Goal: Transaction & Acquisition: Purchase product/service

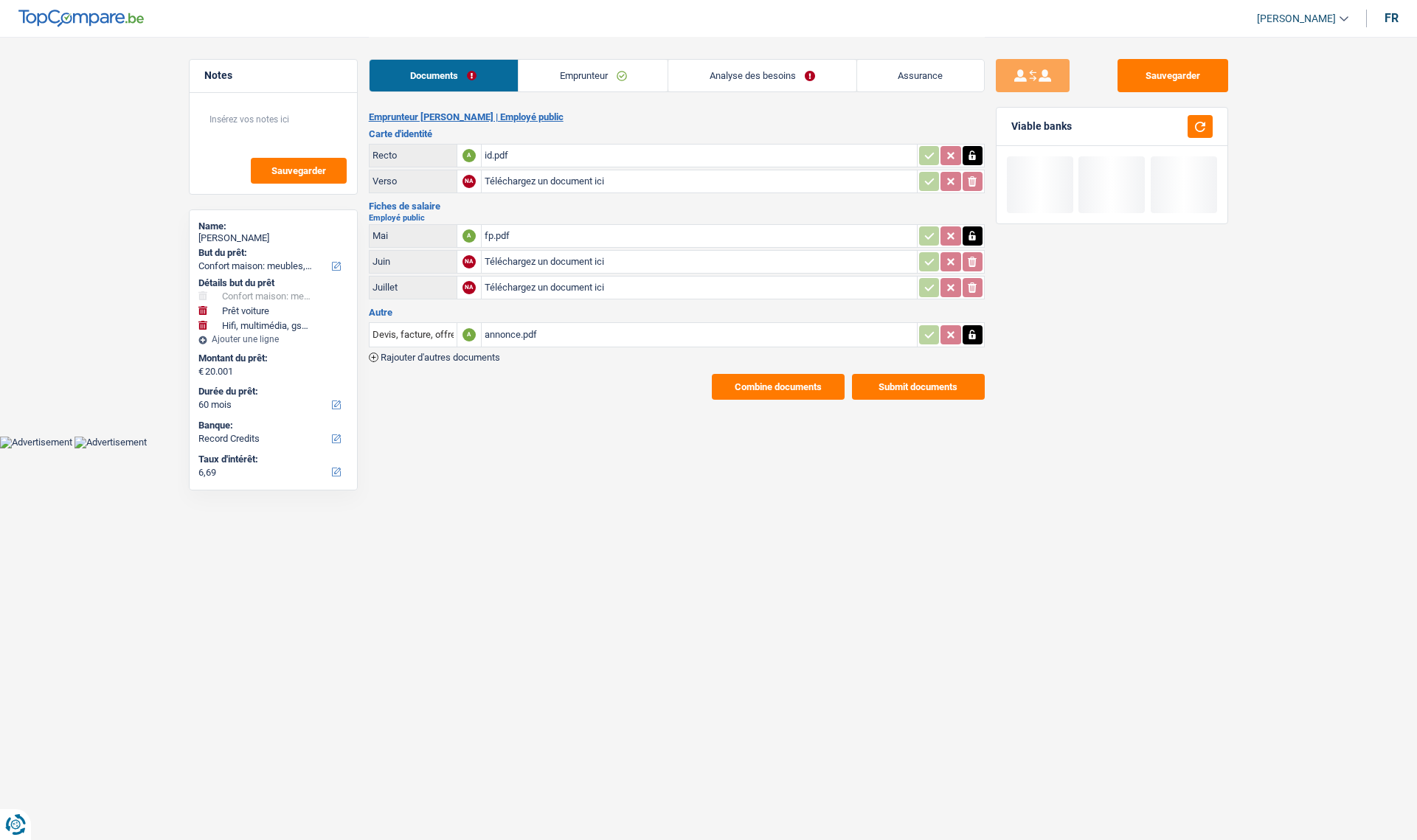
select select "household"
select select "car"
select select "tech"
select select "60"
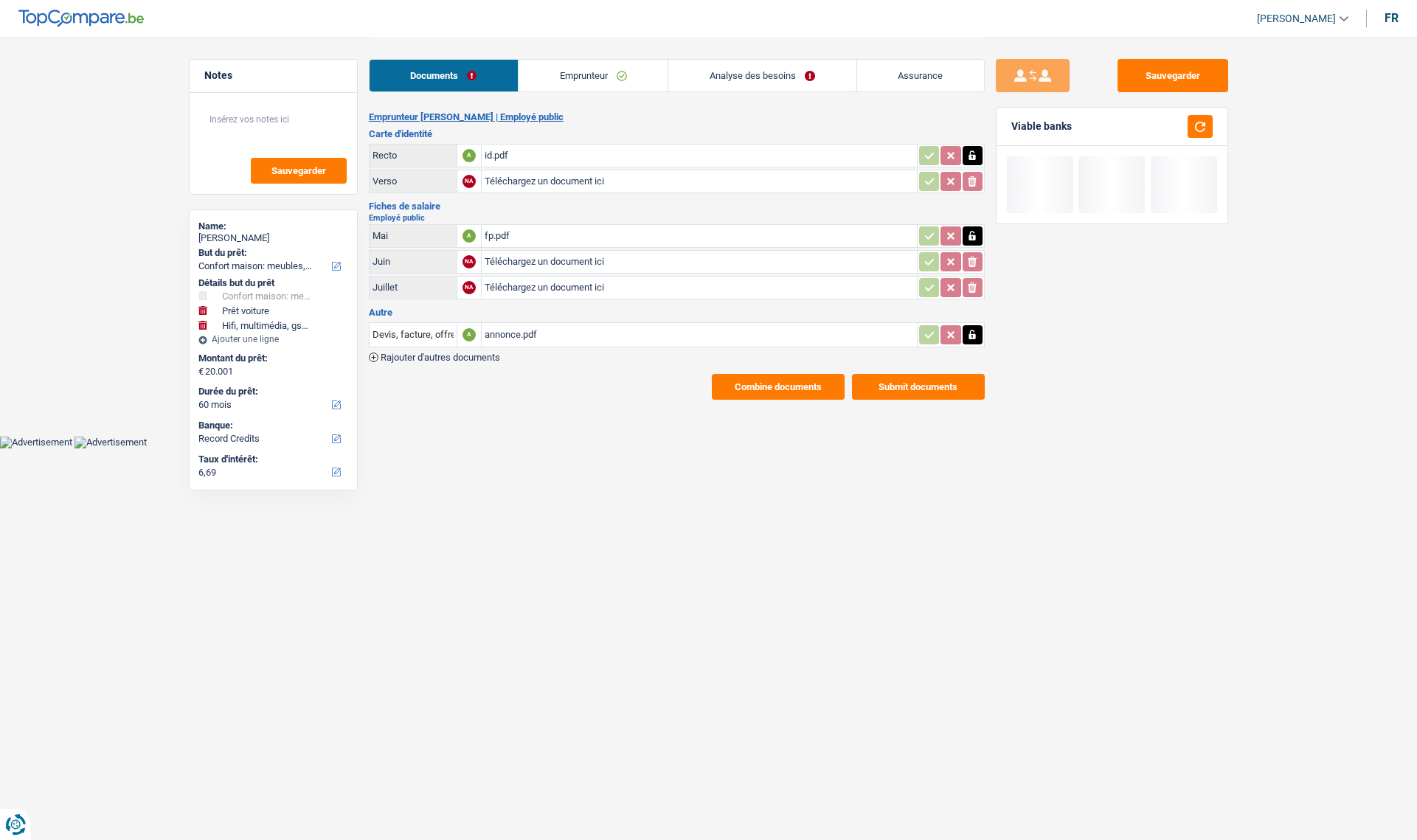
select select "record credits"
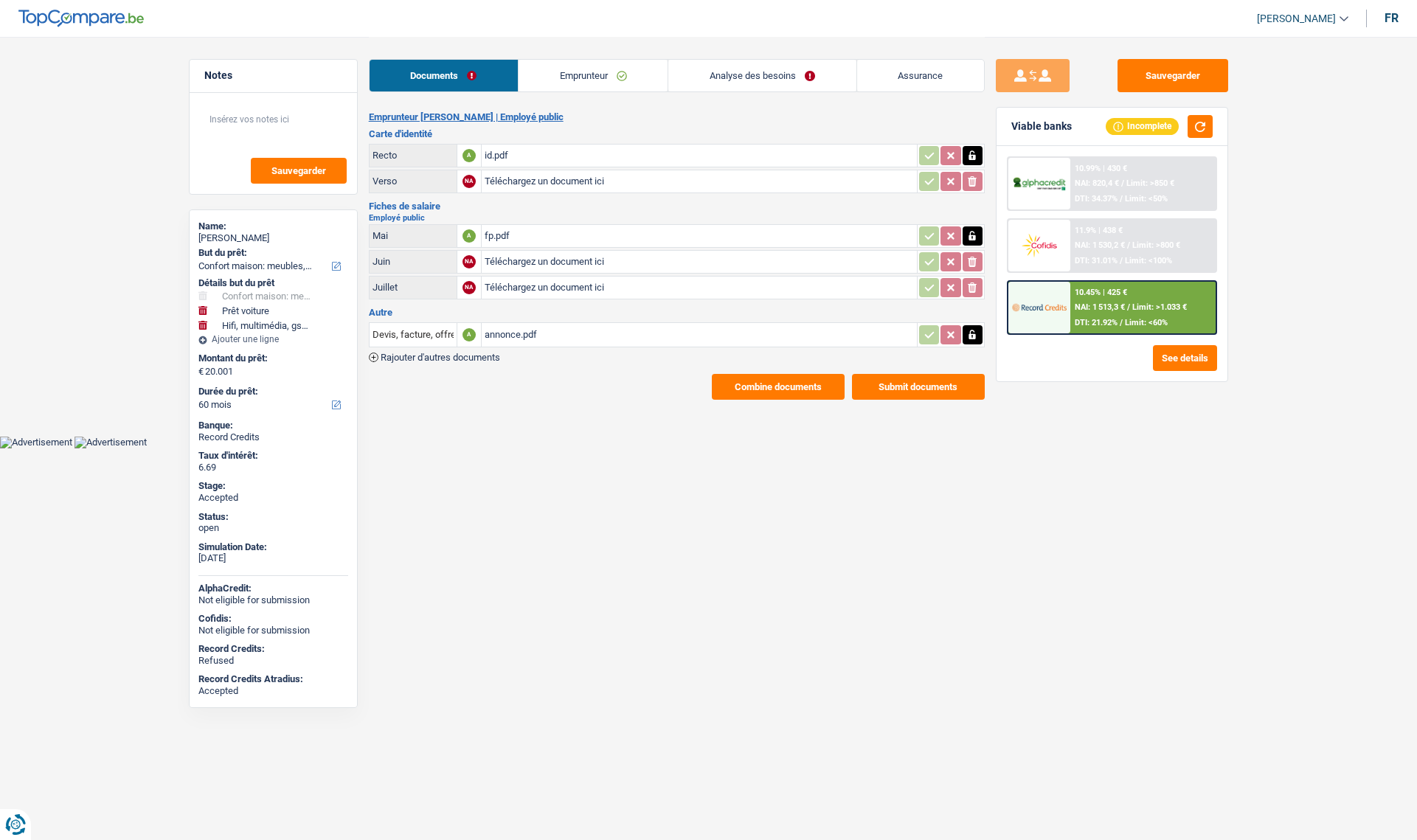
click at [558, 70] on link "Emprunteur" at bounding box center [593, 75] width 149 height 32
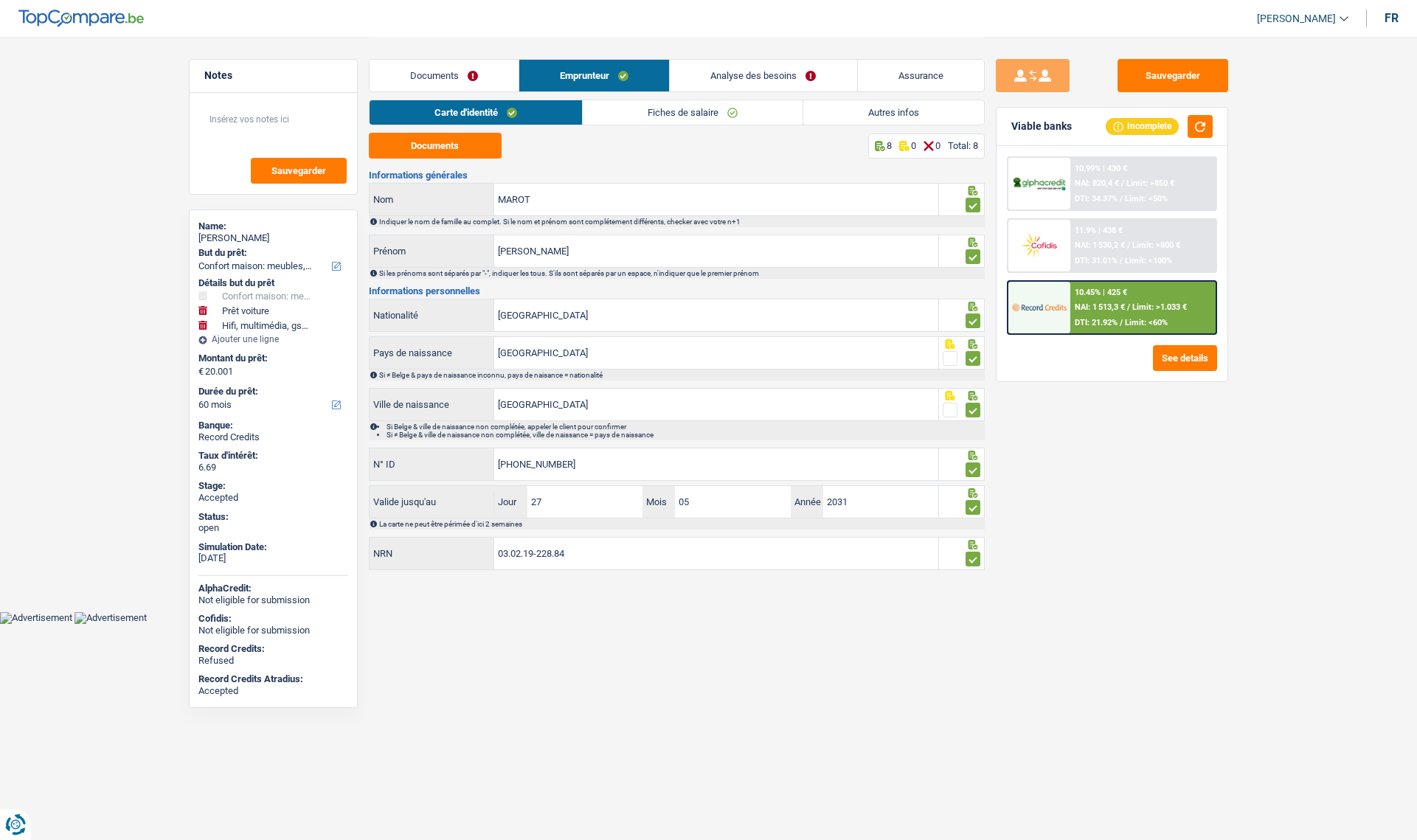
click at [797, 73] on link "Analyse des besoins" at bounding box center [763, 75] width 187 height 32
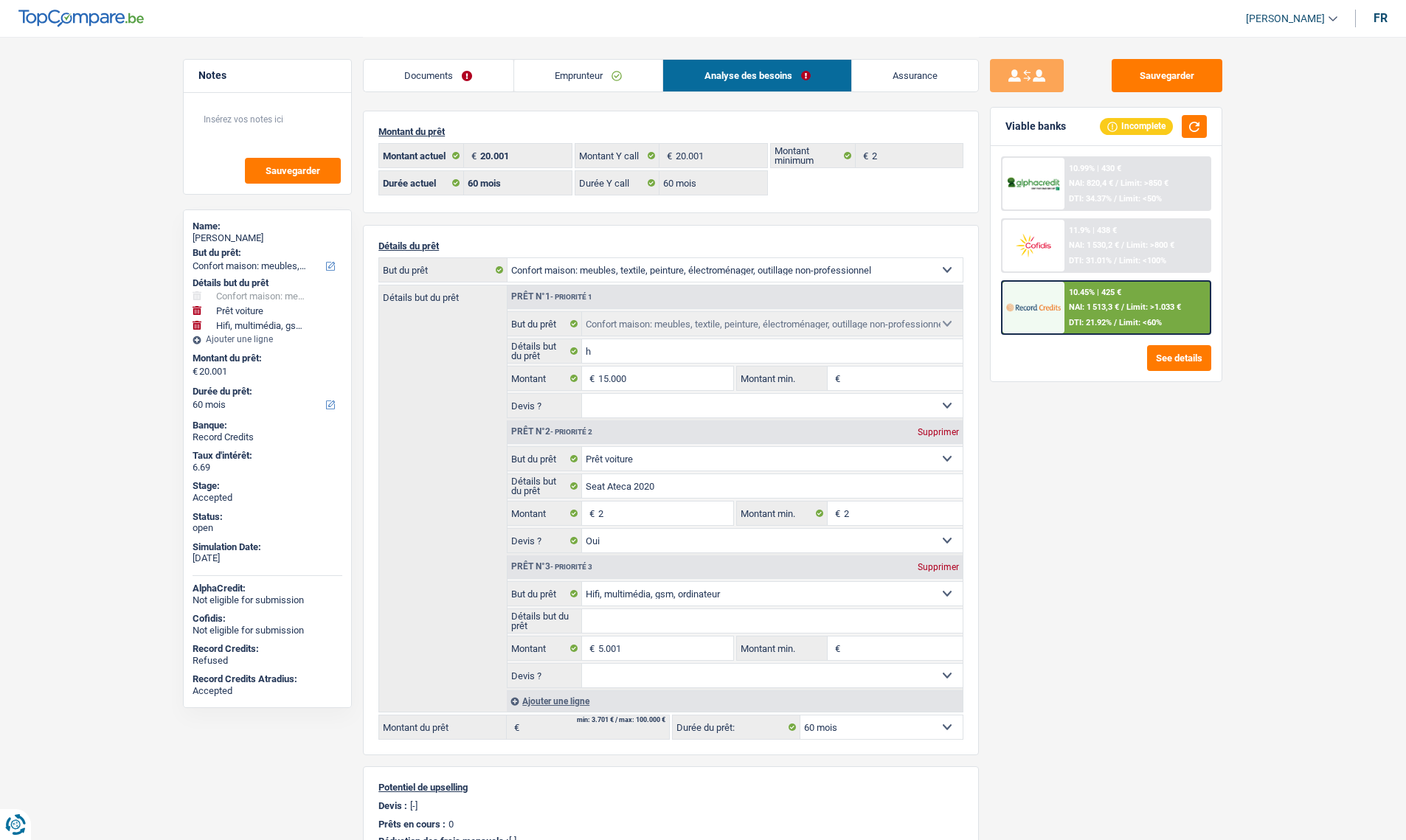
click at [936, 76] on link "Assurance" at bounding box center [915, 75] width 127 height 32
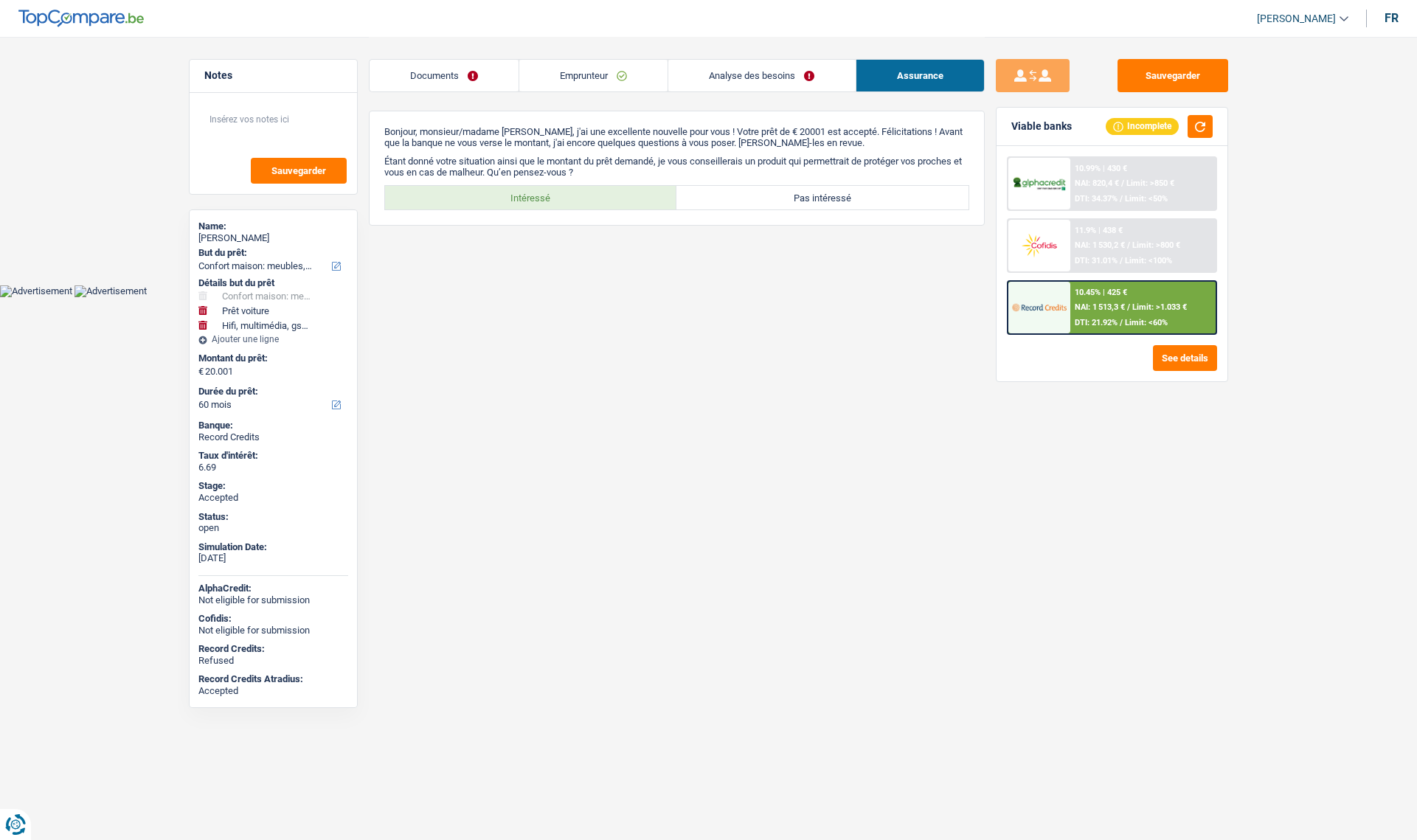
click at [554, 84] on link "Emprunteur" at bounding box center [594, 75] width 149 height 32
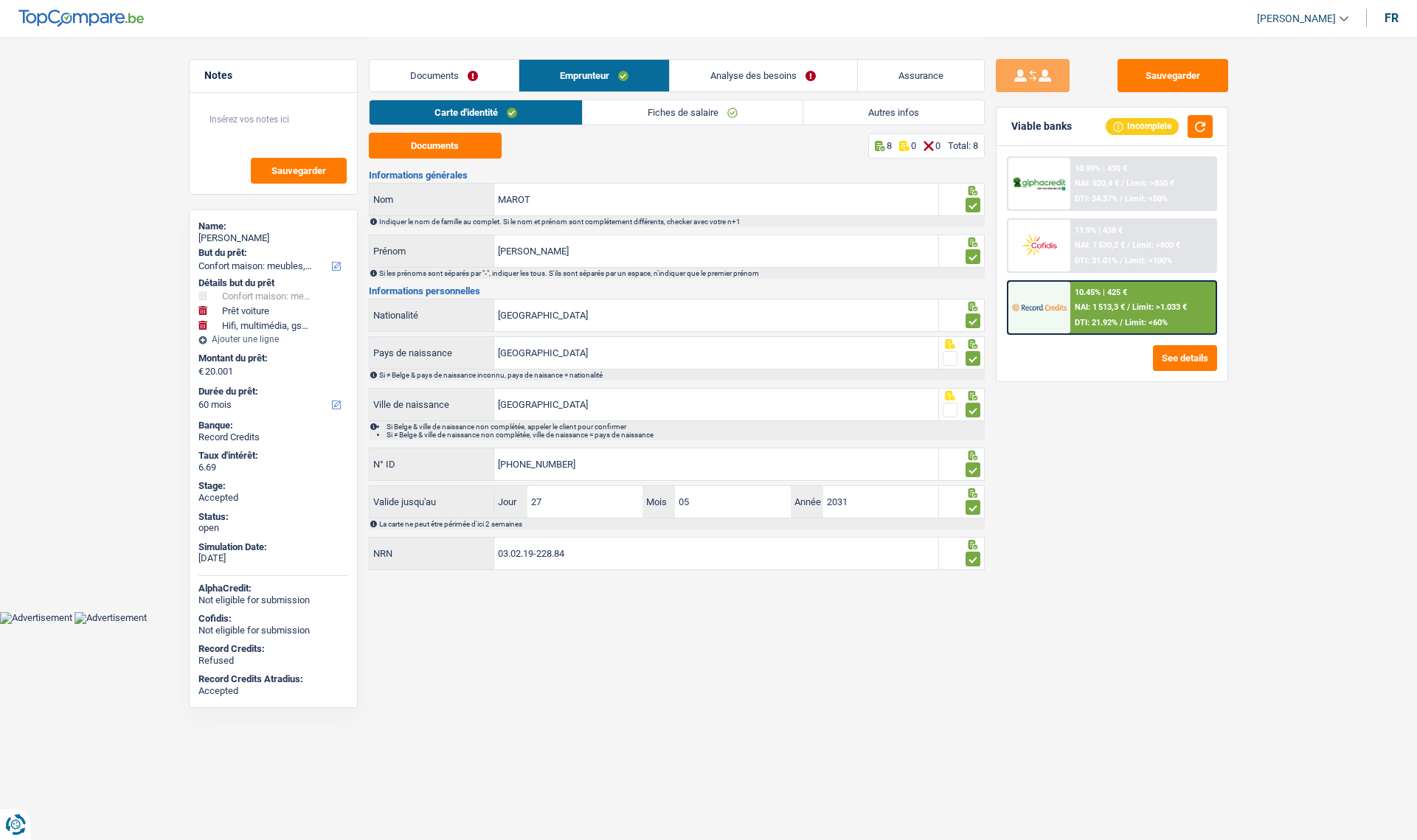
click at [888, 81] on link "Assurance" at bounding box center [921, 75] width 126 height 32
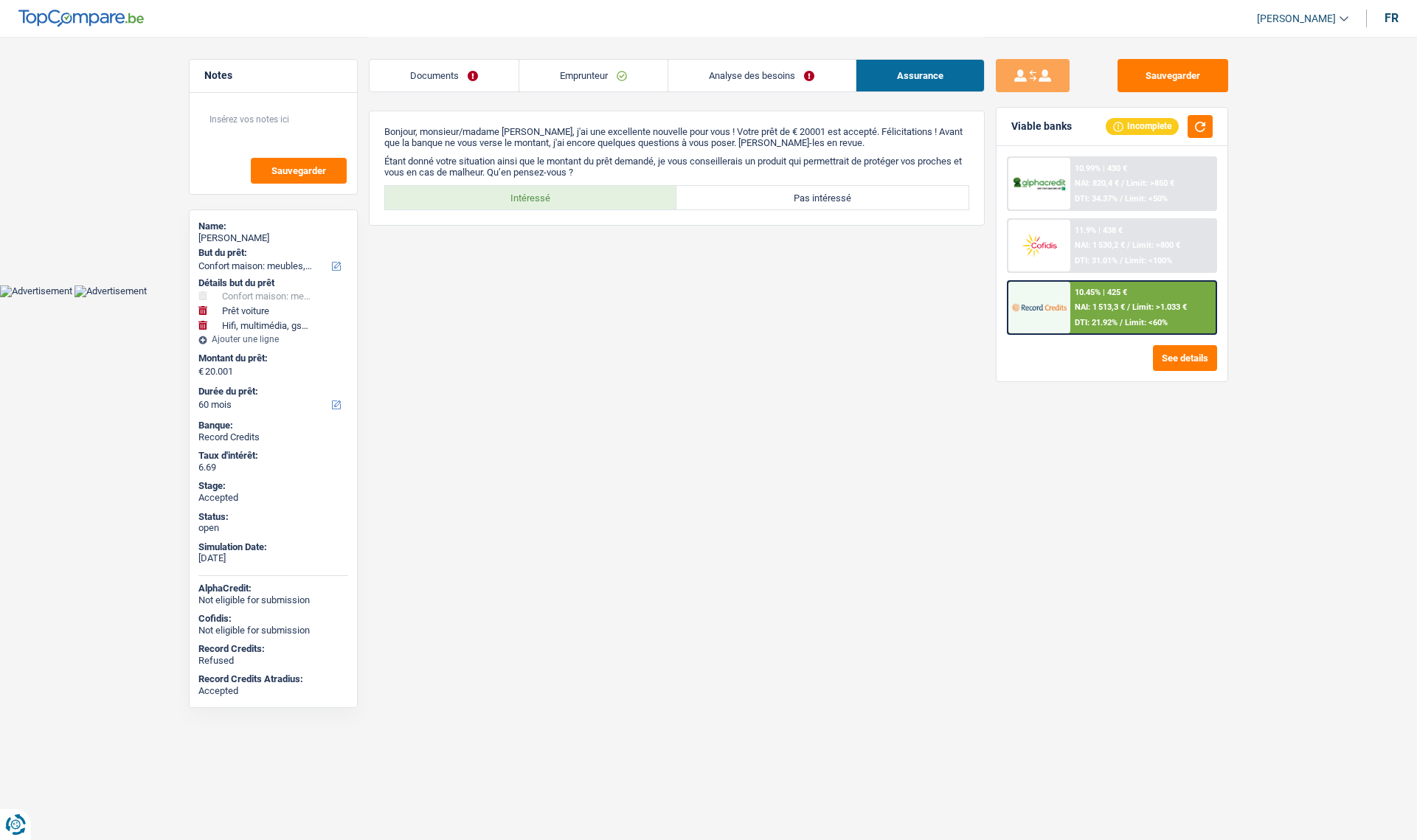
click at [897, 297] on html "Vous avez le contrôle de vos données Nous utilisons des cookies, tout comme nos…" at bounding box center [708, 149] width 1417 height 297
drag, startPoint x: 1149, startPoint y: 559, endPoint x: 1159, endPoint y: 532, distance: 28.8
click at [1149, 559] on div "Sauvegarder Viable banks Incomplete 10.99% | 430 € NAI: 820,4 € / Limit: >850 €…" at bounding box center [1112, 438] width 255 height 757
click at [1196, 124] on button "button" at bounding box center [1200, 126] width 25 height 23
click at [1032, 252] on img at bounding box center [1039, 244] width 55 height 27
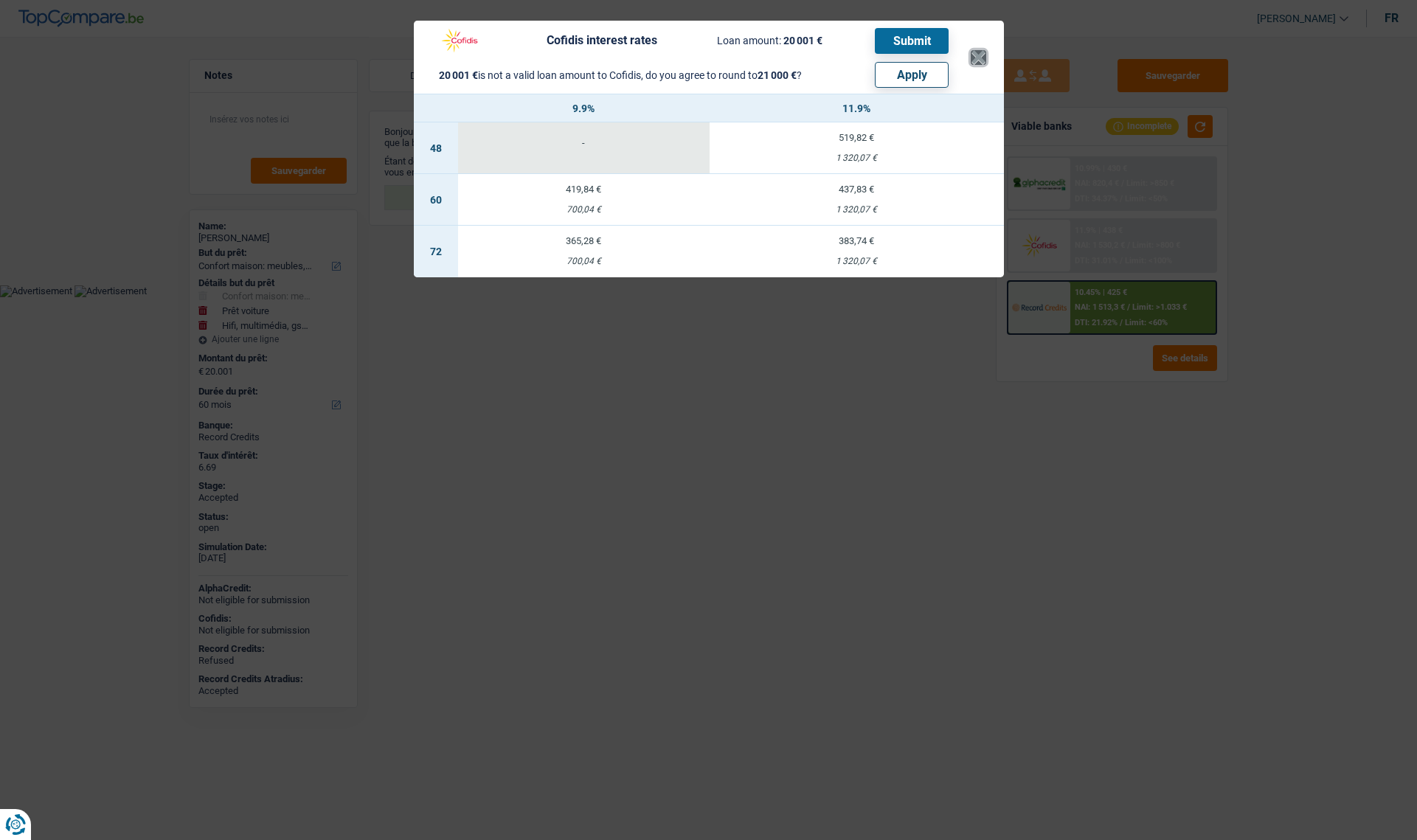
click at [972, 56] on button "×" at bounding box center [978, 58] width 16 height 15
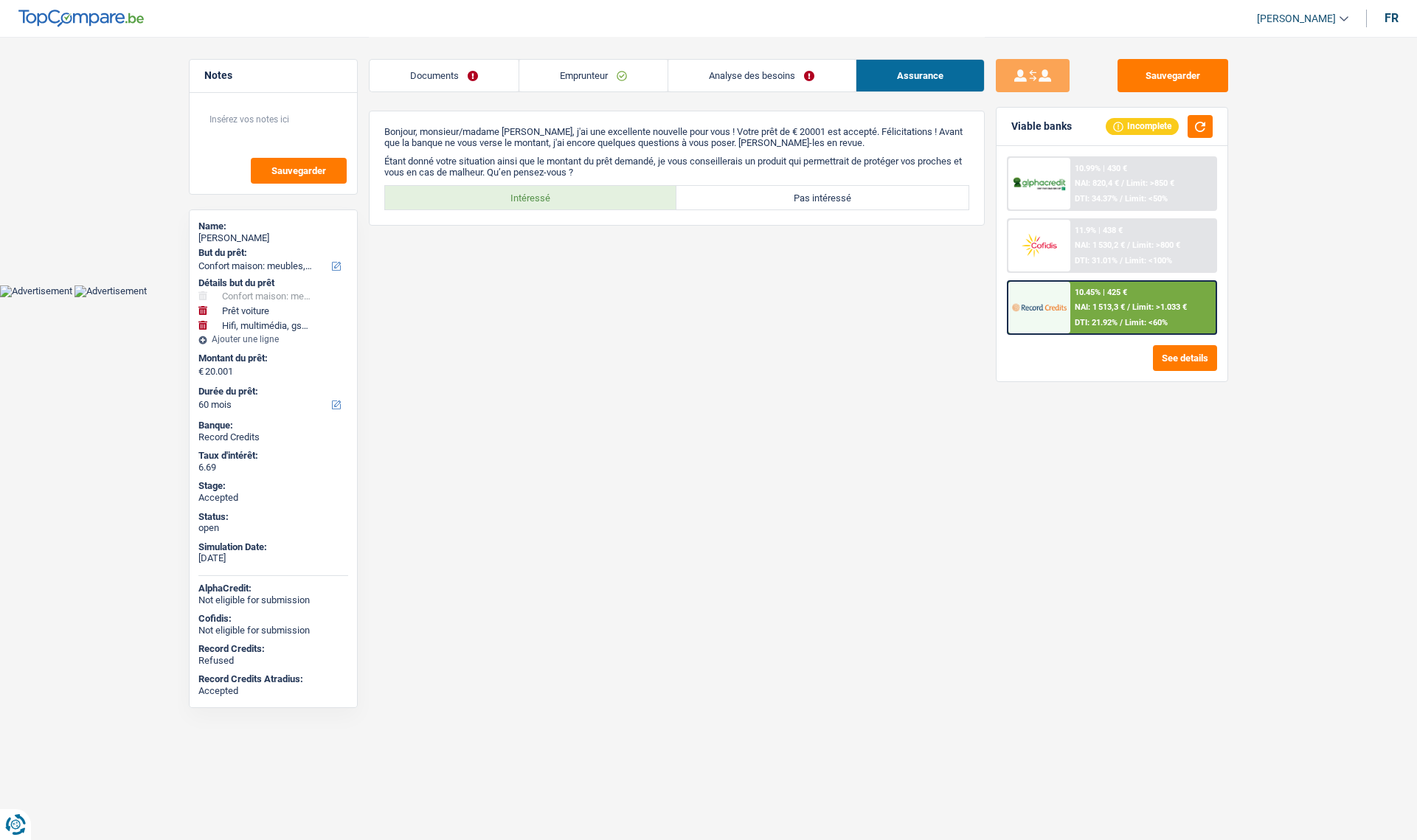
click at [762, 297] on html "Vous avez le contrôle de vos données Nous utilisons des cookies, tout comme nos…" at bounding box center [708, 149] width 1417 height 297
click at [721, 76] on link "Analyse des besoins" at bounding box center [761, 75] width 187 height 32
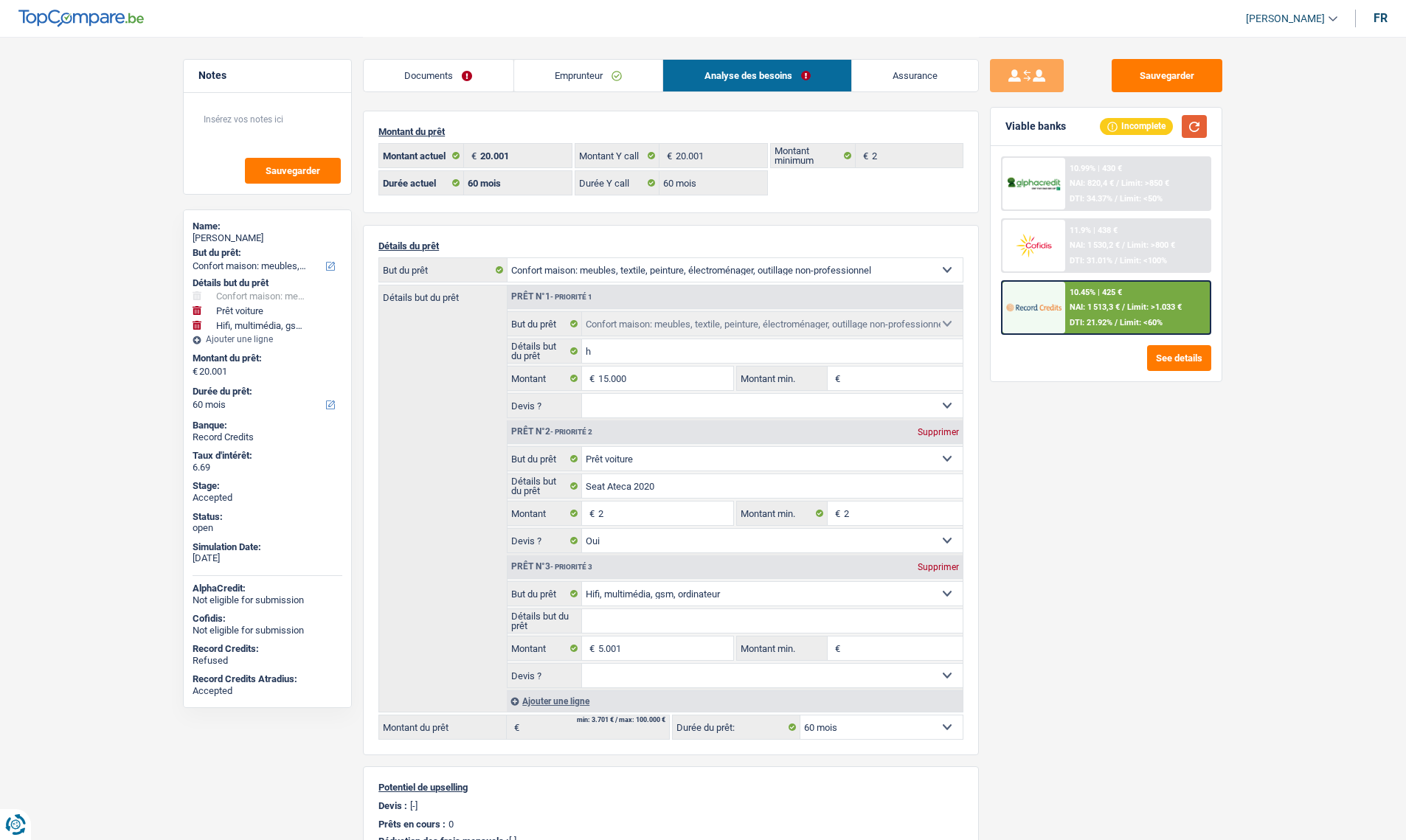
click at [1193, 133] on button "button" at bounding box center [1194, 126] width 25 height 23
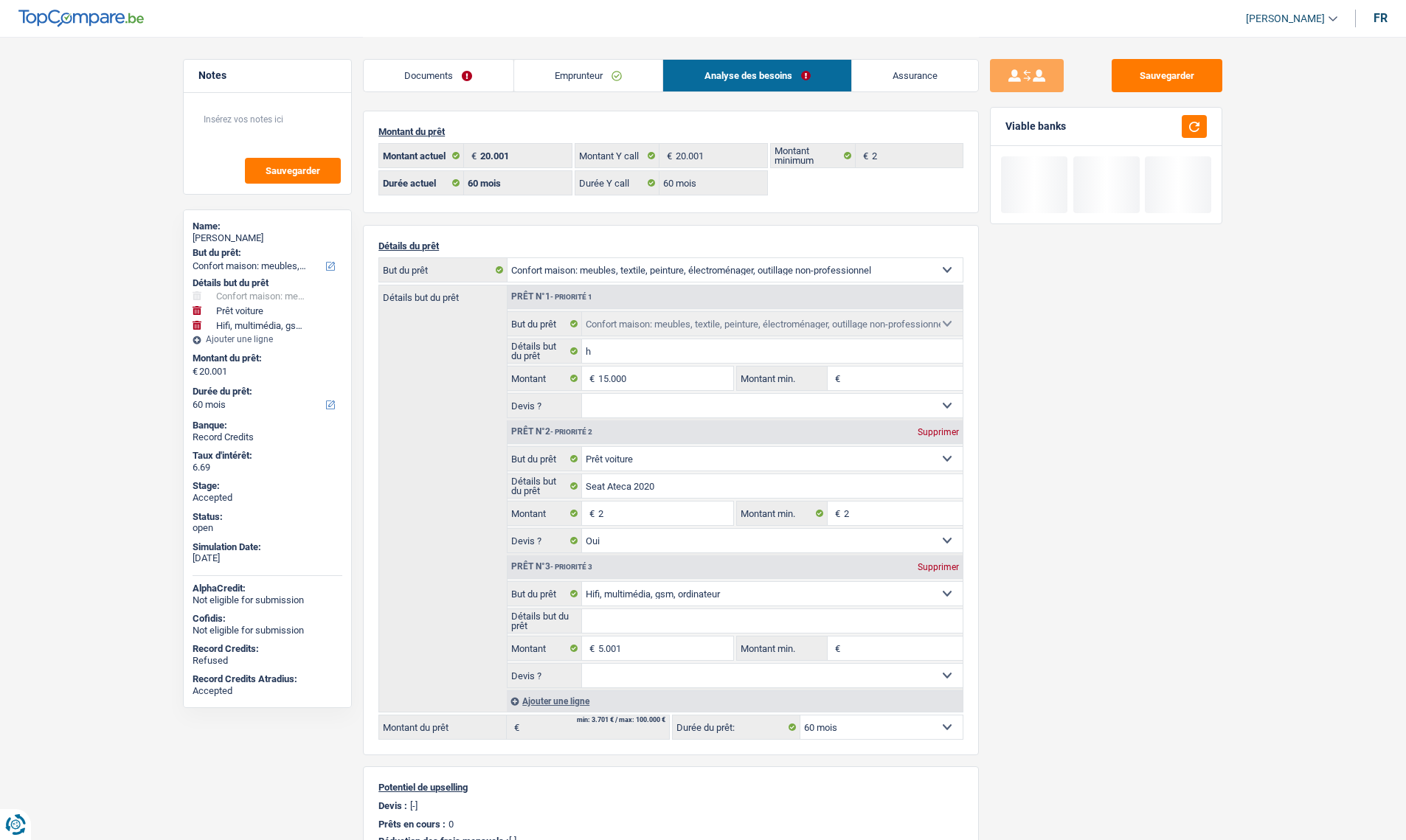
click at [435, 85] on link "Documents" at bounding box center [438, 75] width 150 height 32
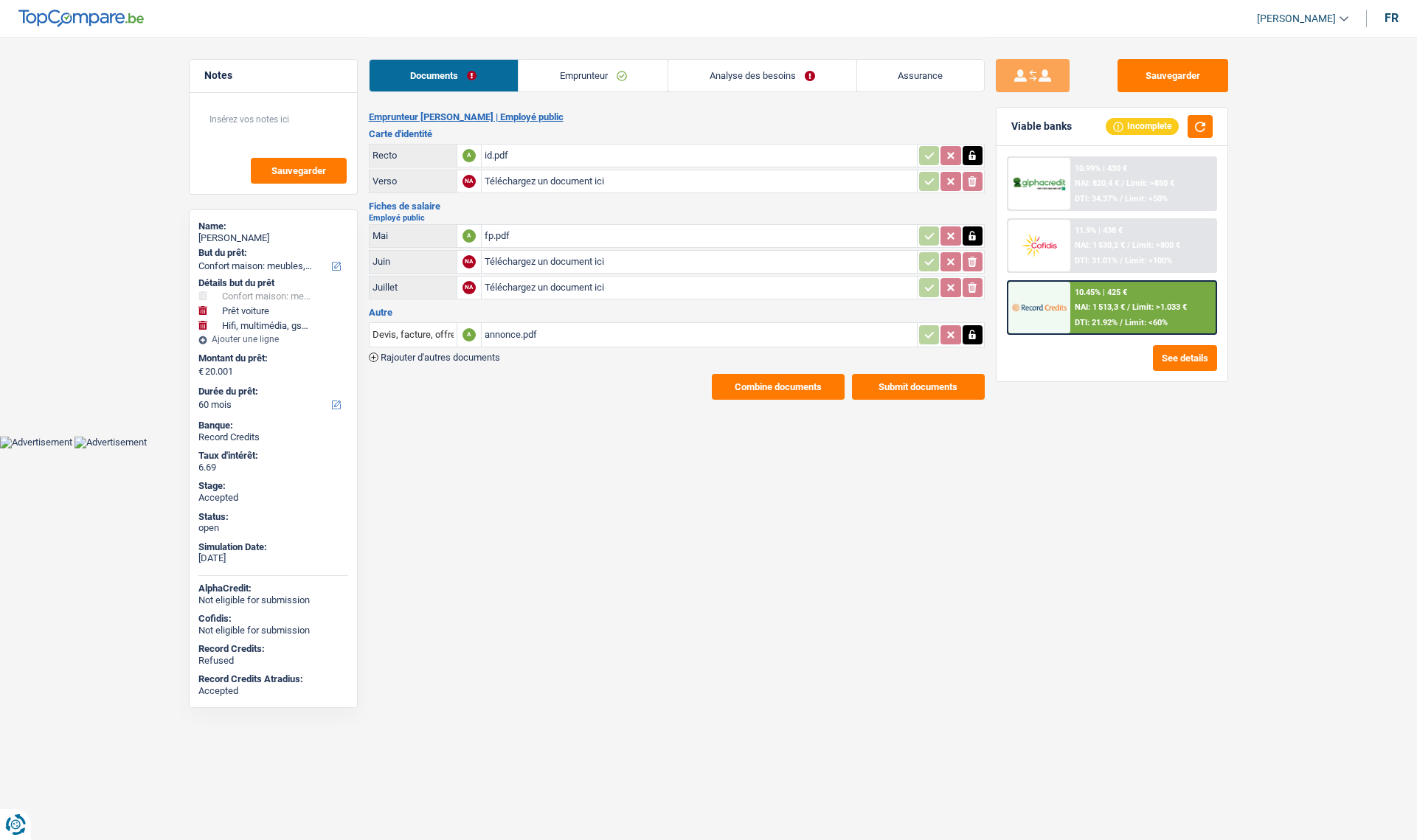
click at [579, 82] on link "Emprunteur" at bounding box center [593, 75] width 149 height 32
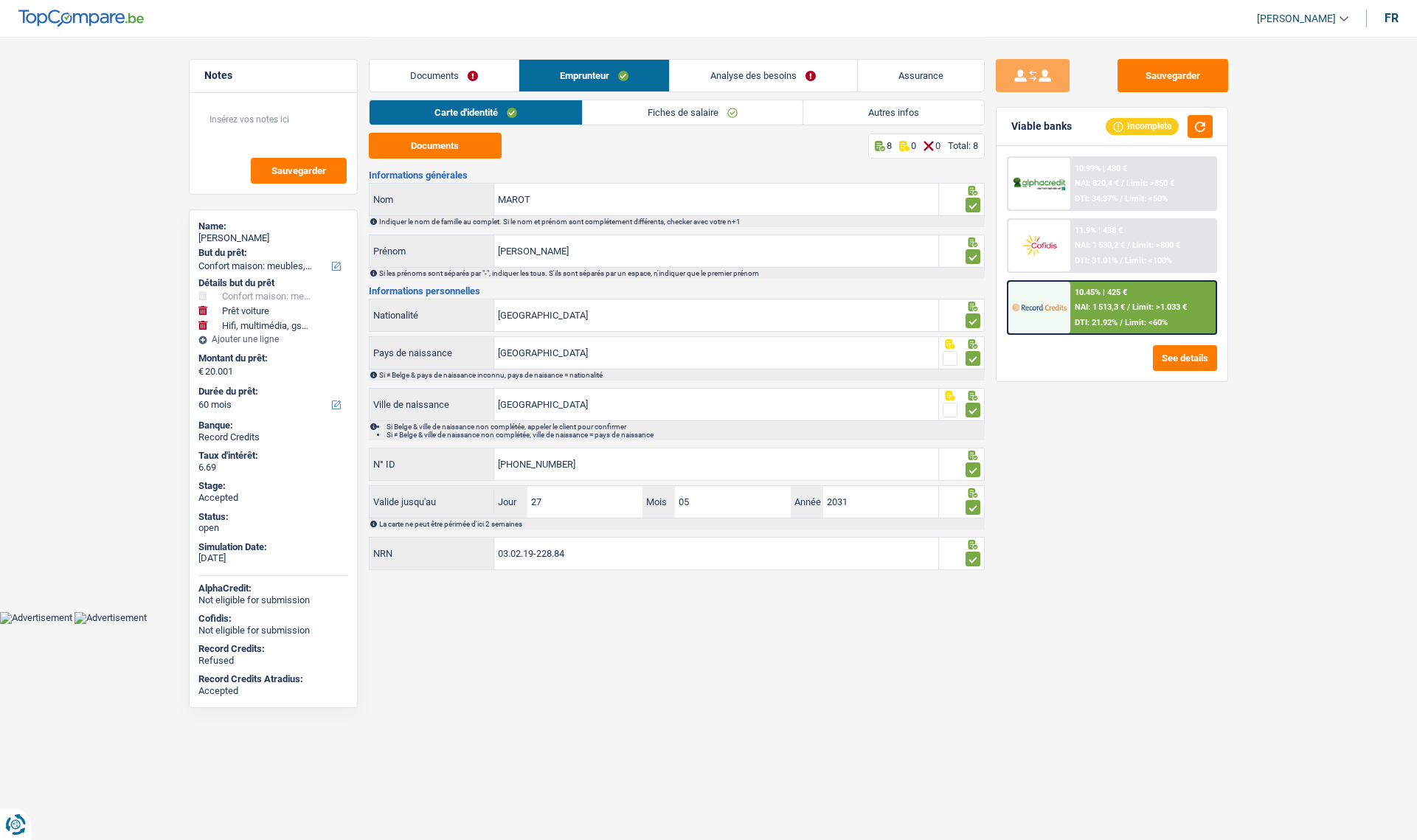
click at [725, 66] on link "Analyse des besoins" at bounding box center [763, 75] width 187 height 32
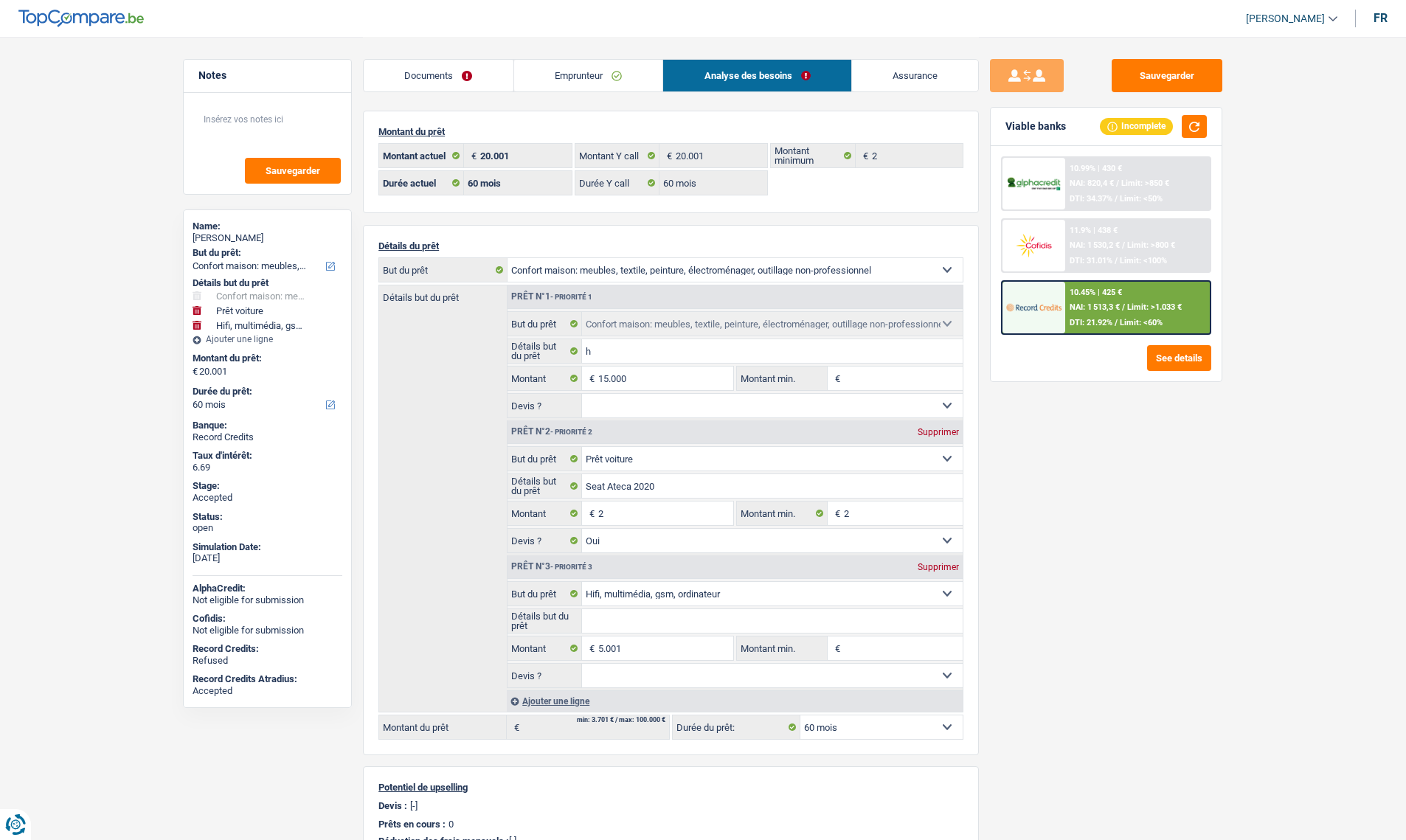
click at [618, 69] on link "Emprunteur" at bounding box center [588, 75] width 149 height 32
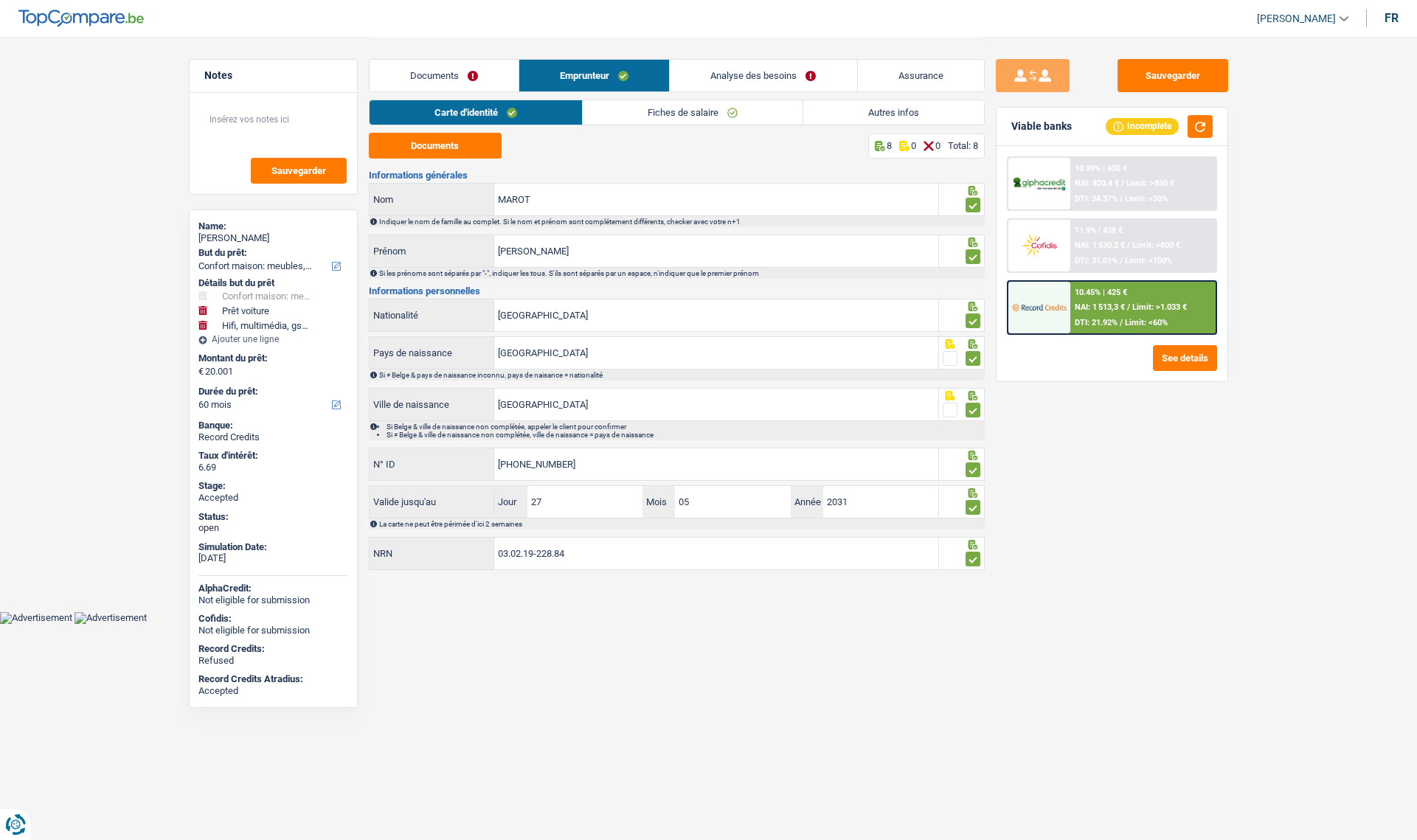
click at [635, 119] on link "Fiches de salaire" at bounding box center [692, 112] width 220 height 24
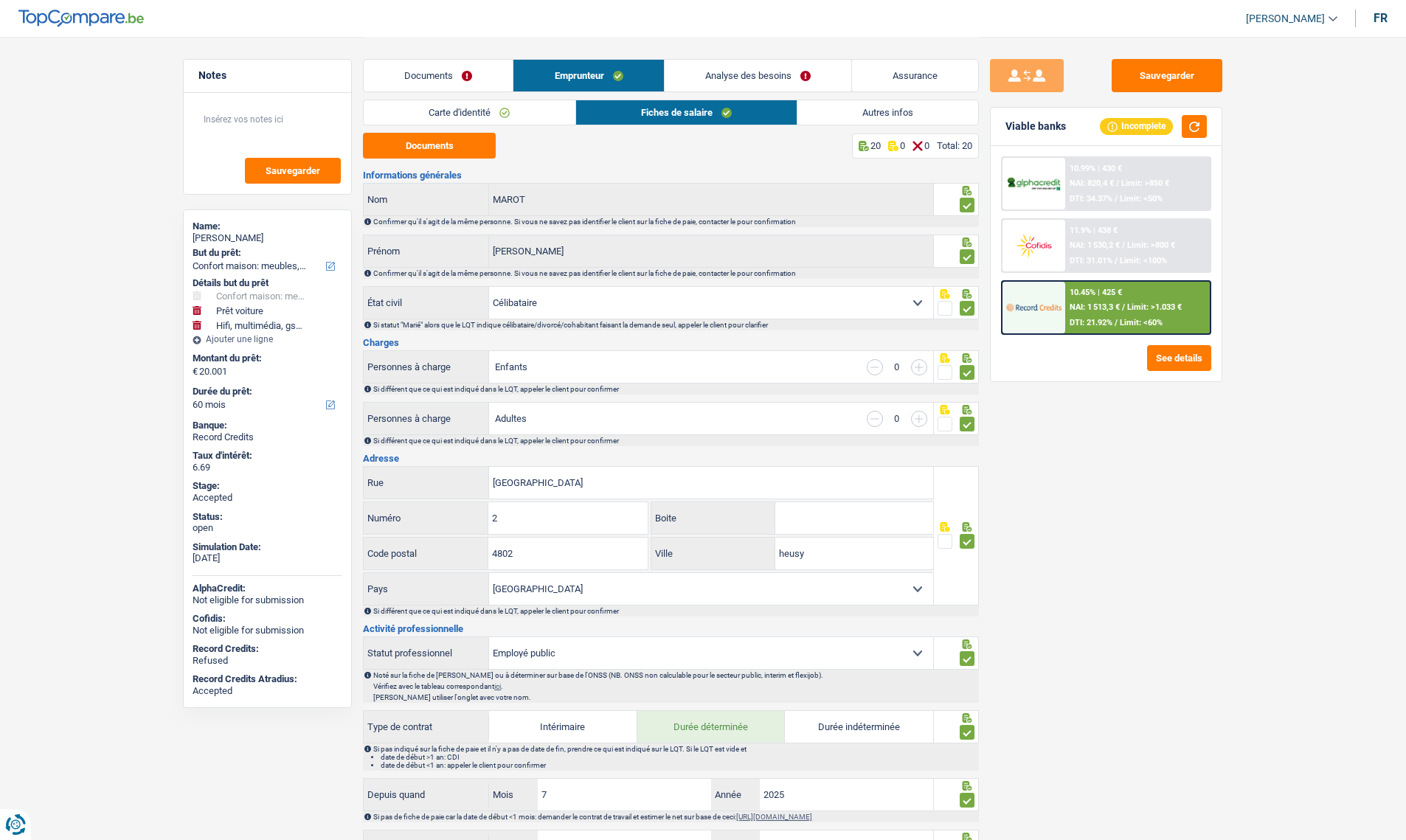
click at [782, 84] on link "Analyse des besoins" at bounding box center [757, 75] width 187 height 32
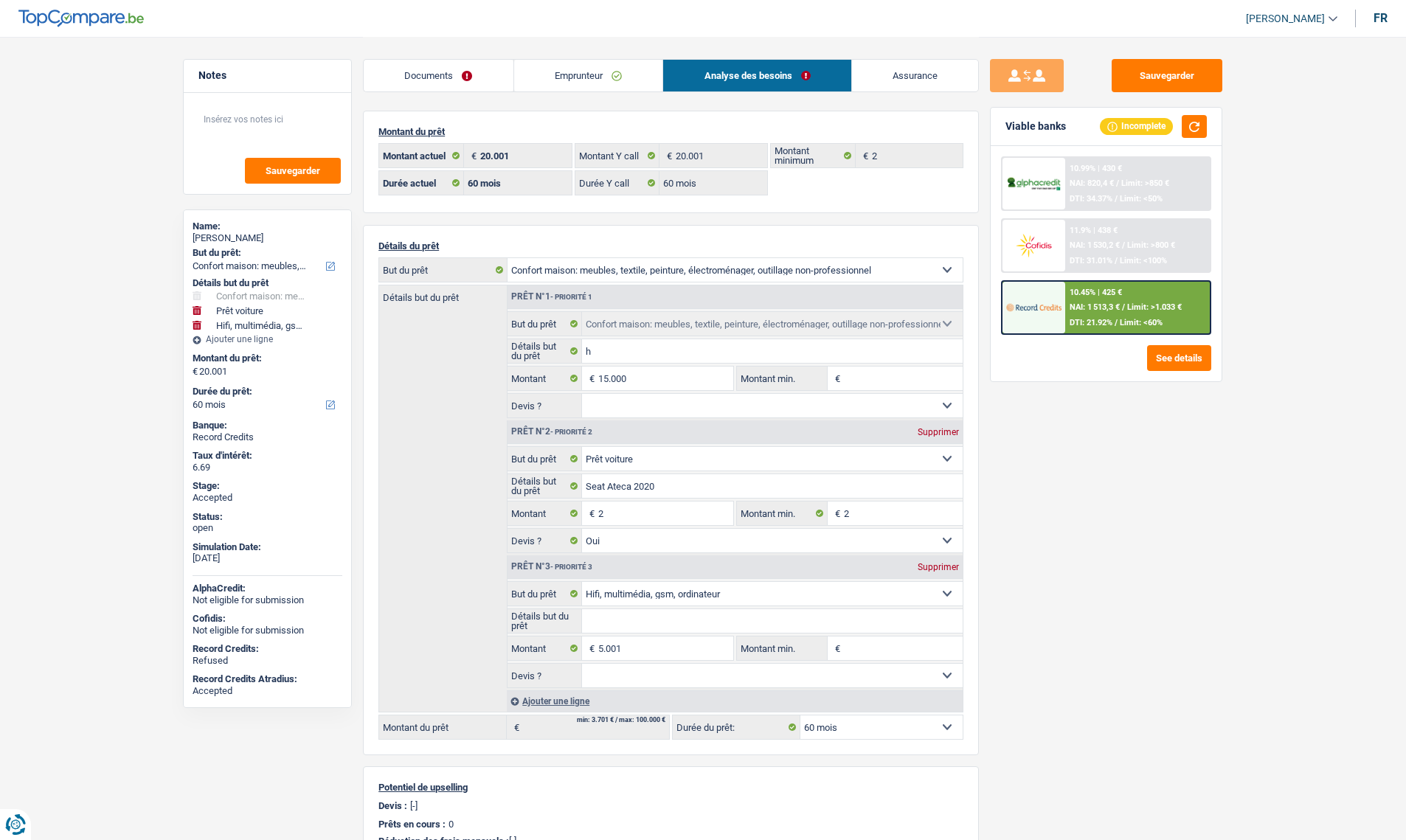
click at [873, 68] on link "Assurance" at bounding box center [915, 75] width 127 height 32
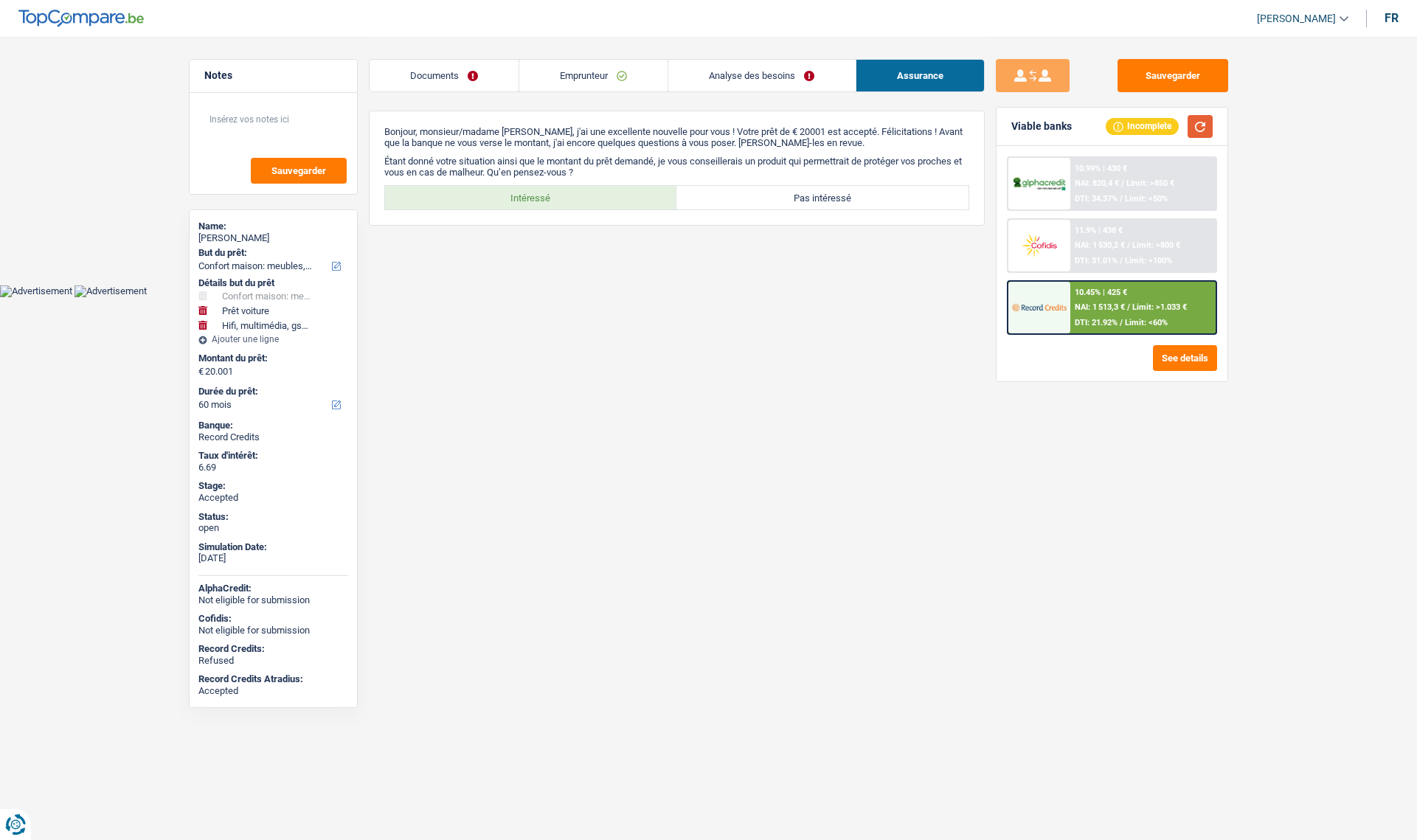
click at [1192, 130] on button "button" at bounding box center [1200, 126] width 25 height 23
click at [1056, 239] on img at bounding box center [1039, 244] width 55 height 27
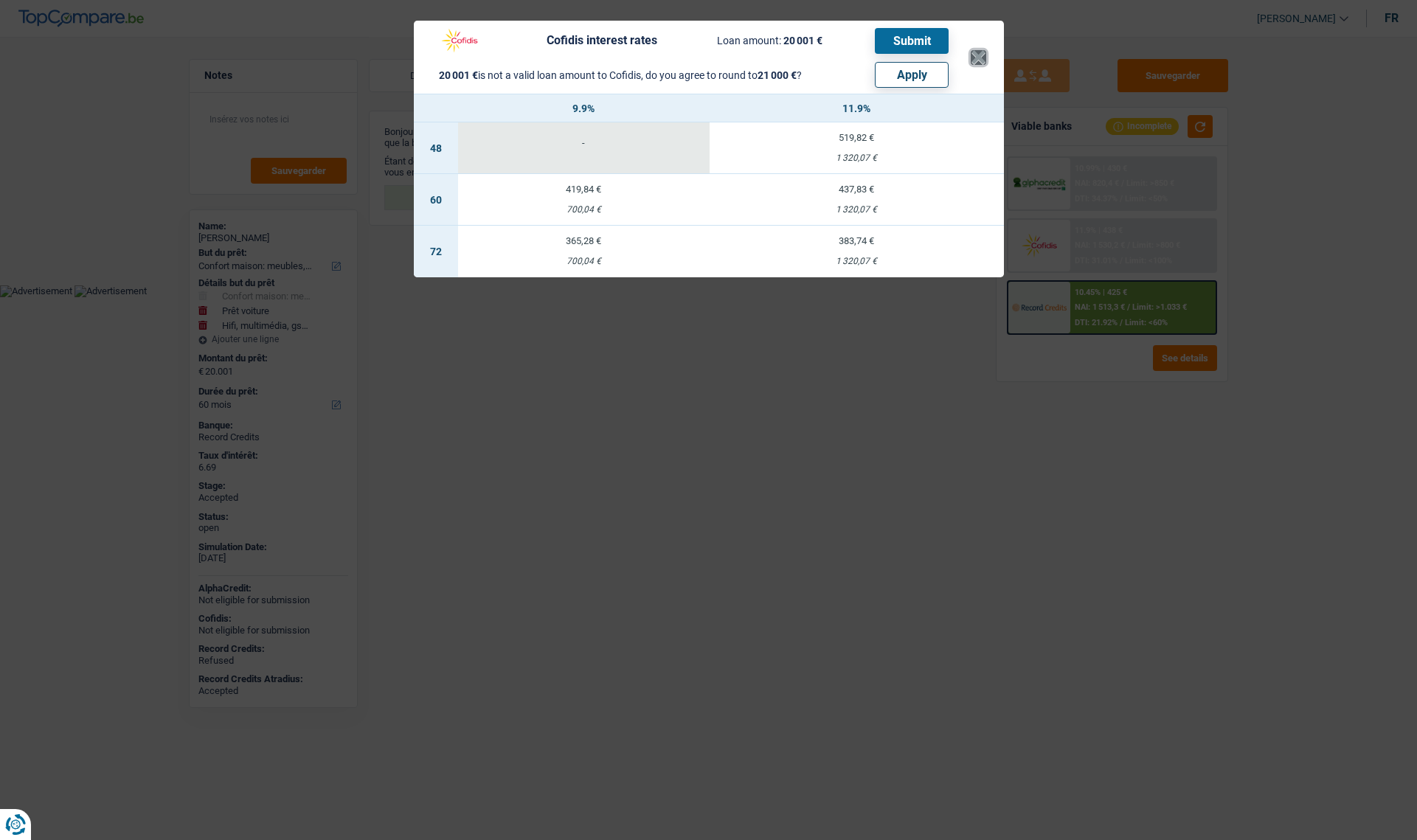
click at [975, 56] on button "×" at bounding box center [978, 58] width 16 height 15
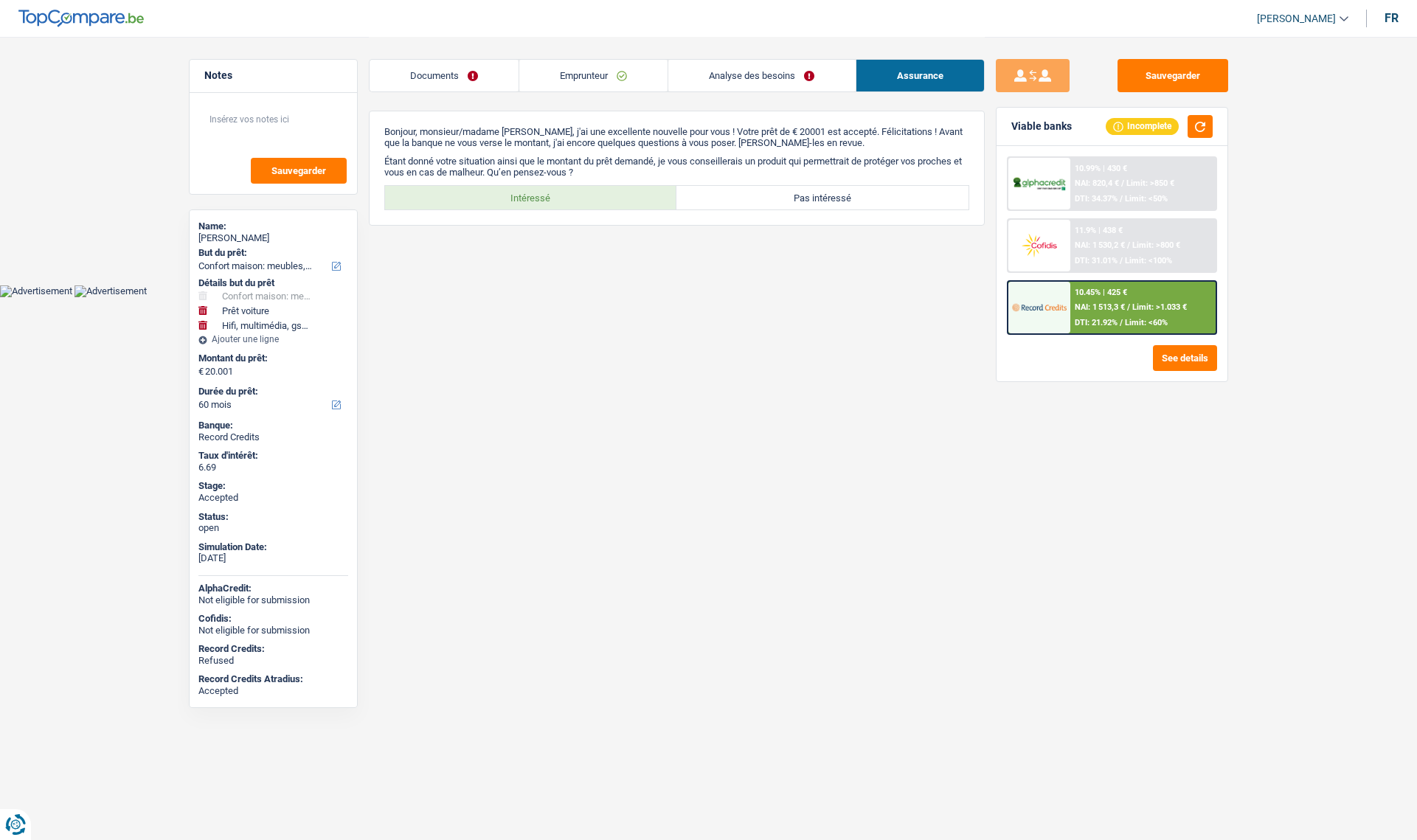
click at [728, 85] on link "Analyse des besoins" at bounding box center [761, 75] width 187 height 32
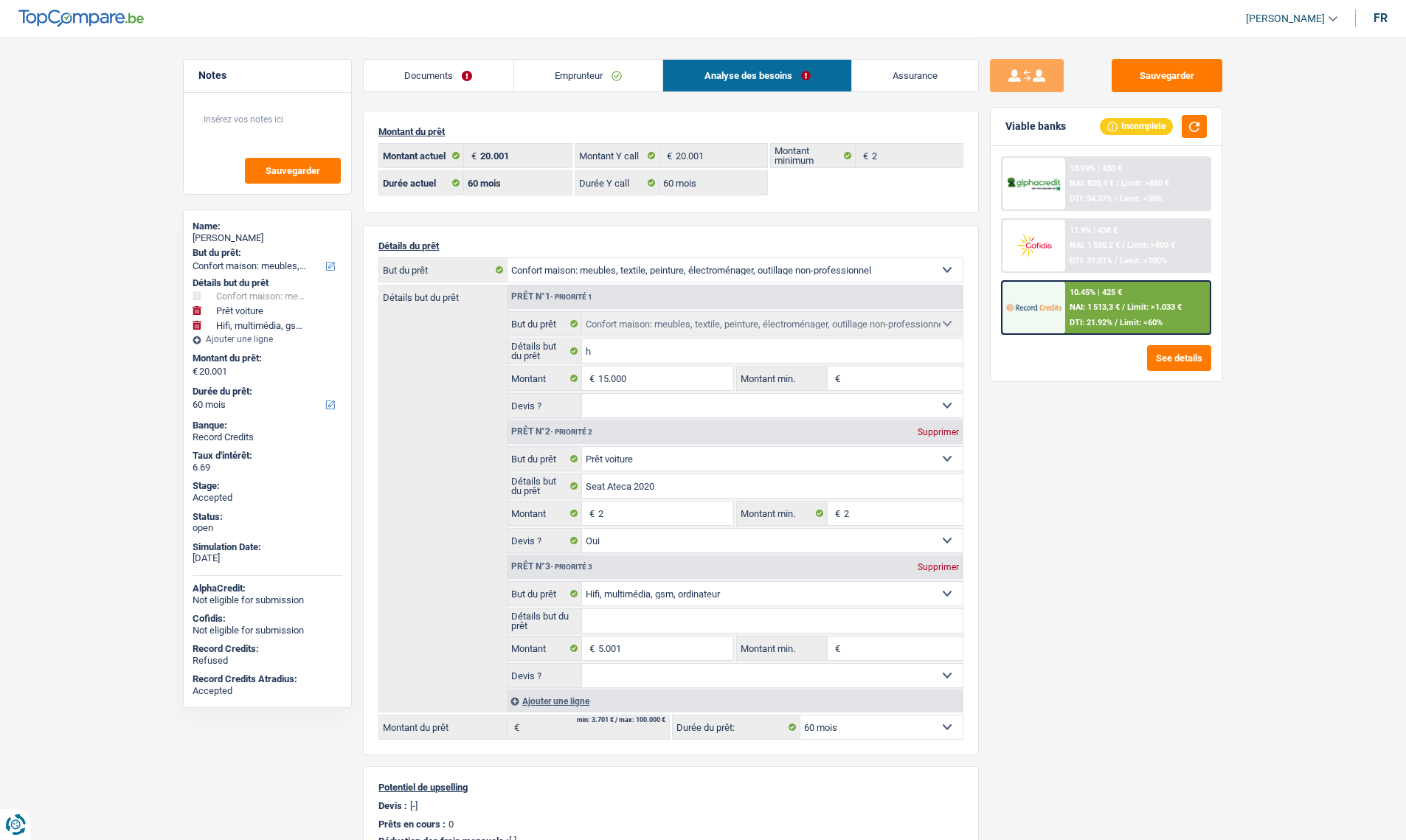
click at [606, 274] on select "Confort maison: meubles, textile, peinture, électroménager, outillage non-profe…" at bounding box center [735, 269] width 455 height 23
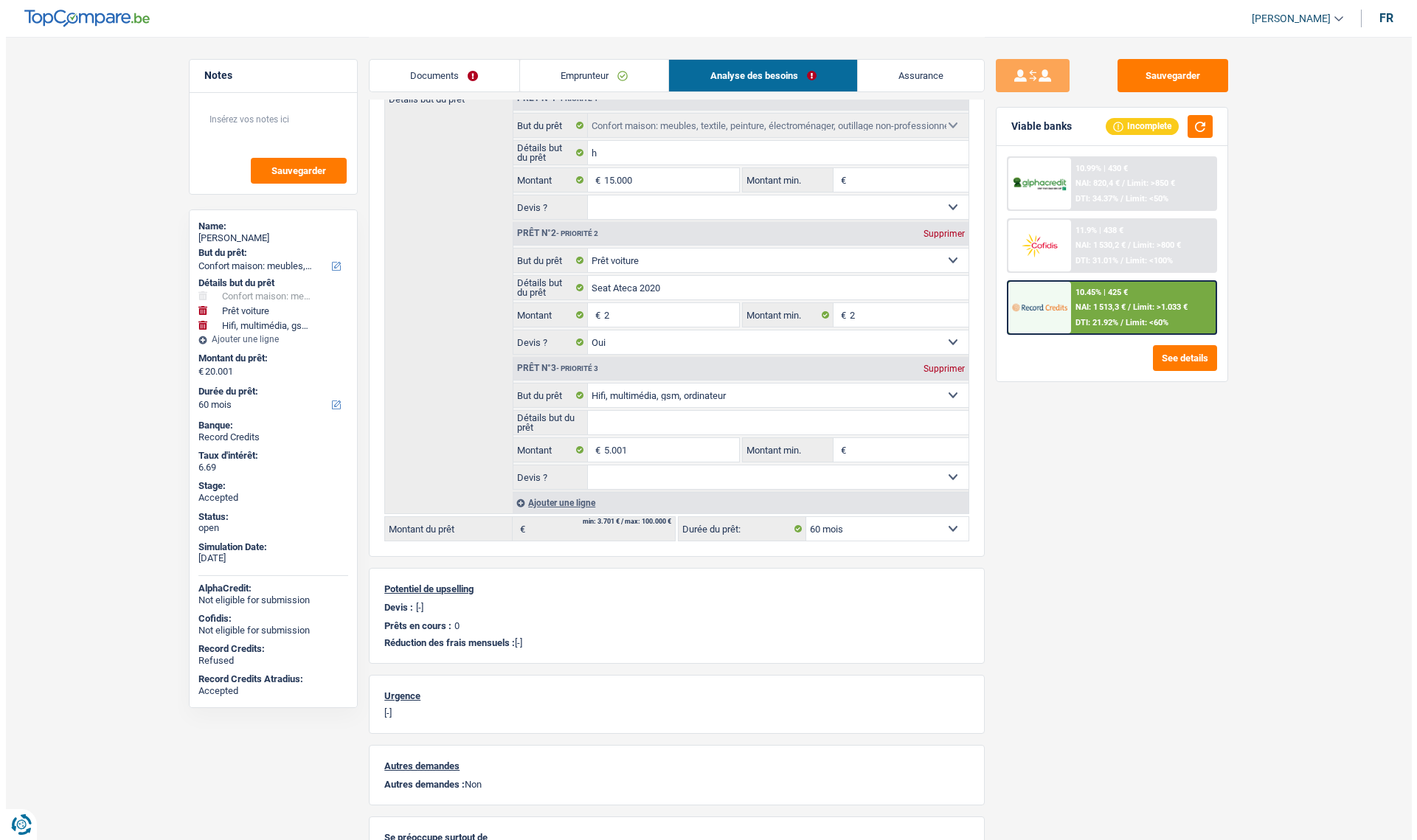
scroll to position [221, 0]
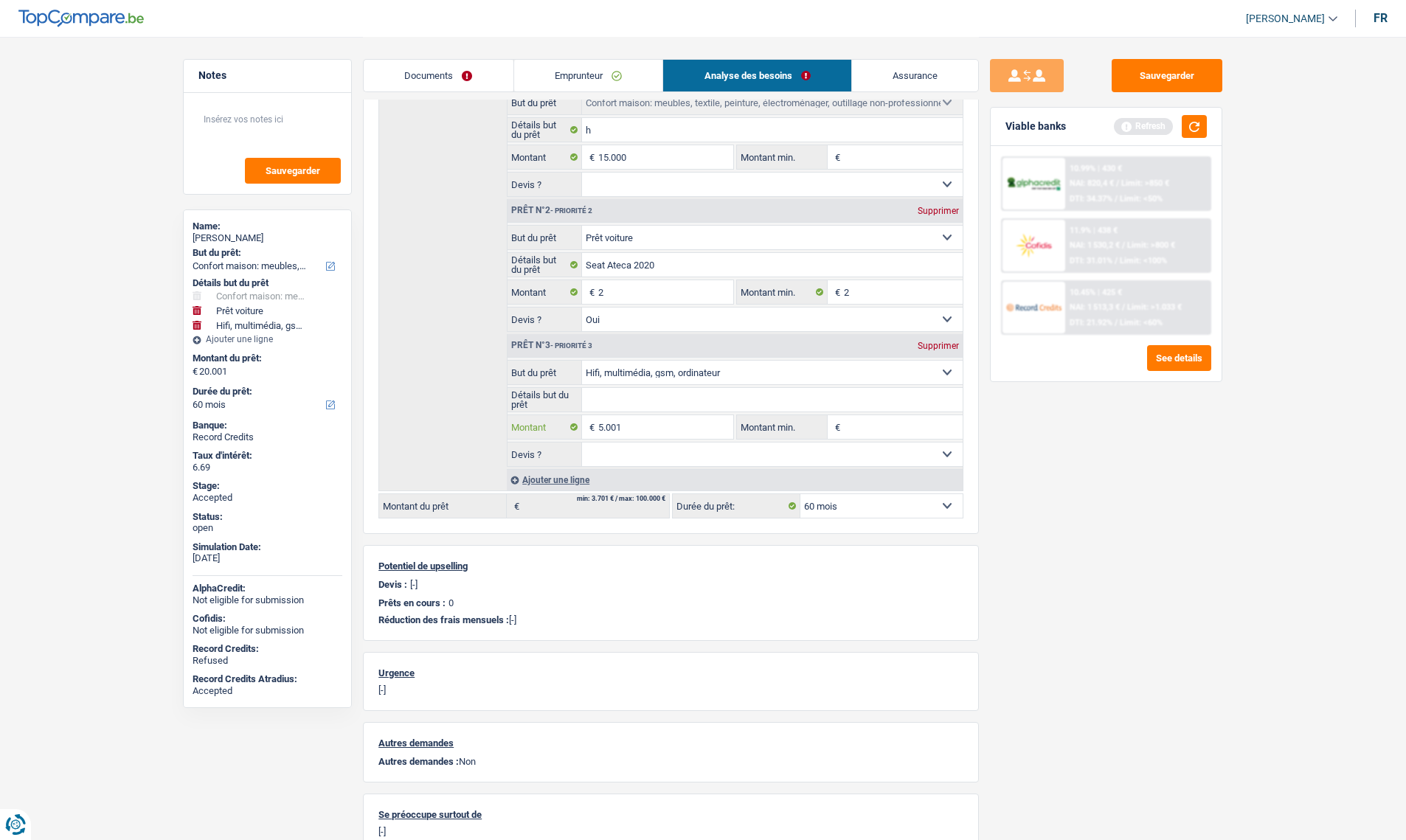
click at [669, 422] on input "5.001" at bounding box center [665, 427] width 135 height 23
type input "6.001"
type input "21.003"
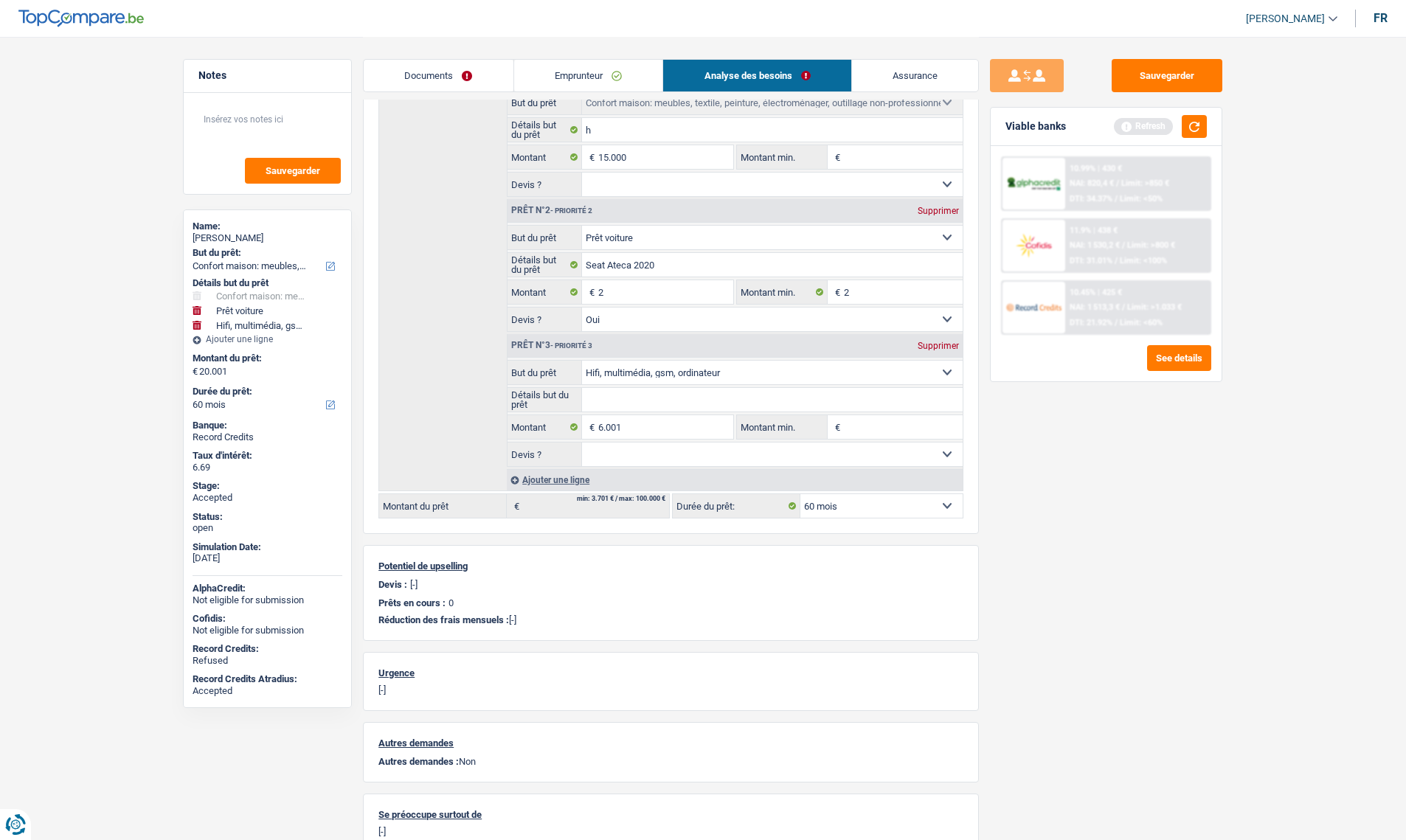
select select "120"
type input "21.003"
select select "120"
type input "21.003"
click at [1018, 485] on div "Sauvegarder Viable banks Refresh 10.99% | 430 € NAI: 820,4 € / Limit: >850 € DT…" at bounding box center [1106, 438] width 255 height 757
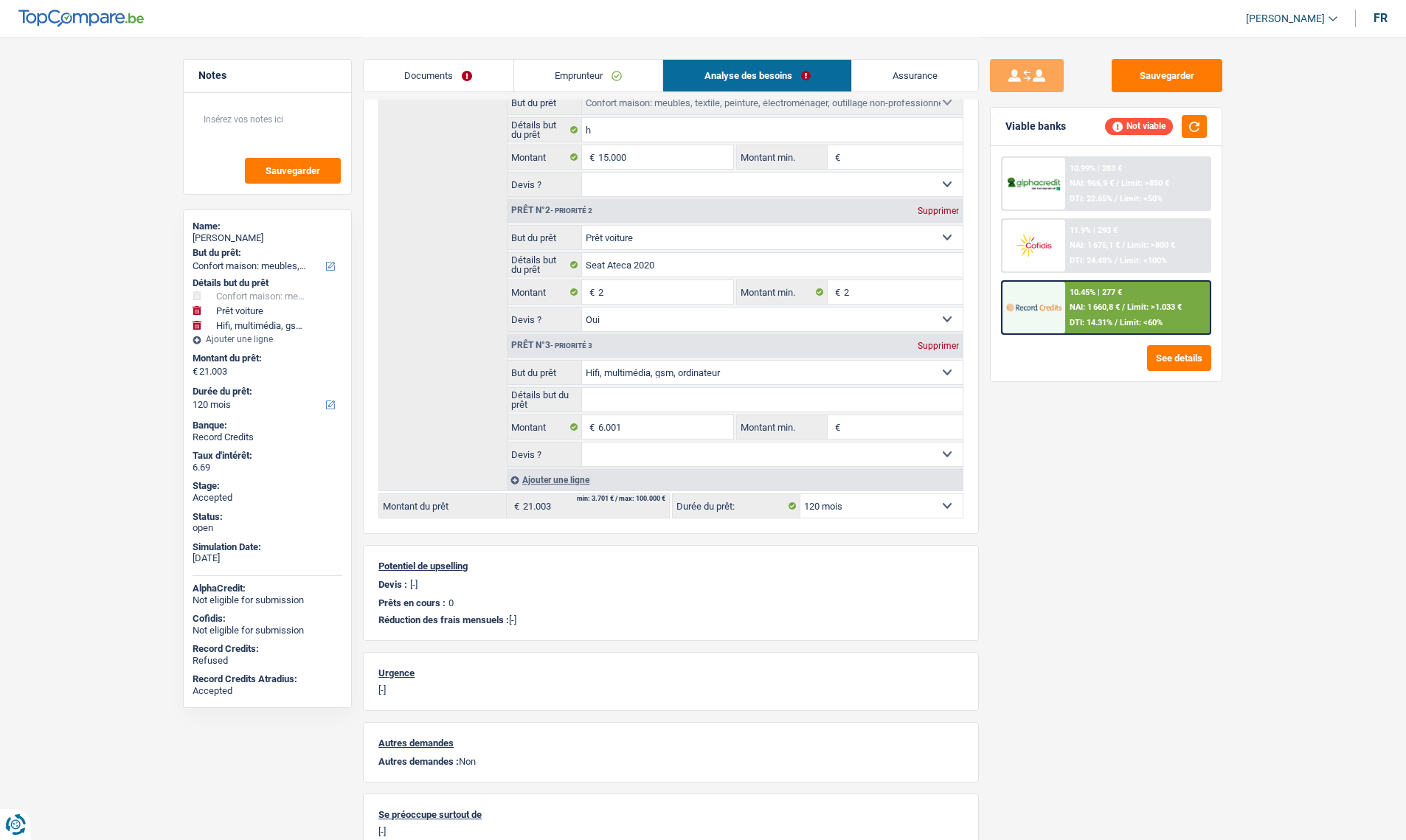
click at [885, 507] on select "12 mois 18 mois 24 mois 30 mois 36 mois 42 mois 48 mois 60 mois 72 mois 84 mois…" at bounding box center [881, 505] width 163 height 23
select select "84"
click at [800, 494] on select "12 mois 18 mois 24 mois 30 mois 36 mois 42 mois 48 mois 60 mois 72 mois 84 mois…" at bounding box center [881, 505] width 163 height 23
select select "84"
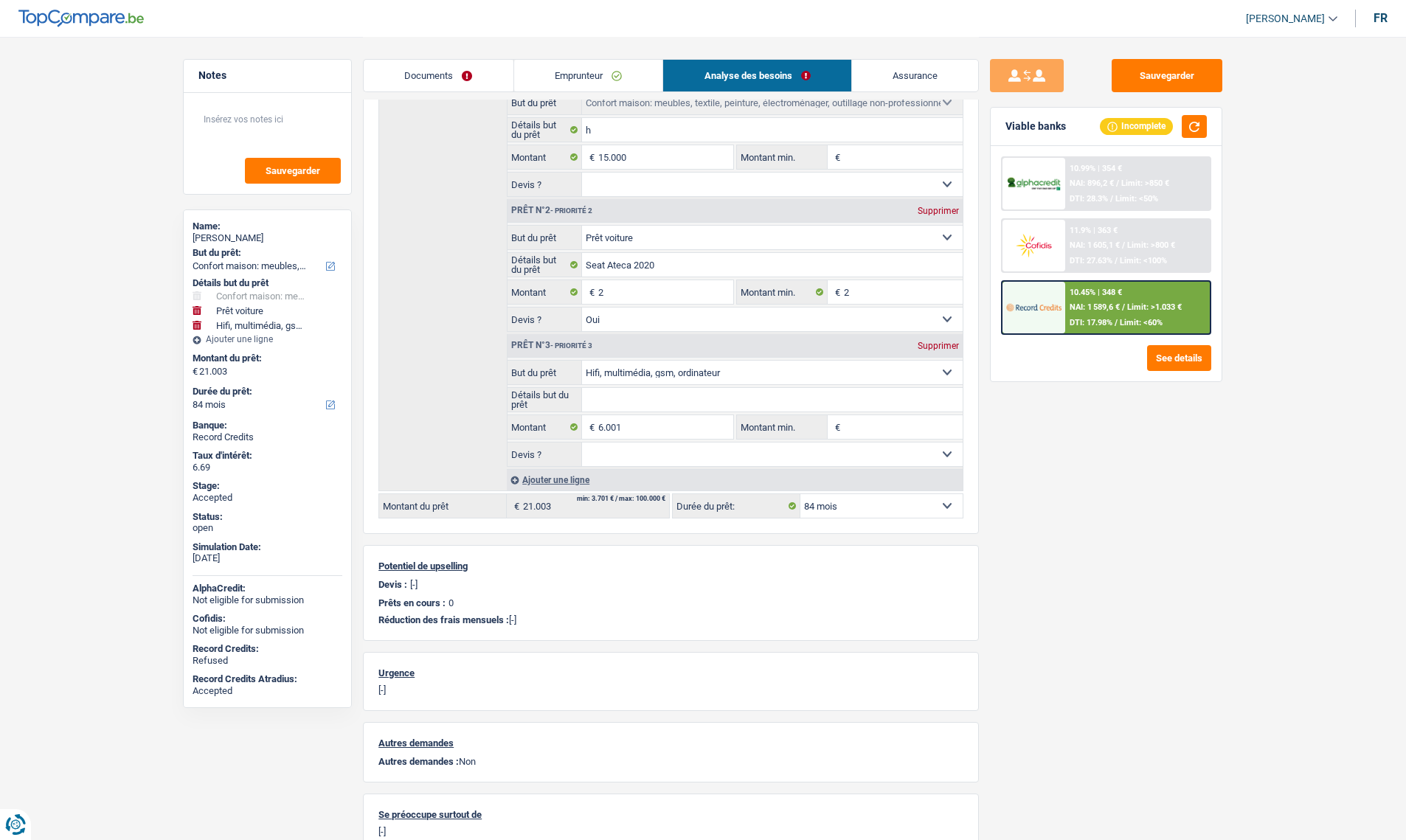
click at [1158, 245] on span "Limit: >800 €" at bounding box center [1151, 245] width 48 height 9
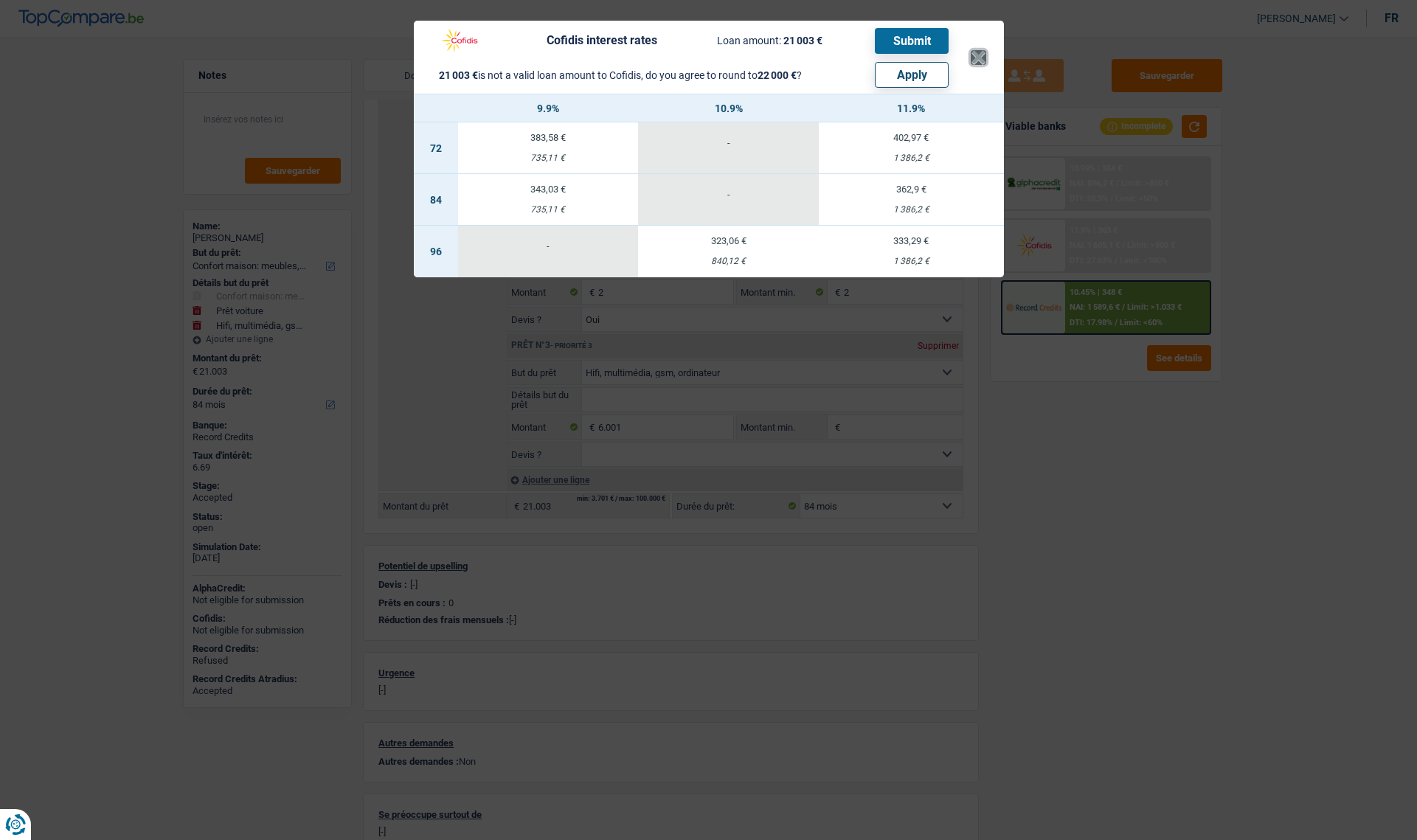
click at [978, 65] on button "×" at bounding box center [978, 58] width 16 height 15
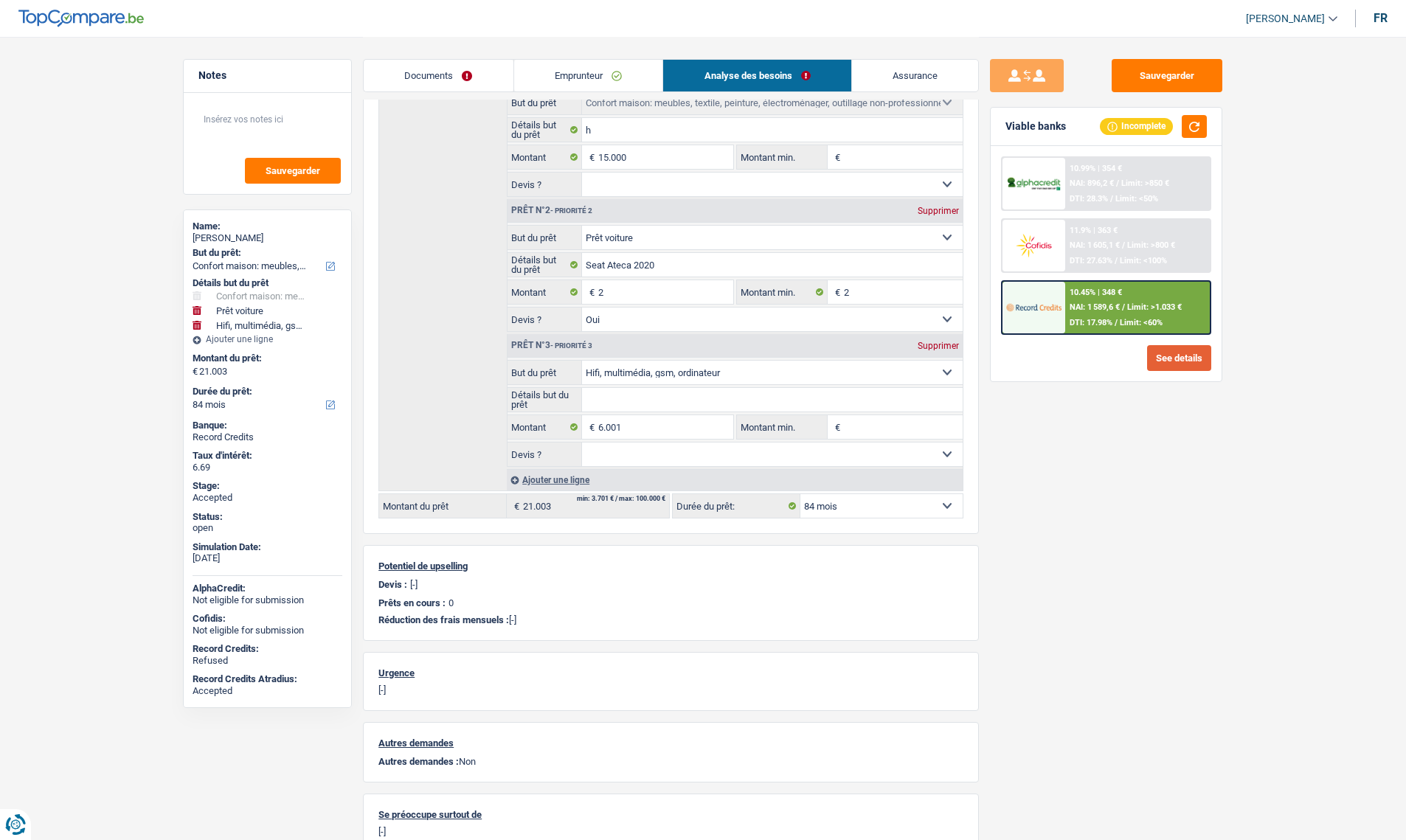
click at [1189, 360] on button "See details" at bounding box center [1178, 358] width 64 height 26
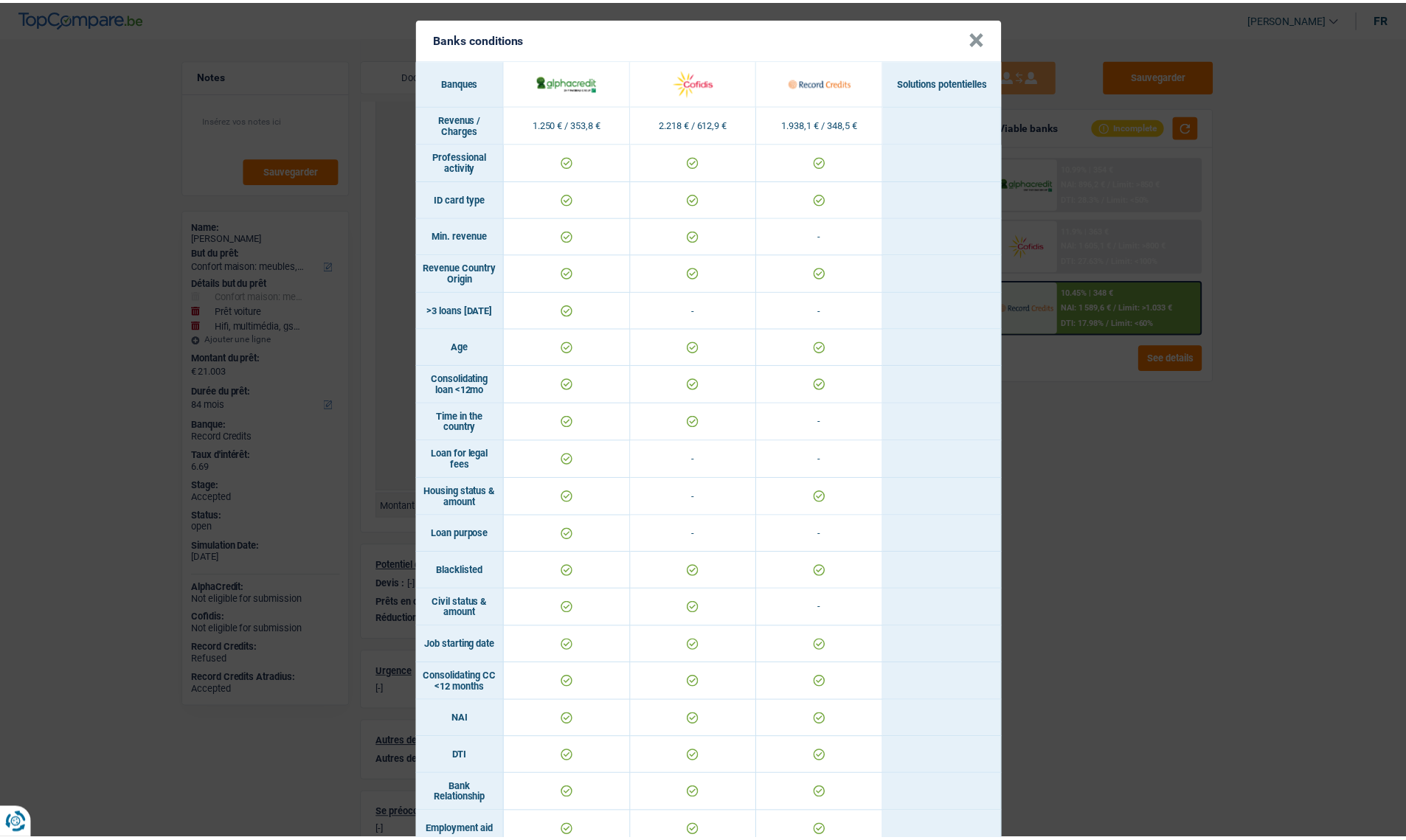
scroll to position [0, 0]
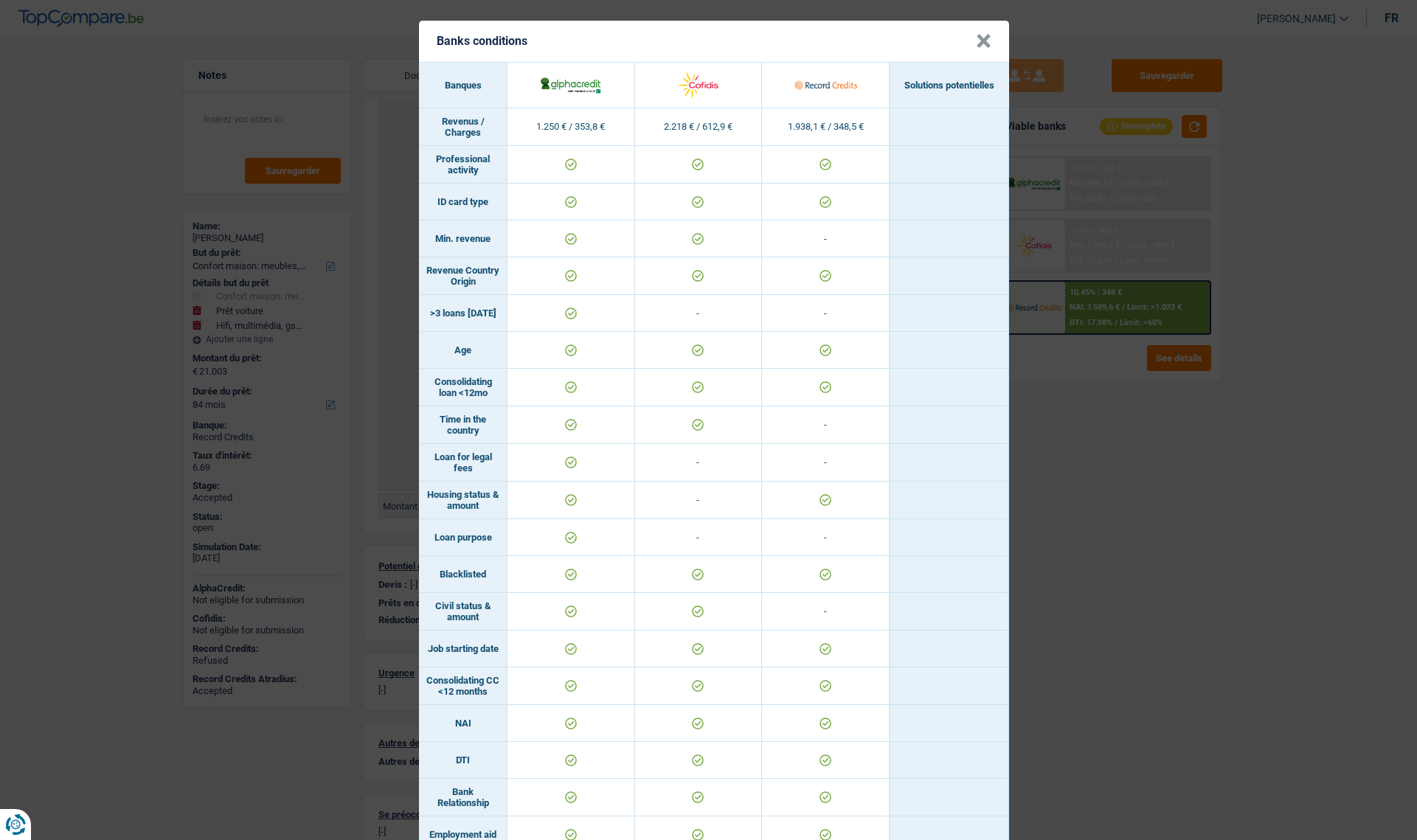
click at [981, 39] on button "×" at bounding box center [983, 42] width 16 height 15
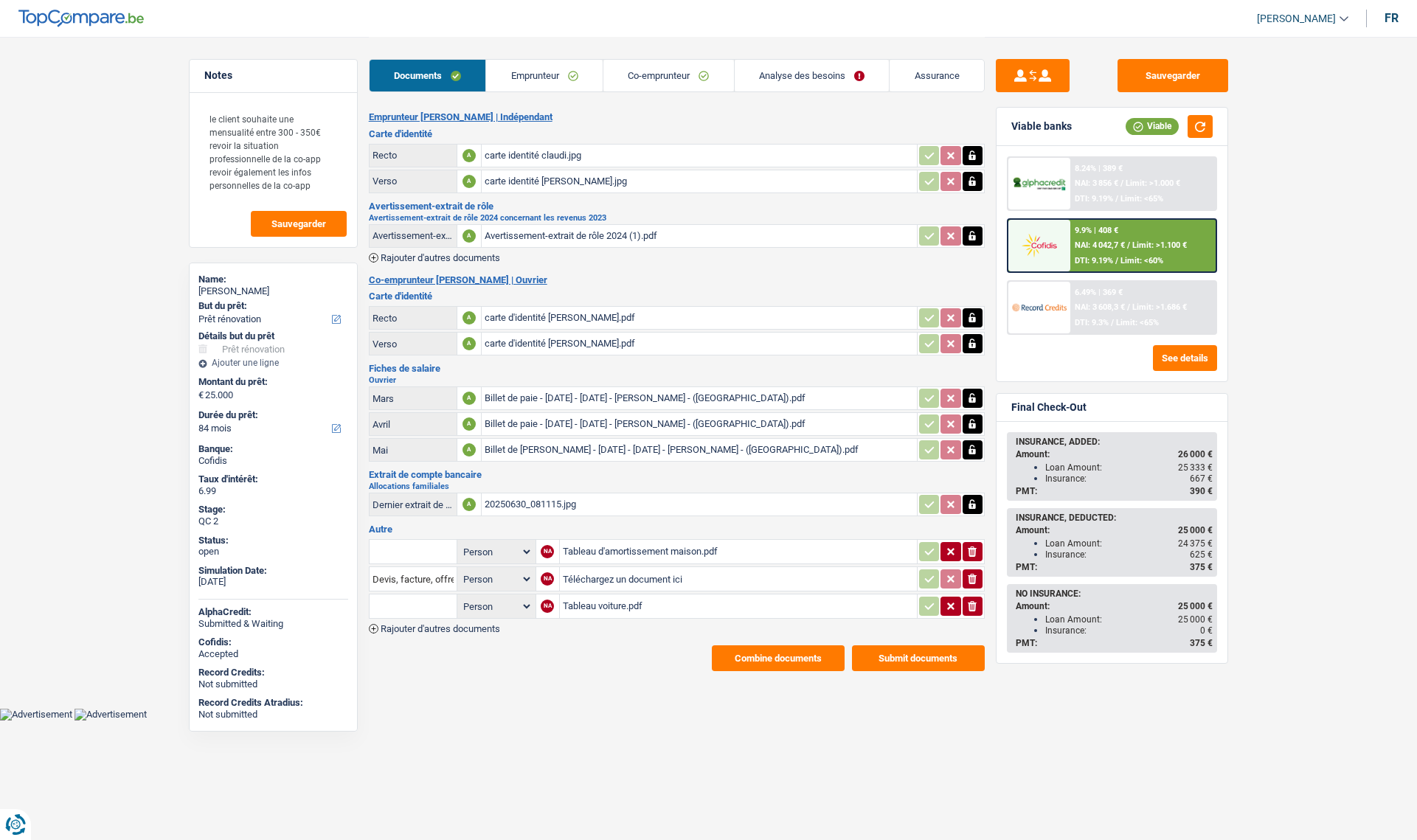
select select "renovation"
select select "84"
click at [750, 660] on button "Combine documents" at bounding box center [778, 659] width 133 height 26
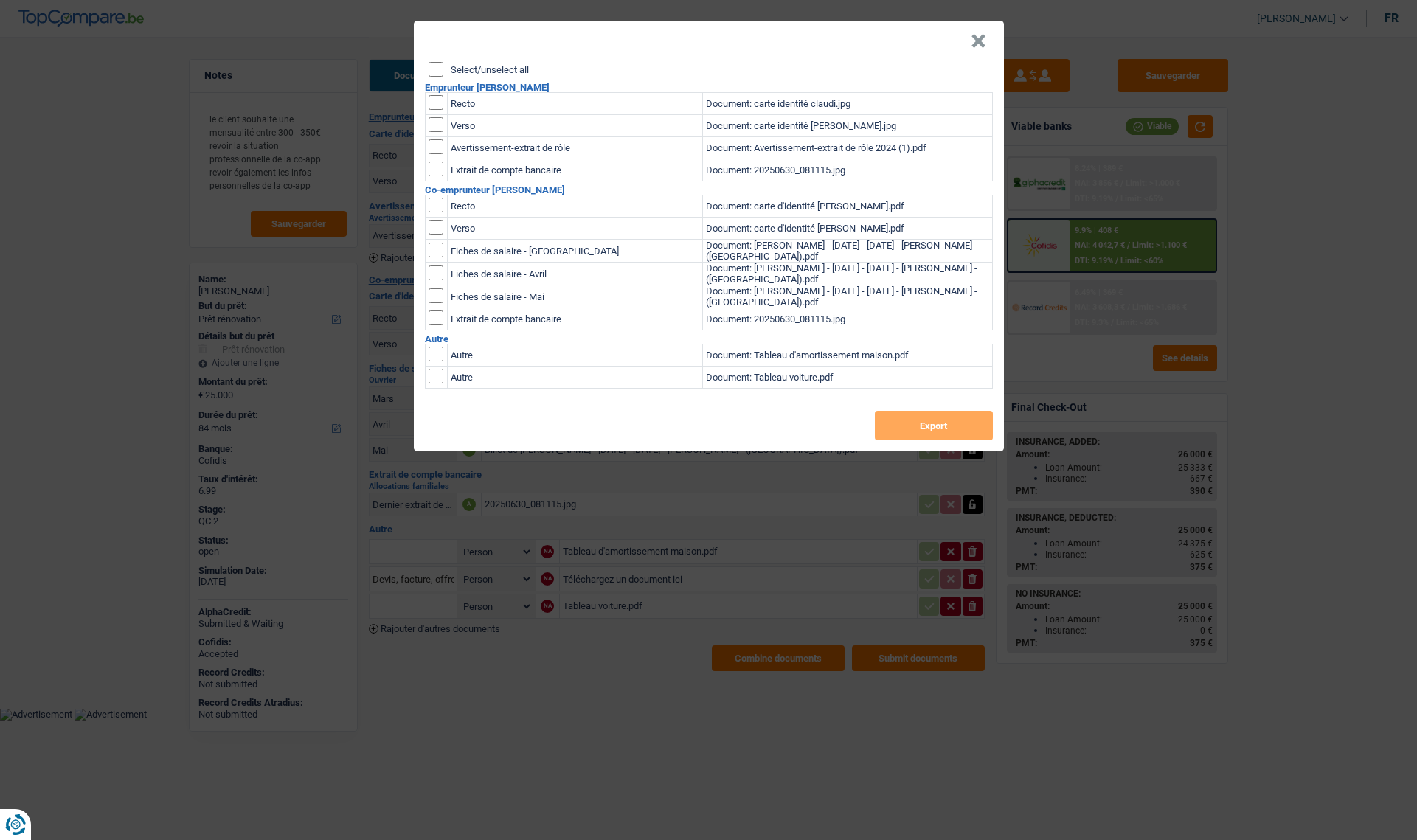
click at [466, 70] on label "Select/unselect all" at bounding box center [490, 70] width 78 height 9
click at [443, 70] on input "Select/unselect all" at bounding box center [436, 70] width 15 height 15
checkbox input "true"
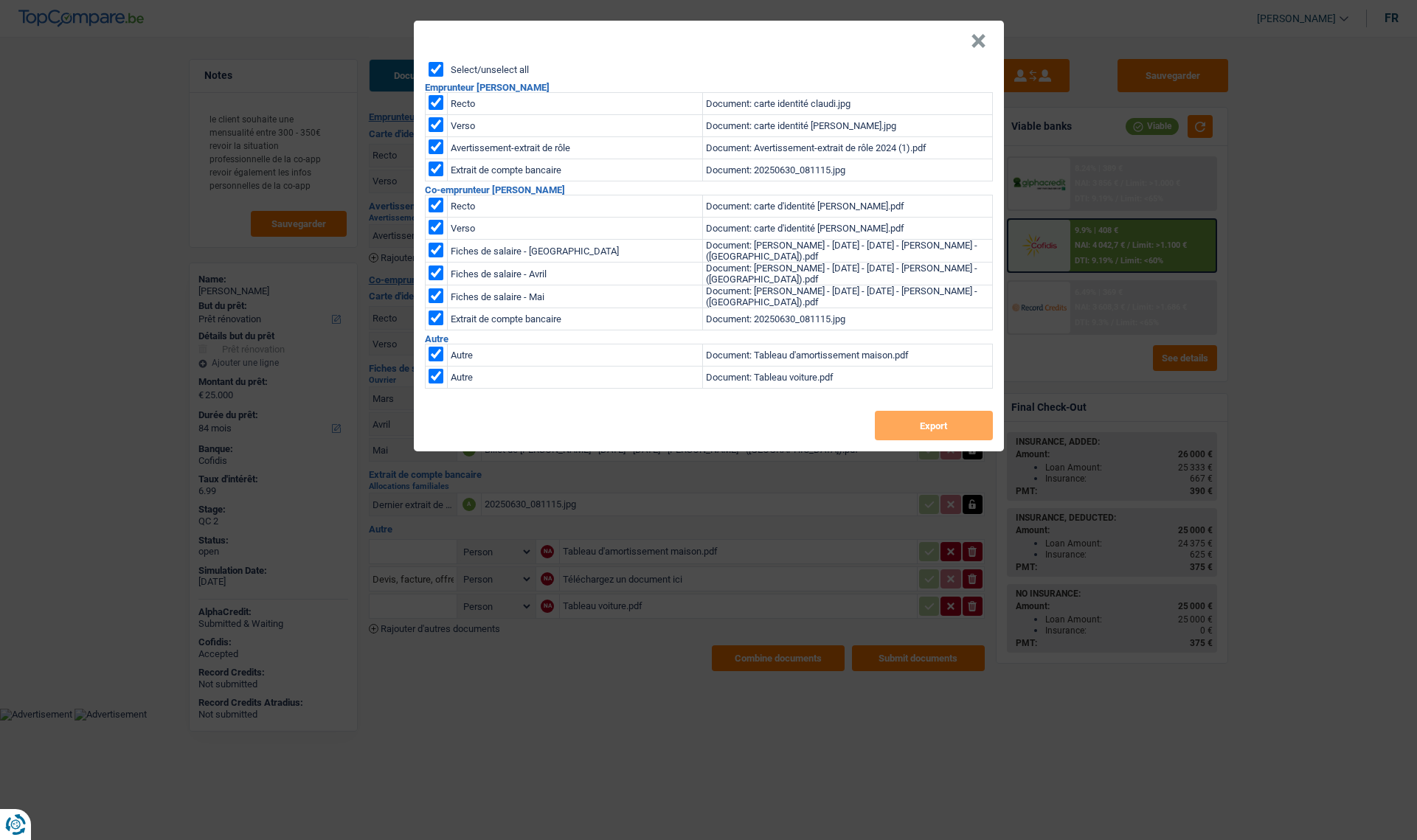
checkbox input "true"
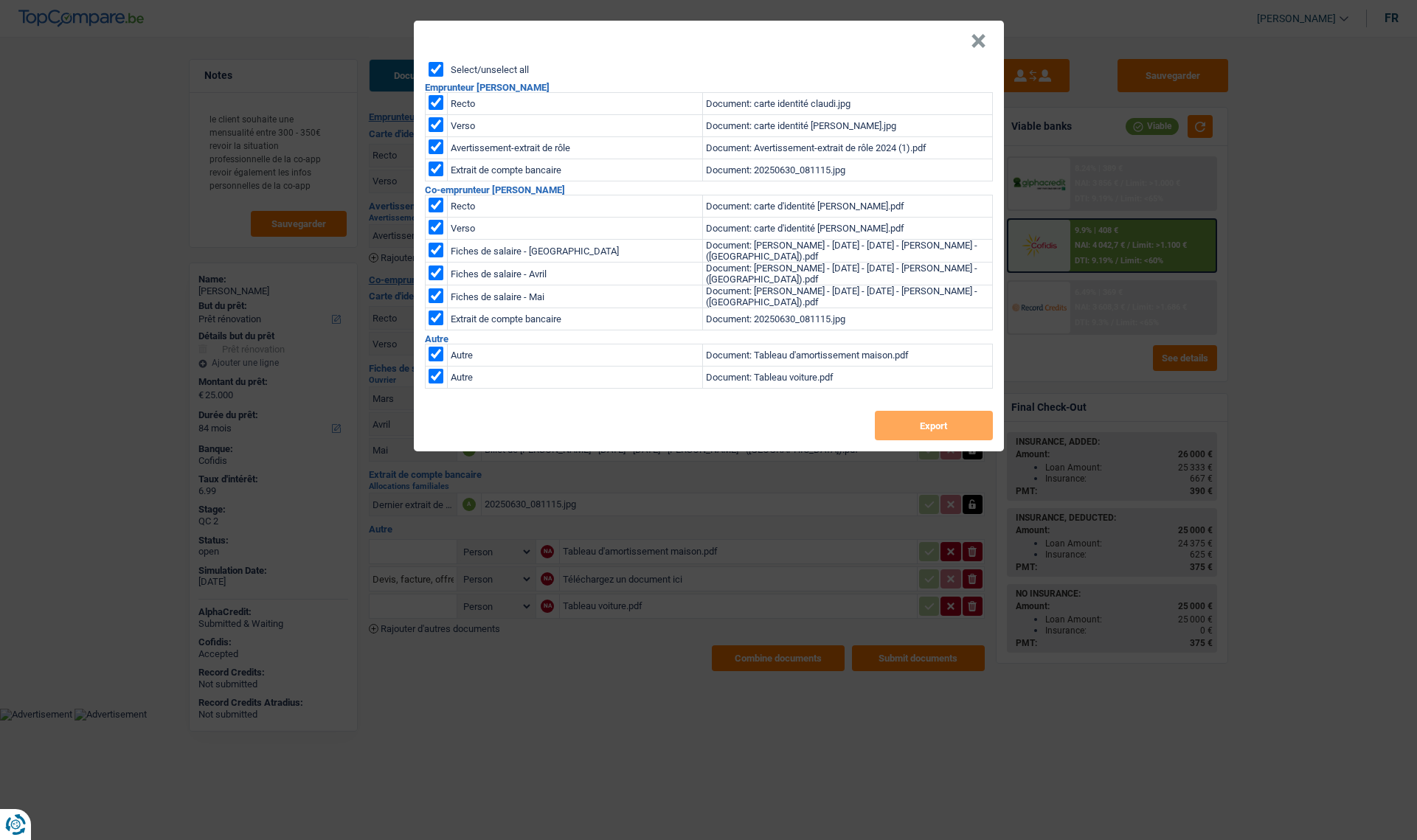
checkbox input "true"
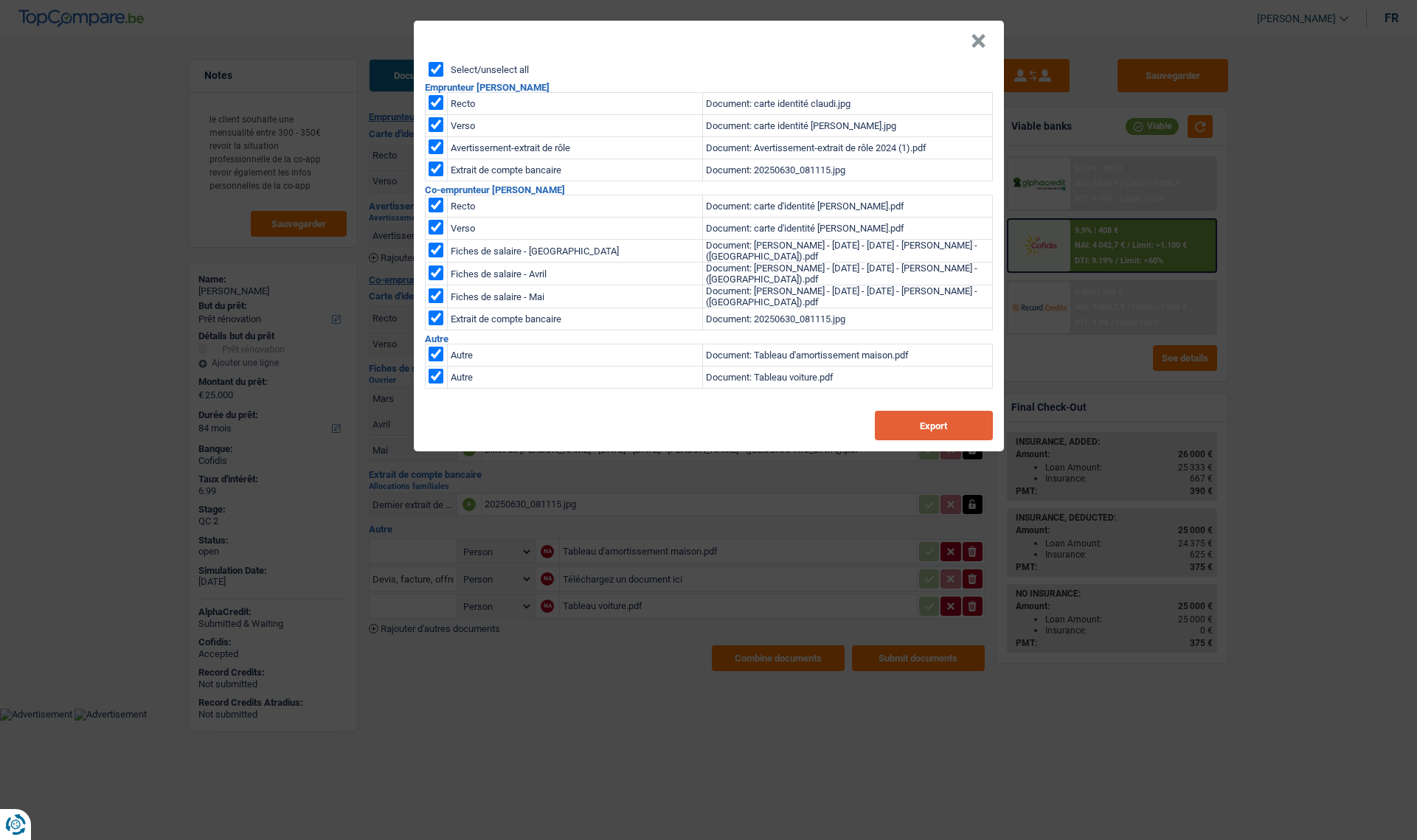
click at [905, 436] on button "Export" at bounding box center [933, 426] width 118 height 30
click at [975, 45] on button "×" at bounding box center [978, 42] width 16 height 15
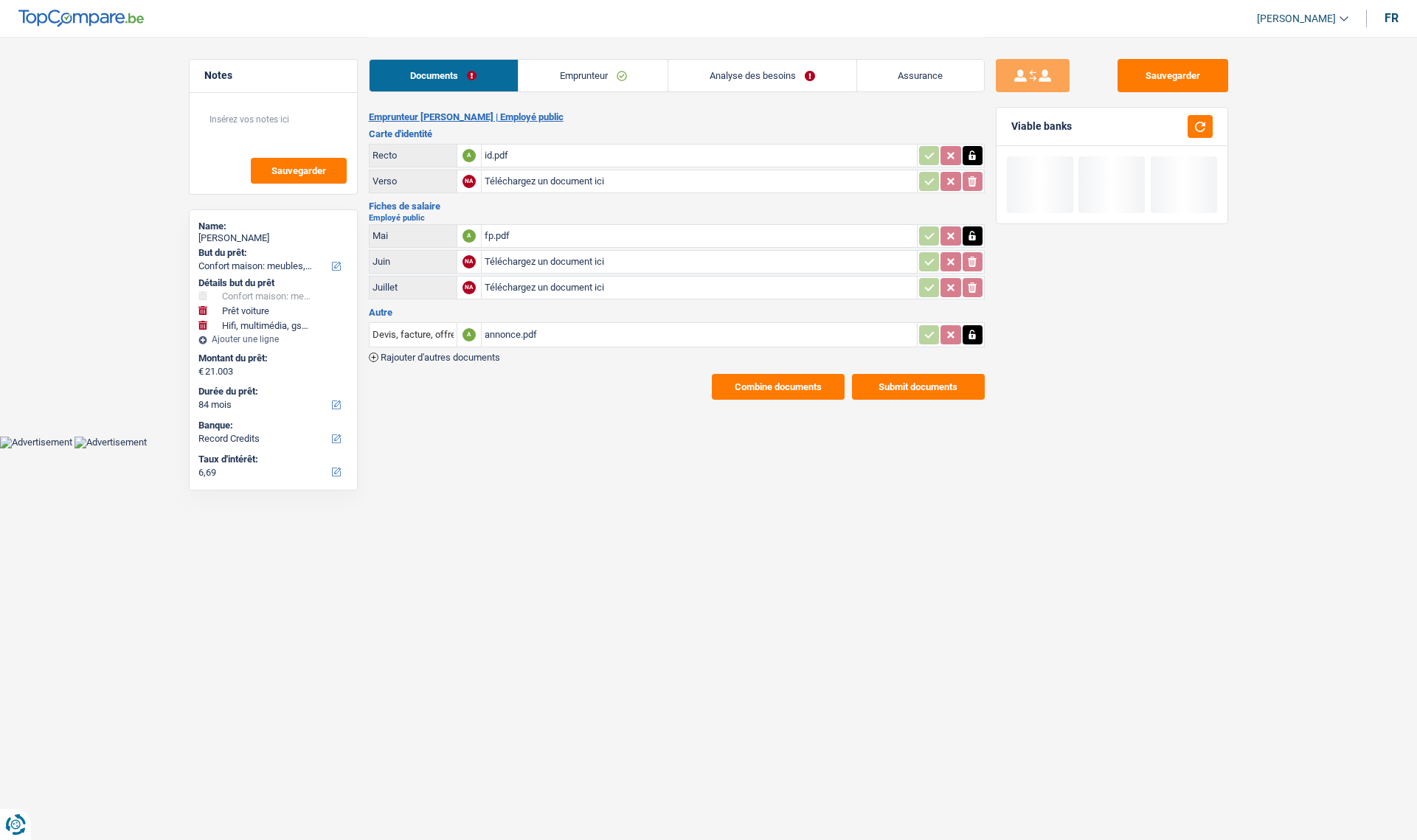
select select "household"
select select "car"
select select "tech"
select select "84"
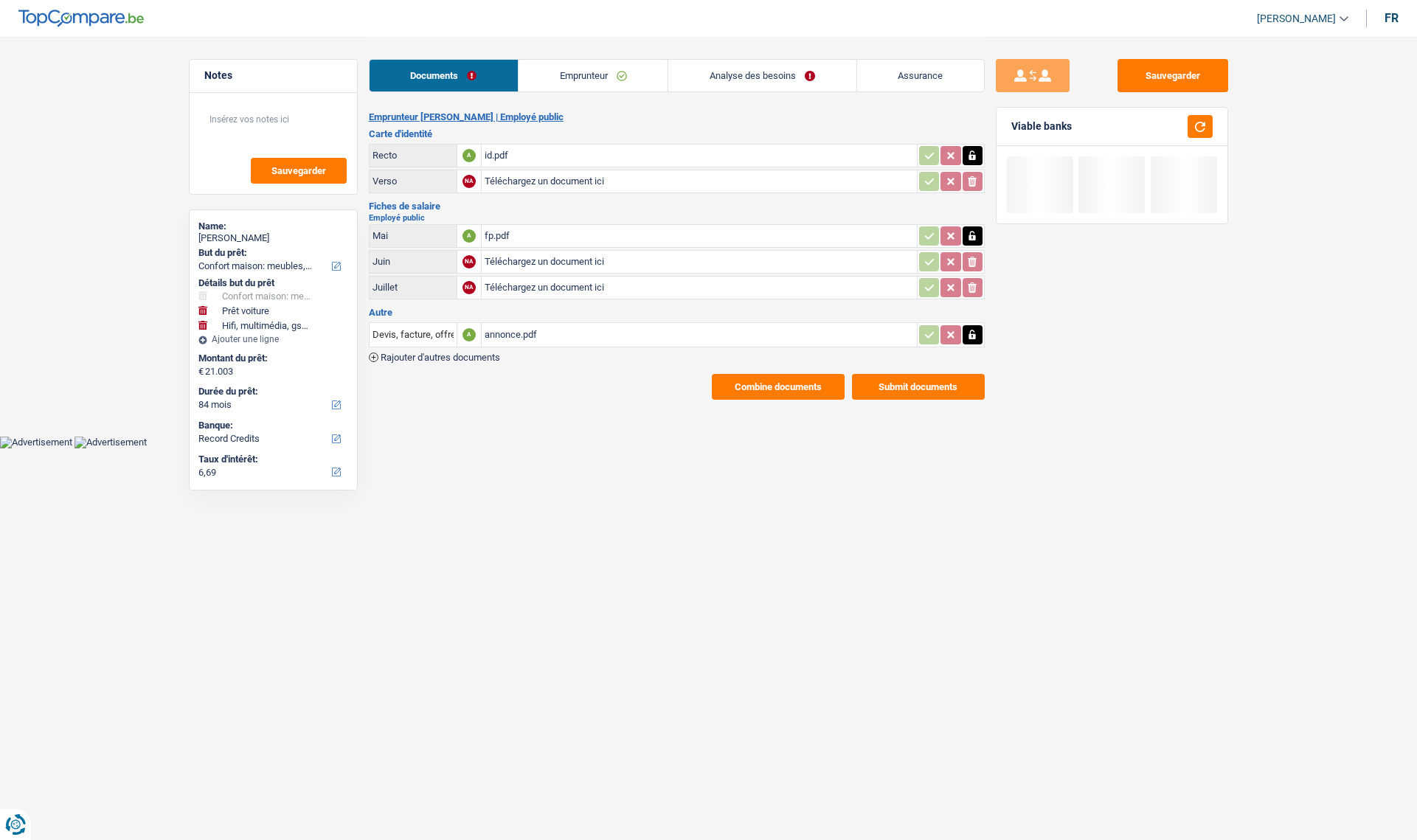
select select "record credits"
select select "84"
select select "60"
select select "household"
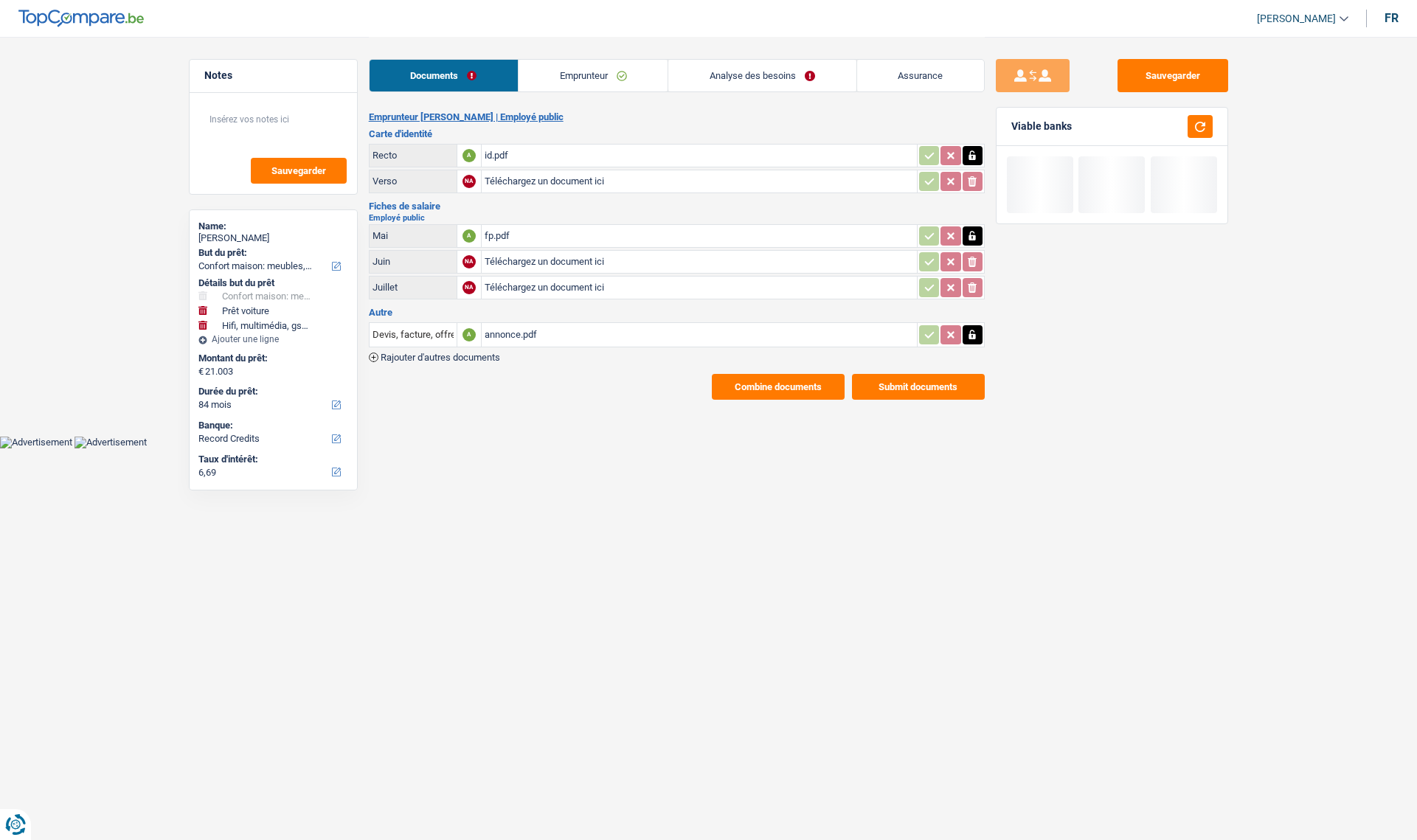
select select "car"
select select "yes"
select select "tech"
select select "84"
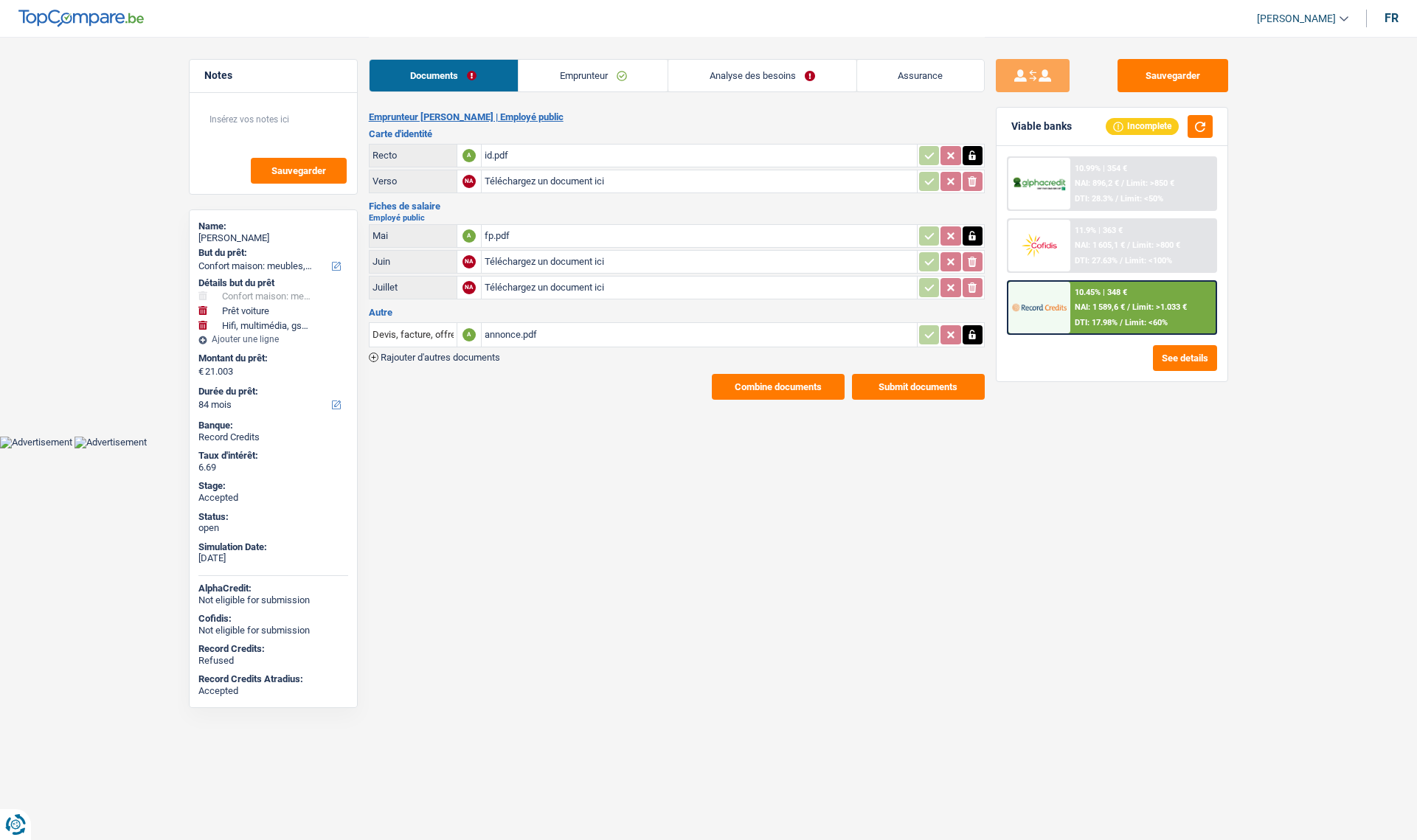
click at [764, 73] on link "Analyse des besoins" at bounding box center [762, 75] width 188 height 32
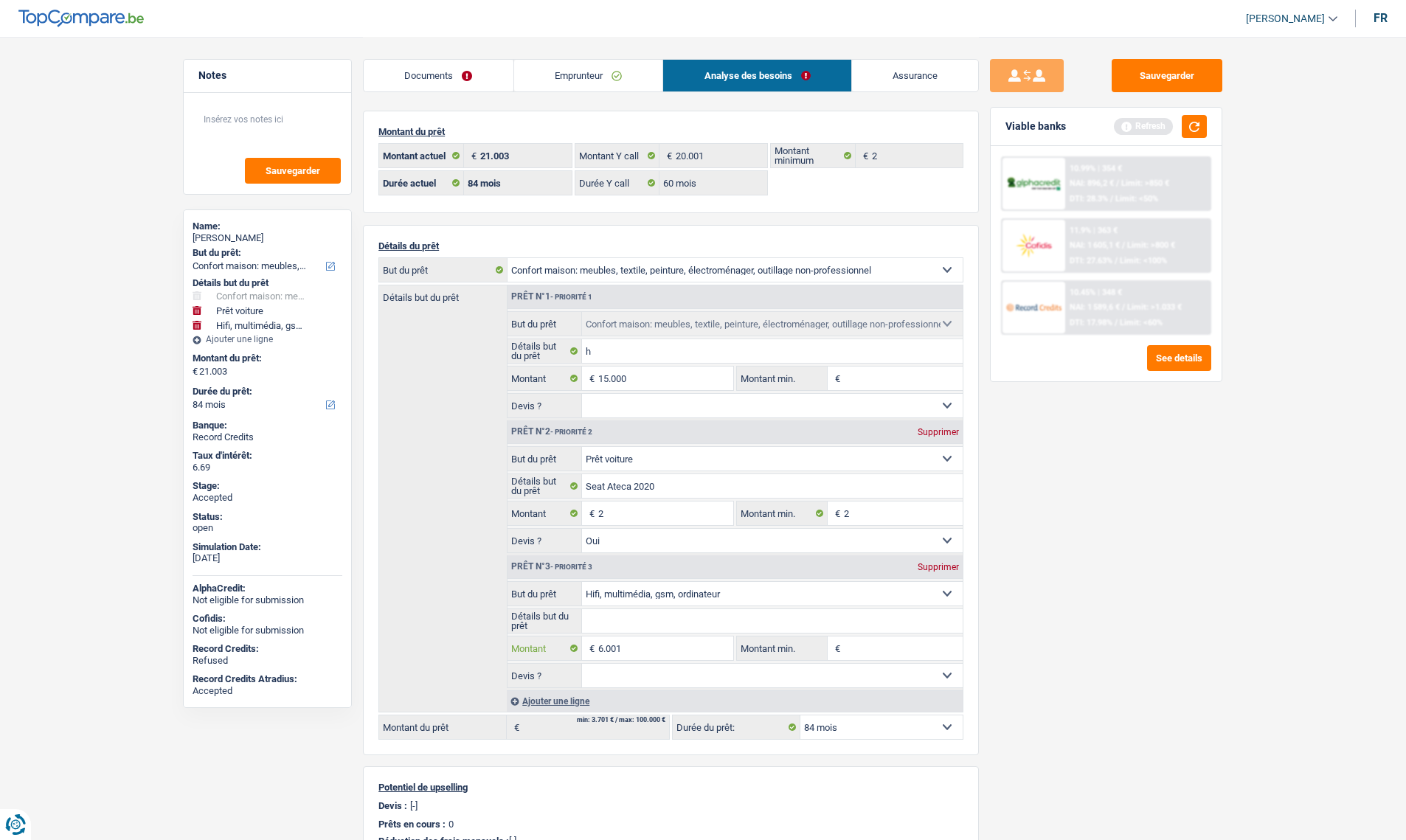
click at [650, 645] on input "6.001" at bounding box center [665, 648] width 135 height 23
type input "1.001"
type input "16.003"
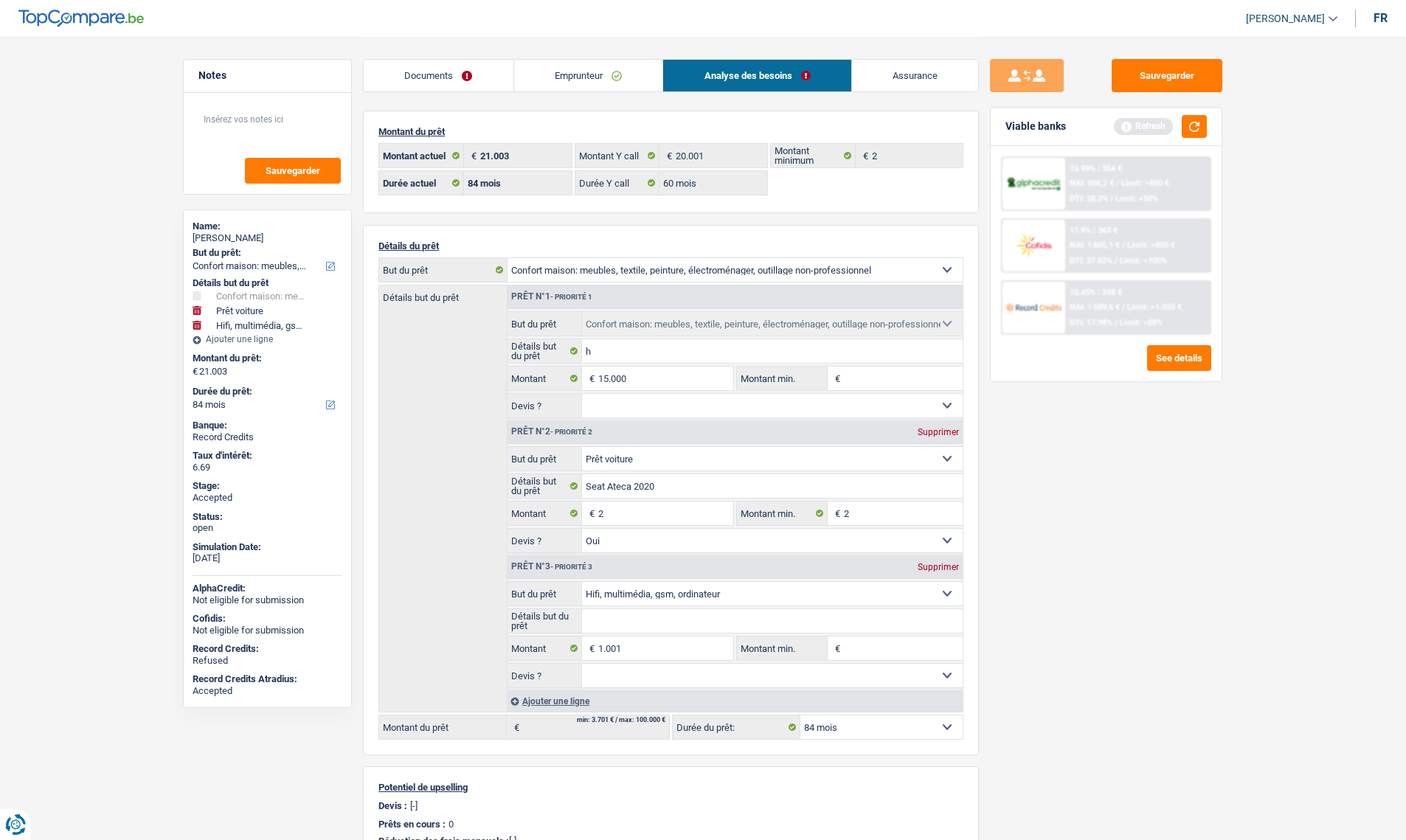
type input "16.003"
click at [1084, 626] on div "Sauvegarder Viable banks Refresh 10.99% | 354 € NAI: 896,2 € / Limit: >850 € DT…" at bounding box center [1106, 438] width 255 height 757
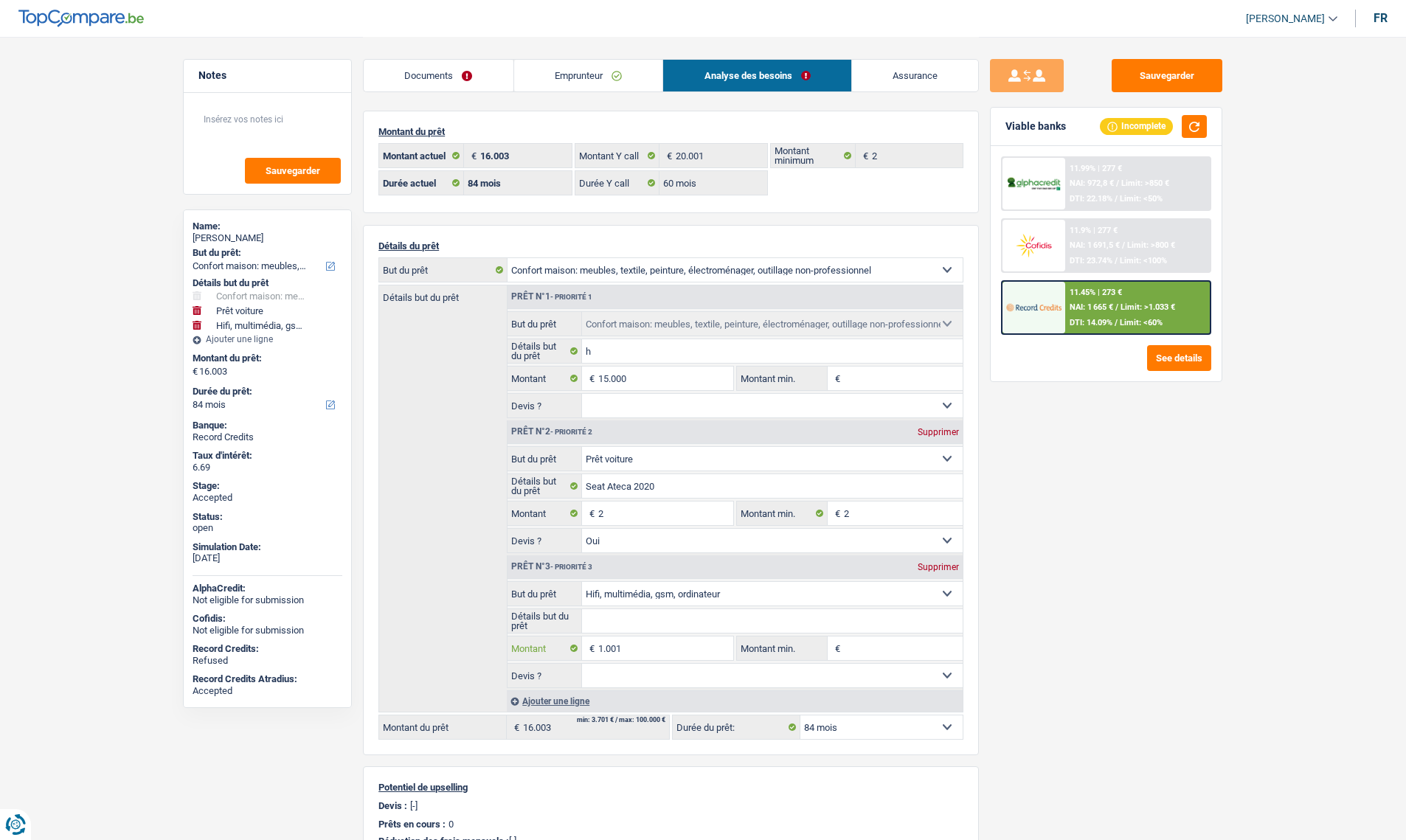
click at [626, 650] on input "1.001" at bounding box center [665, 648] width 135 height 23
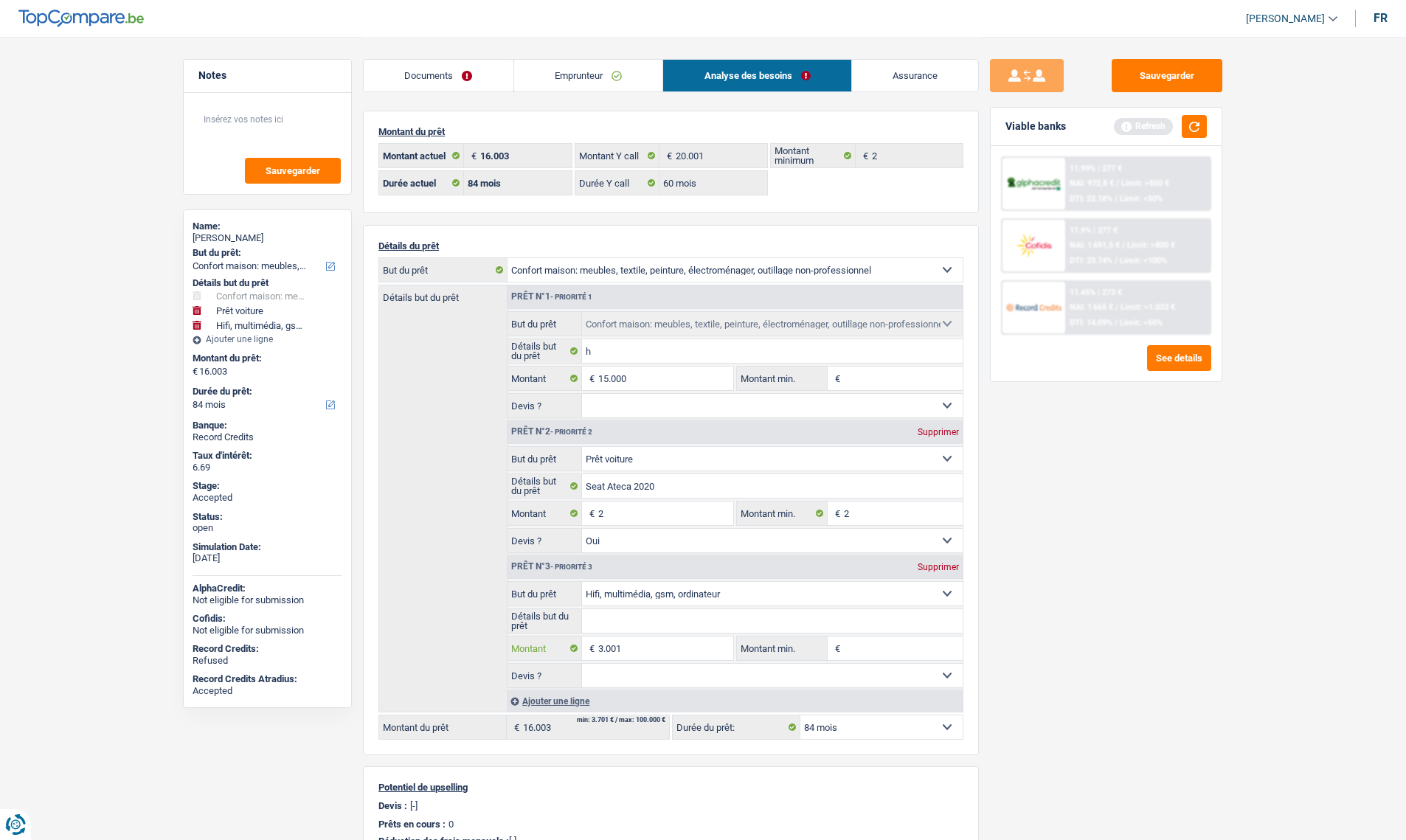
type input "3.001"
type input "18.003"
click at [1125, 656] on div "Sauvegarder Viable banks Refresh 11.99% | 277 € NAI: 972,8 € / Limit: >850 € DT…" at bounding box center [1106, 438] width 255 height 757
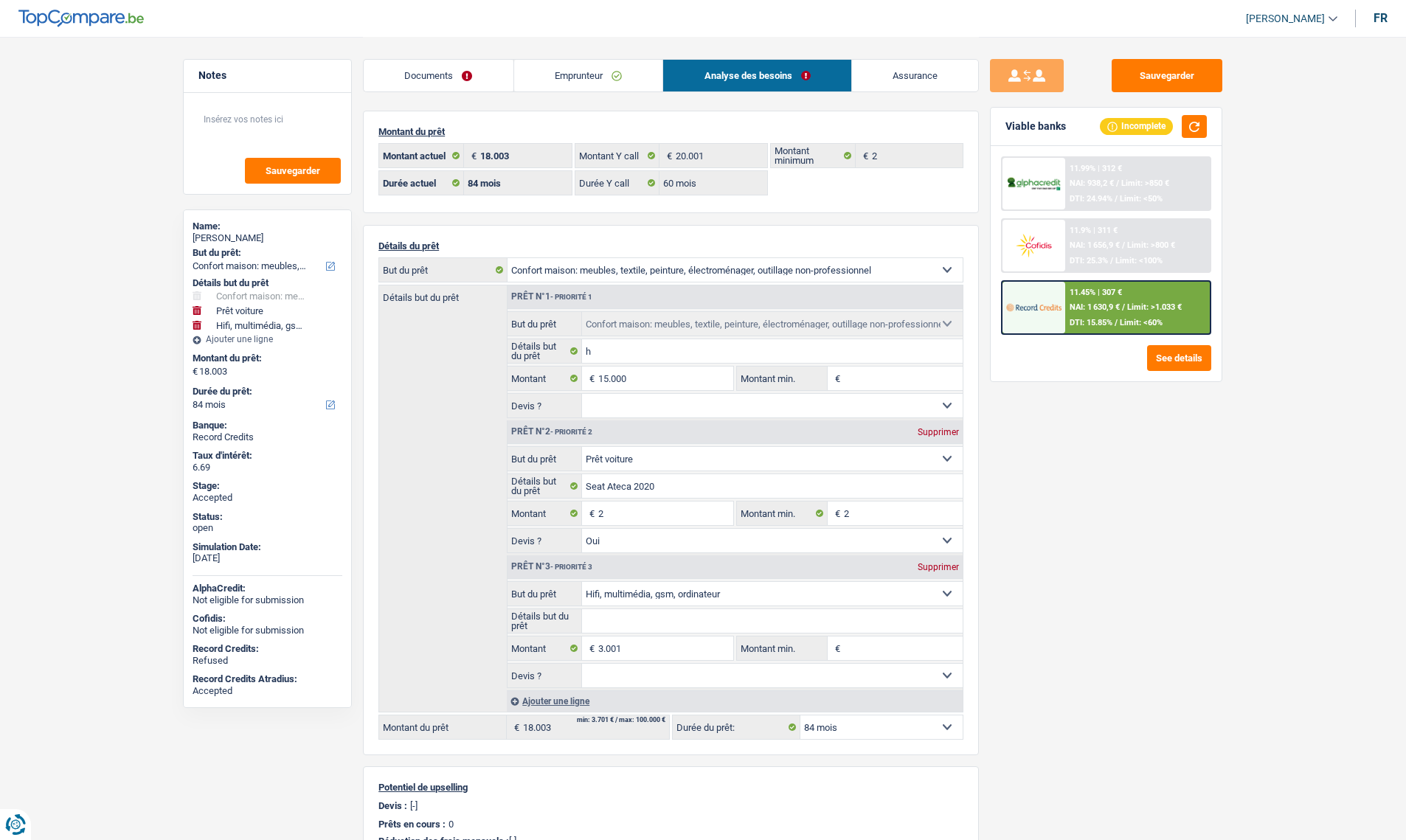
click at [928, 429] on div "Supprimer" at bounding box center [938, 432] width 48 height 9
select select "tech"
type input "18.001"
select select "tech"
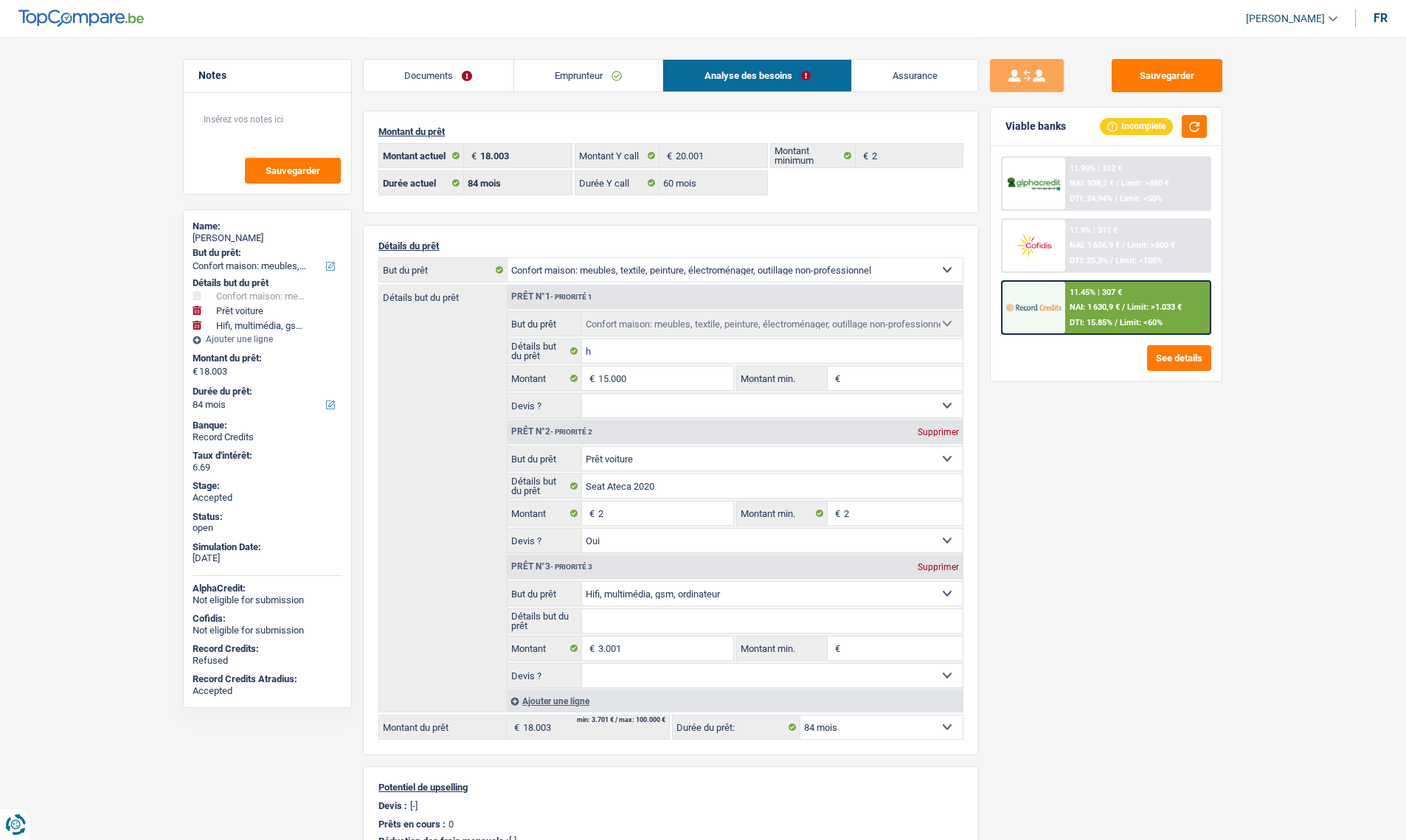
type input "3.001"
select select
type input "18.001"
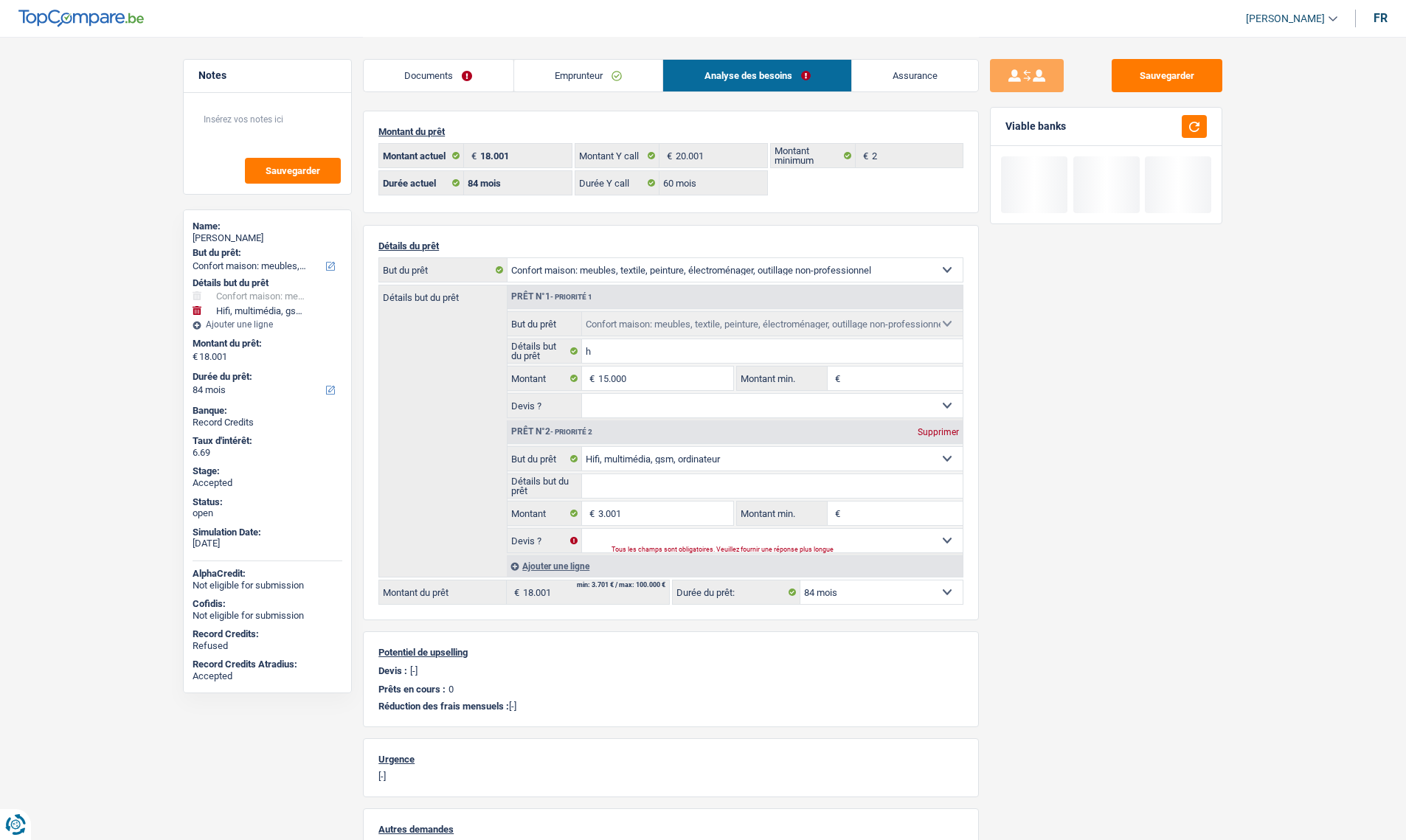
click at [931, 439] on div "Prêt n°2 - Priorité 2 Supprimer" at bounding box center [735, 431] width 455 height 23
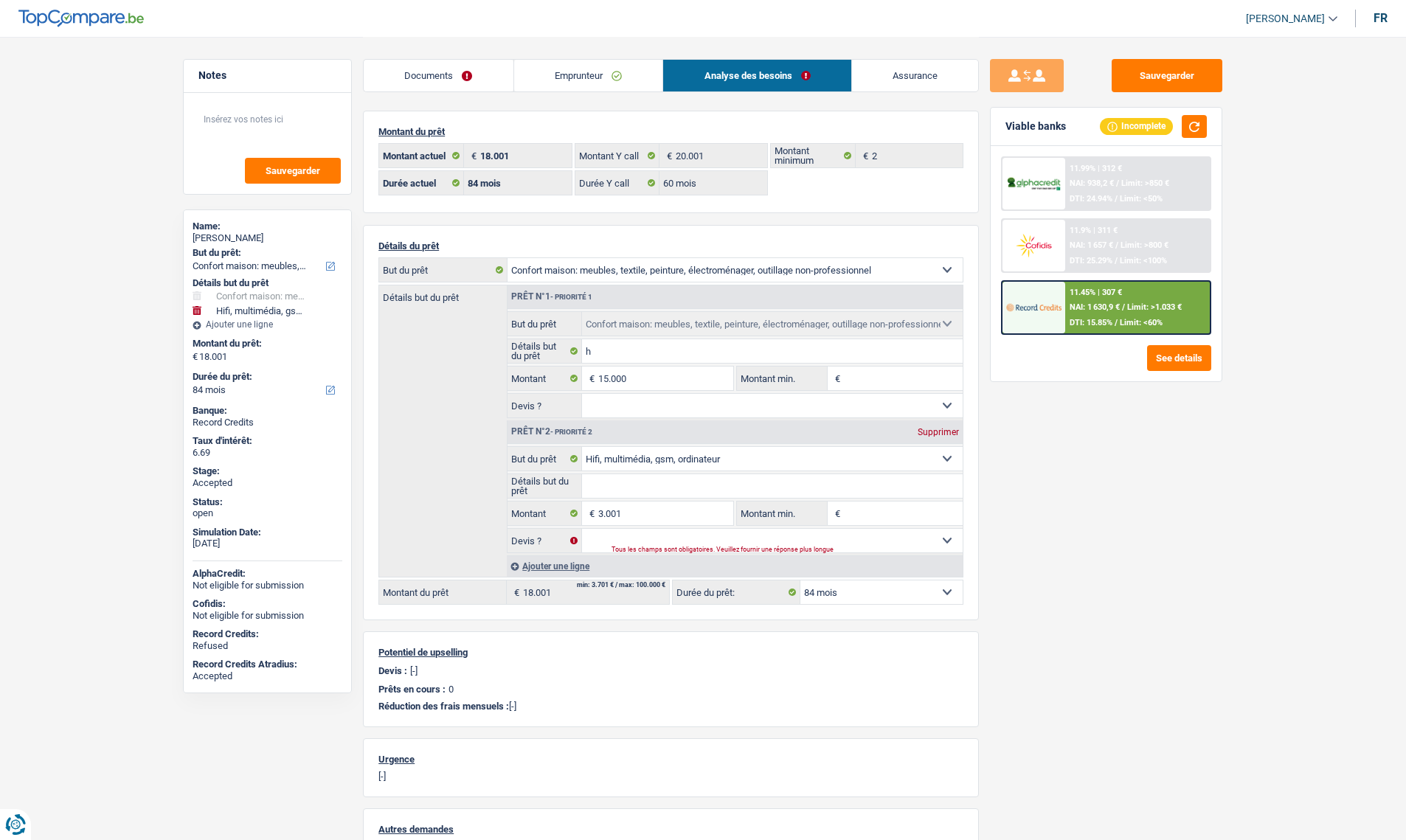
click at [930, 428] on div "Supprimer" at bounding box center [938, 432] width 48 height 9
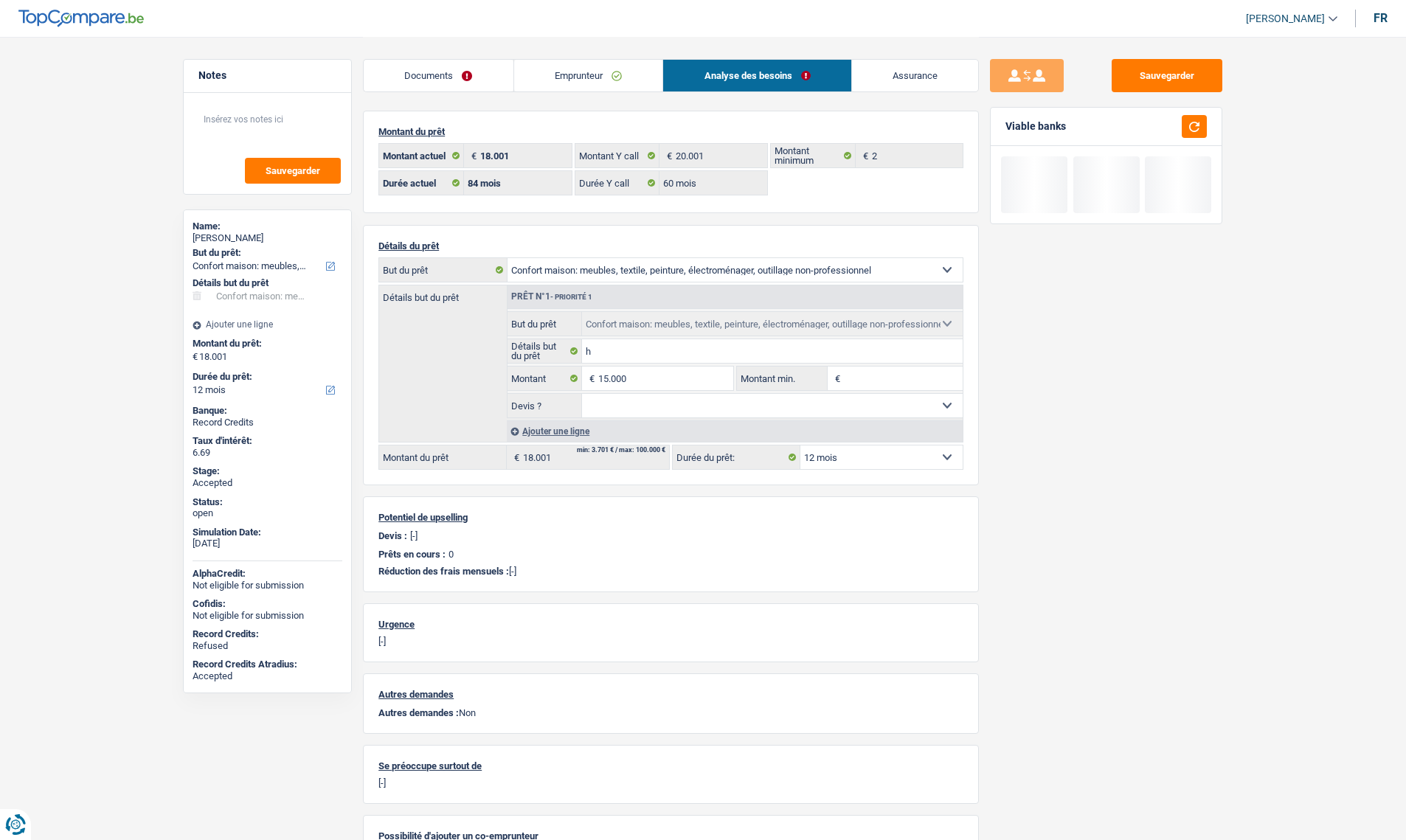
type input "15.000"
select select "60"
type input "15.000"
select select "60"
type input "15.000"
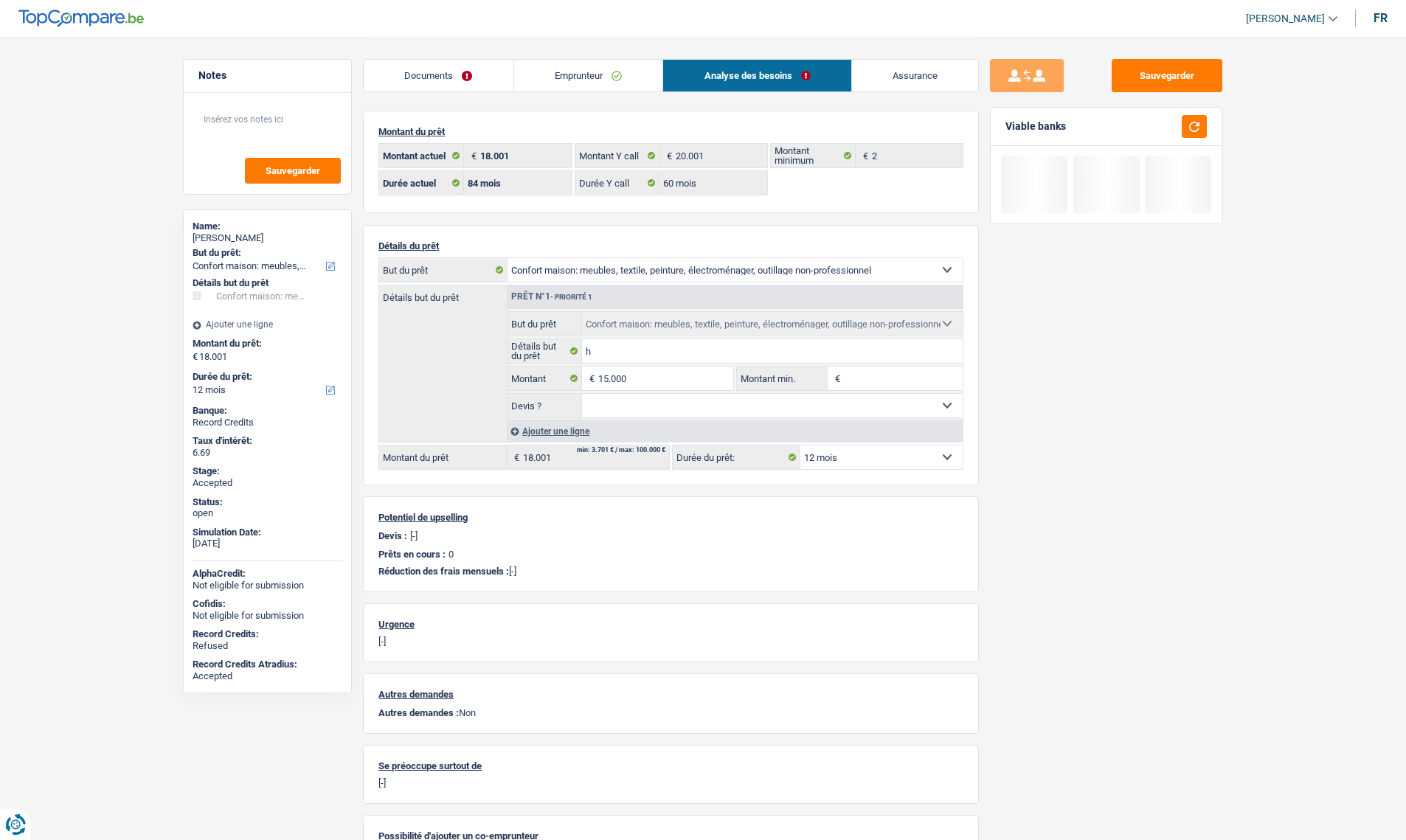
select select "60"
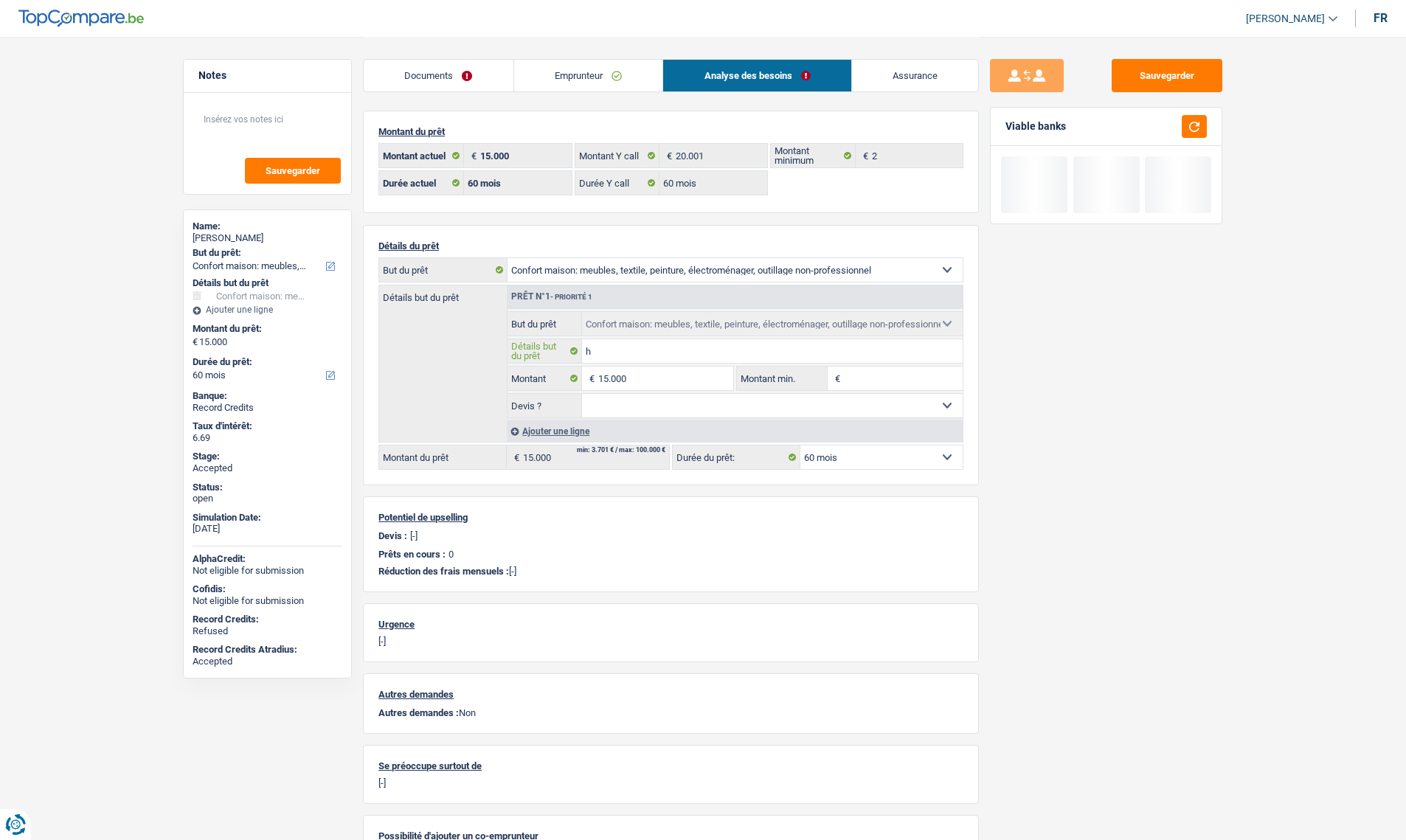
click at [609, 345] on input "h" at bounding box center [772, 350] width 381 height 23
click at [585, 260] on select "Confort maison: meubles, textile, peinture, électroménager, outillage non-profe…" at bounding box center [735, 269] width 455 height 23
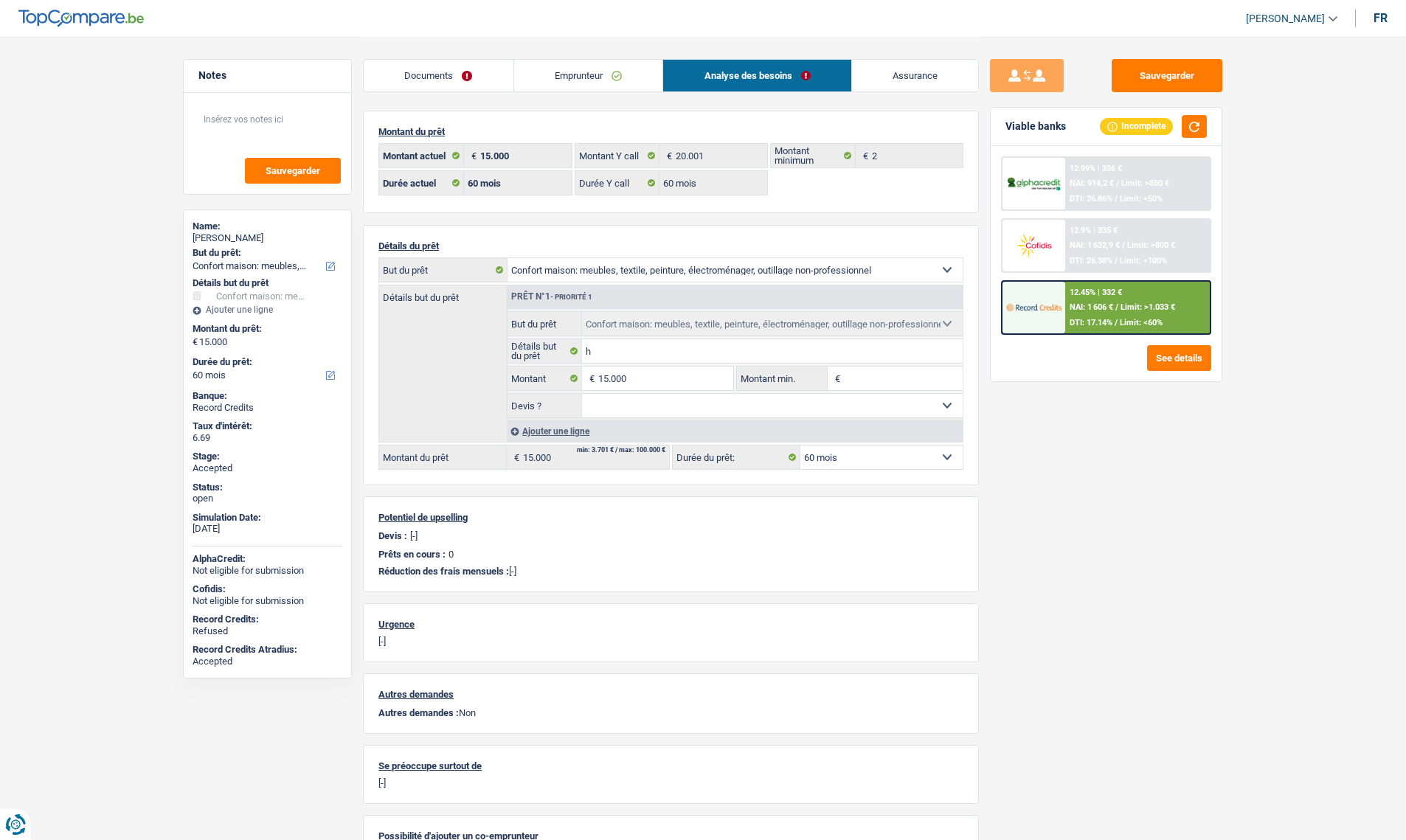
select select "car"
click at [507, 258] on select "Confort maison: meubles, textile, peinture, électroménager, outillage non-profe…" at bounding box center [735, 269] width 455 height 23
select select "car"
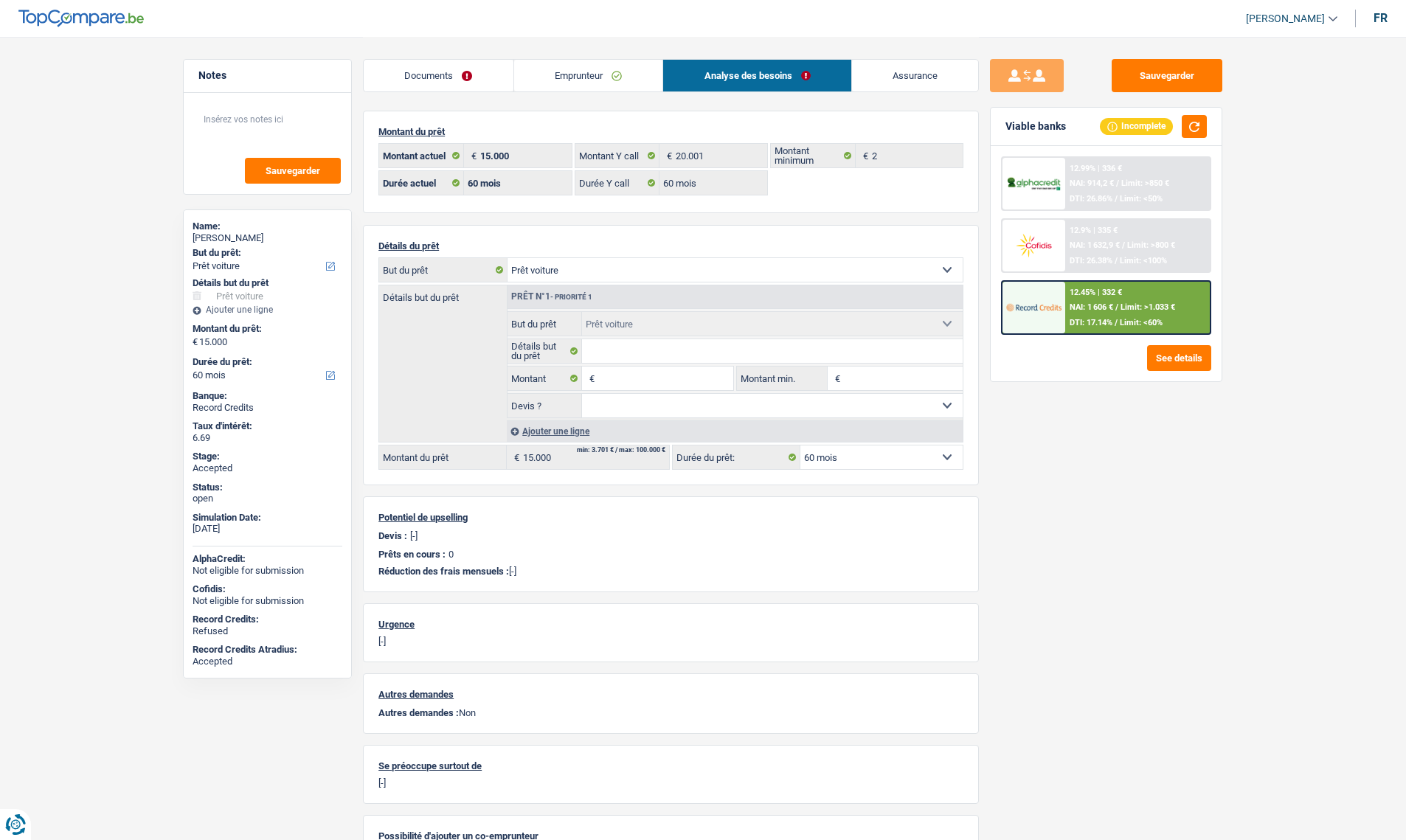
select select "household"
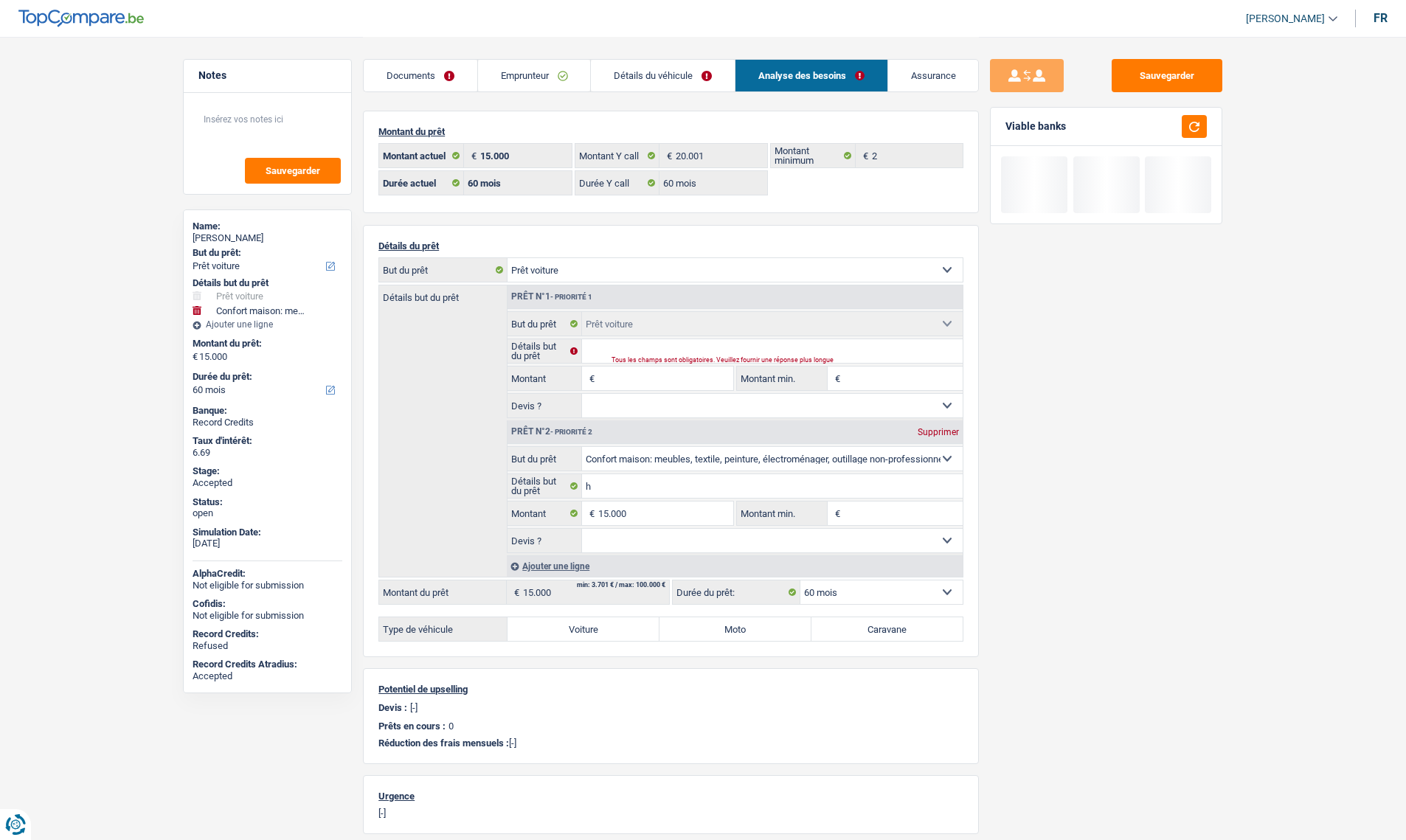
click at [614, 378] on input "Montant" at bounding box center [665, 378] width 135 height 23
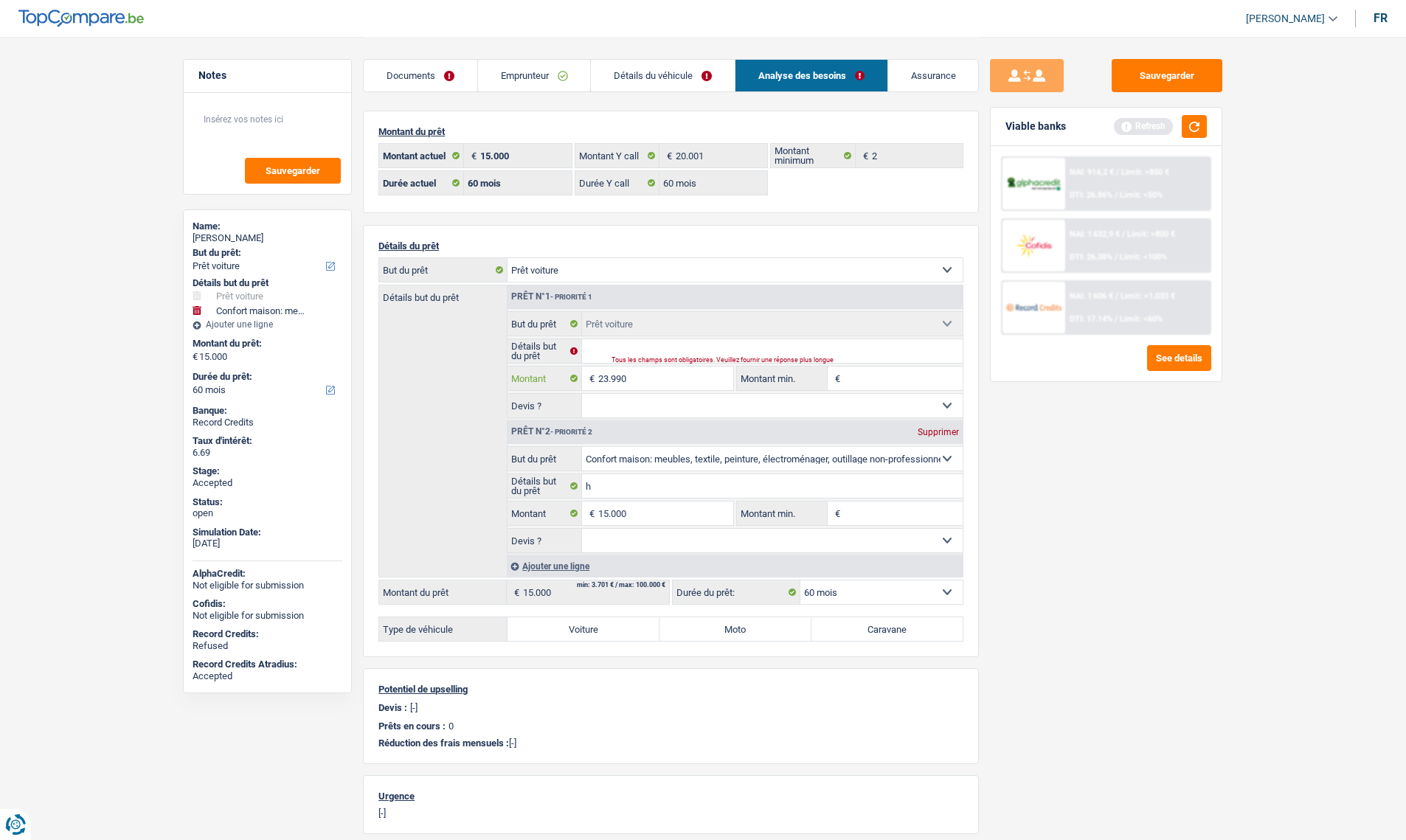
type input "23.990"
type input "38.990"
click at [862, 509] on input "Montant min." at bounding box center [903, 513] width 120 height 23
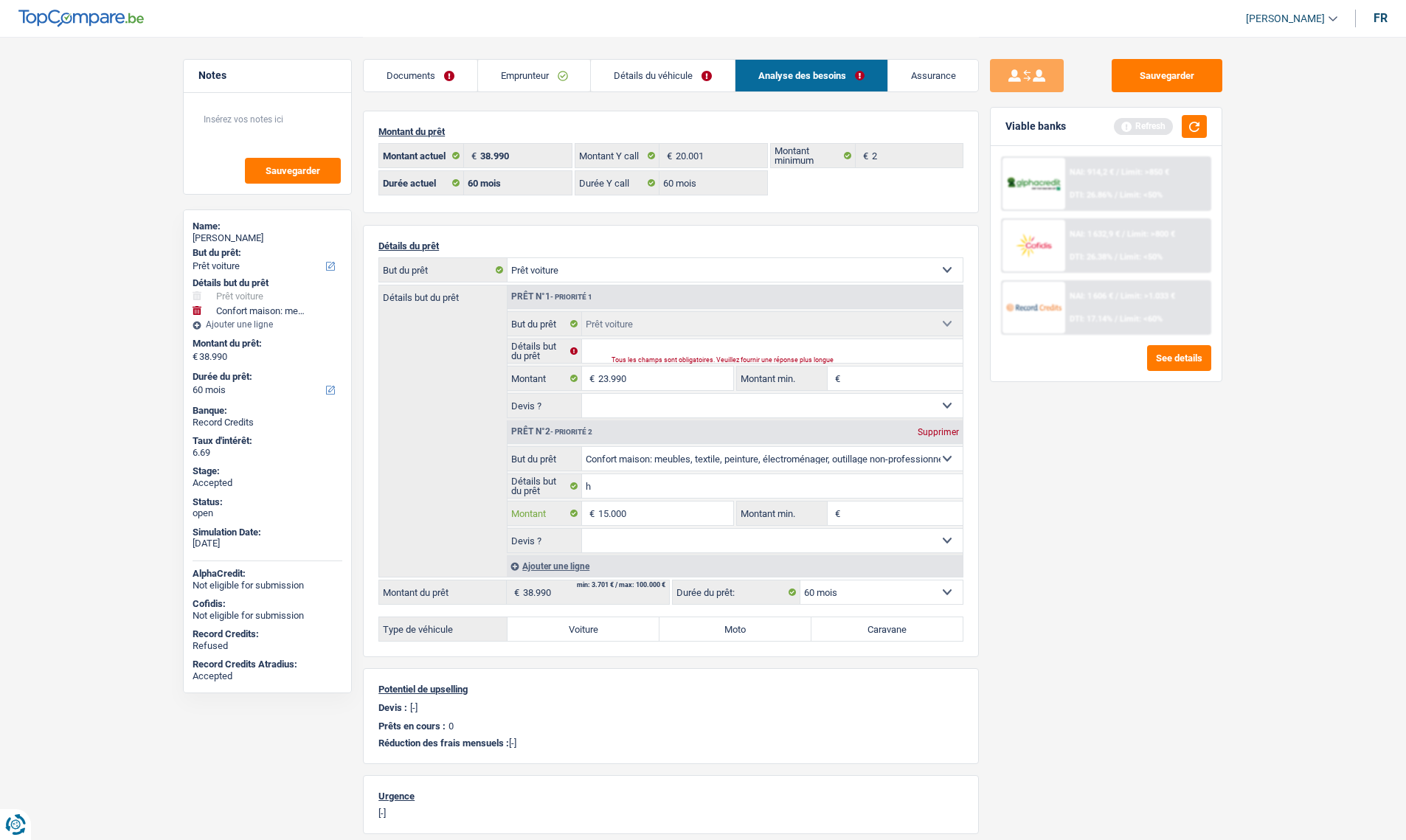
click at [680, 510] on input "15.000" at bounding box center [665, 513] width 135 height 23
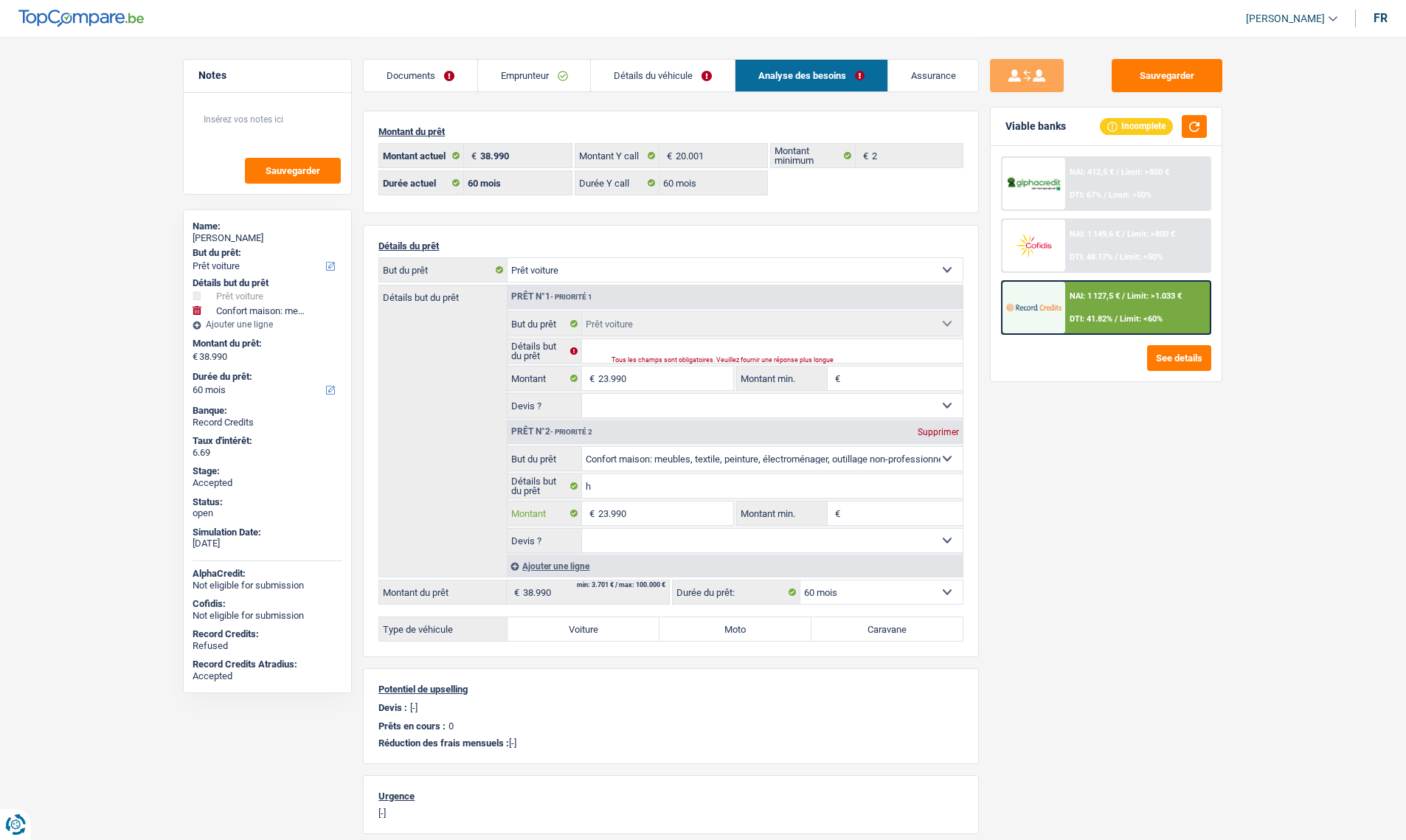
type input "23.990"
type input "47.980"
click at [861, 506] on input "Montant min." at bounding box center [903, 513] width 120 height 23
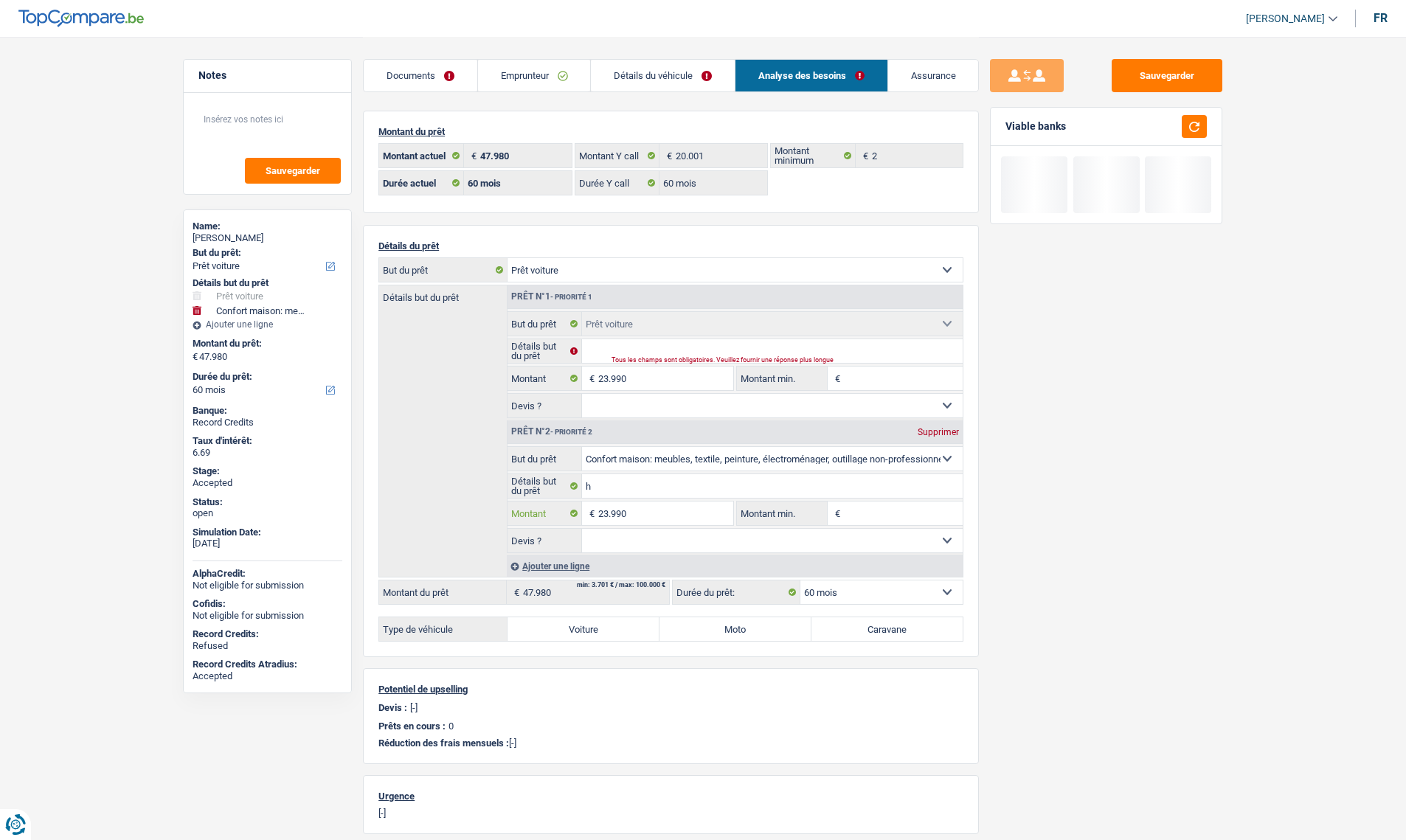
click at [658, 509] on input "23.990" at bounding box center [665, 513] width 135 height 23
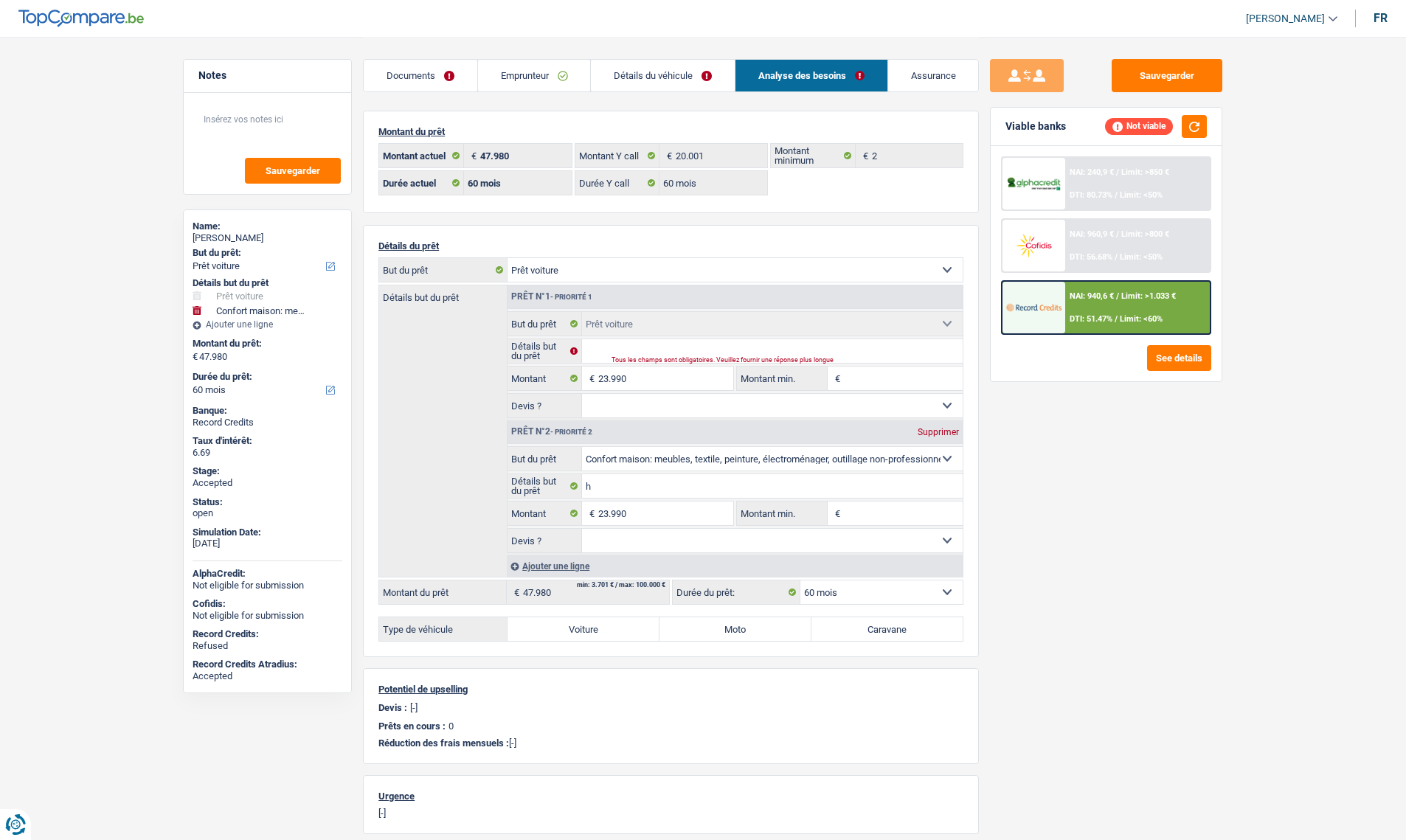
click at [924, 431] on div "Supprimer" at bounding box center [938, 432] width 48 height 9
type input "23.990"
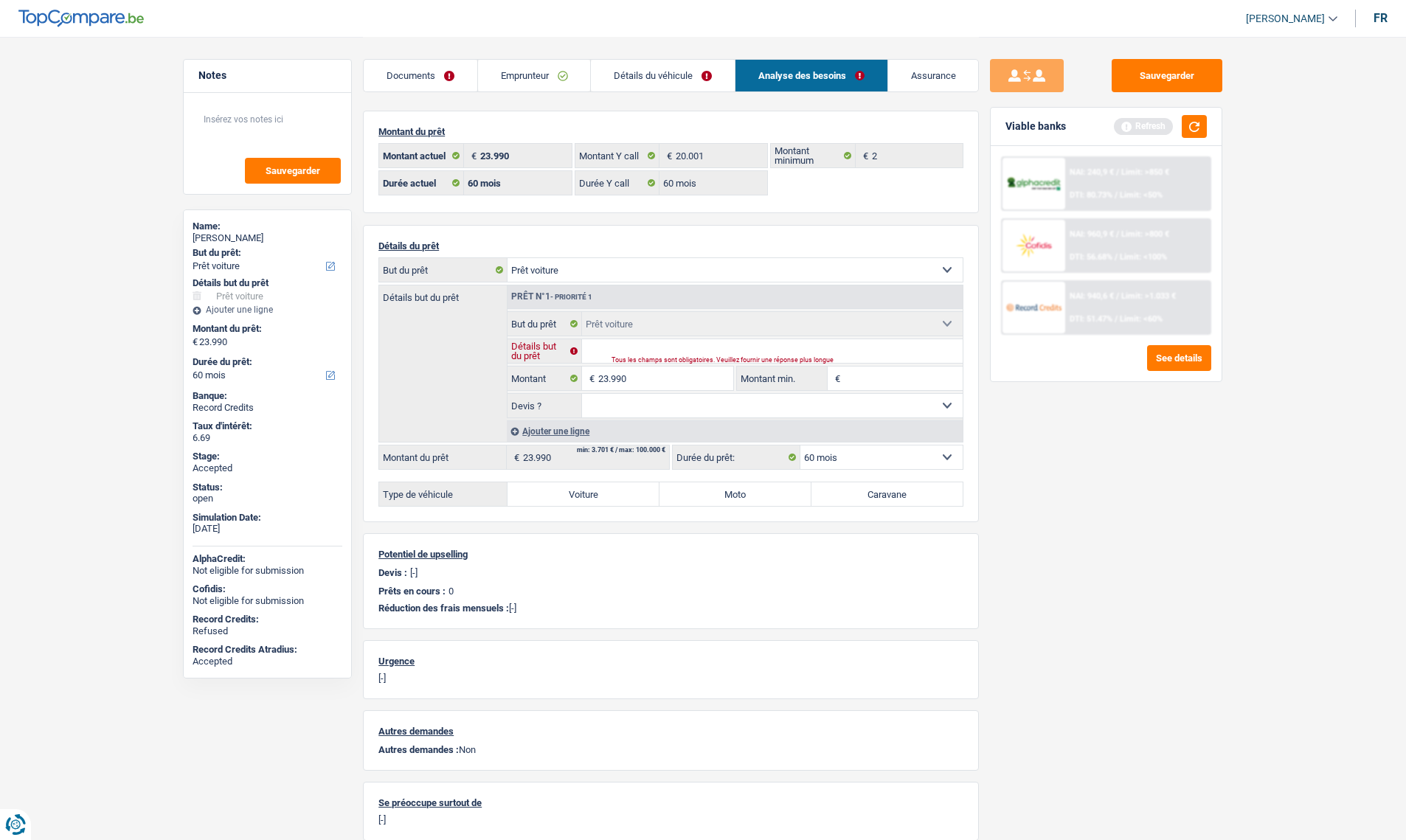
click at [596, 346] on input "Détails but du prêt" at bounding box center [772, 350] width 381 height 23
type input "voiture moins de 3 ans"
click at [602, 405] on select "Oui Non Non répondu Sélectionner une option" at bounding box center [772, 405] width 381 height 23
select select "yes"
click at [582, 394] on select "Oui Non Non répondu Sélectionner une option" at bounding box center [772, 405] width 381 height 23
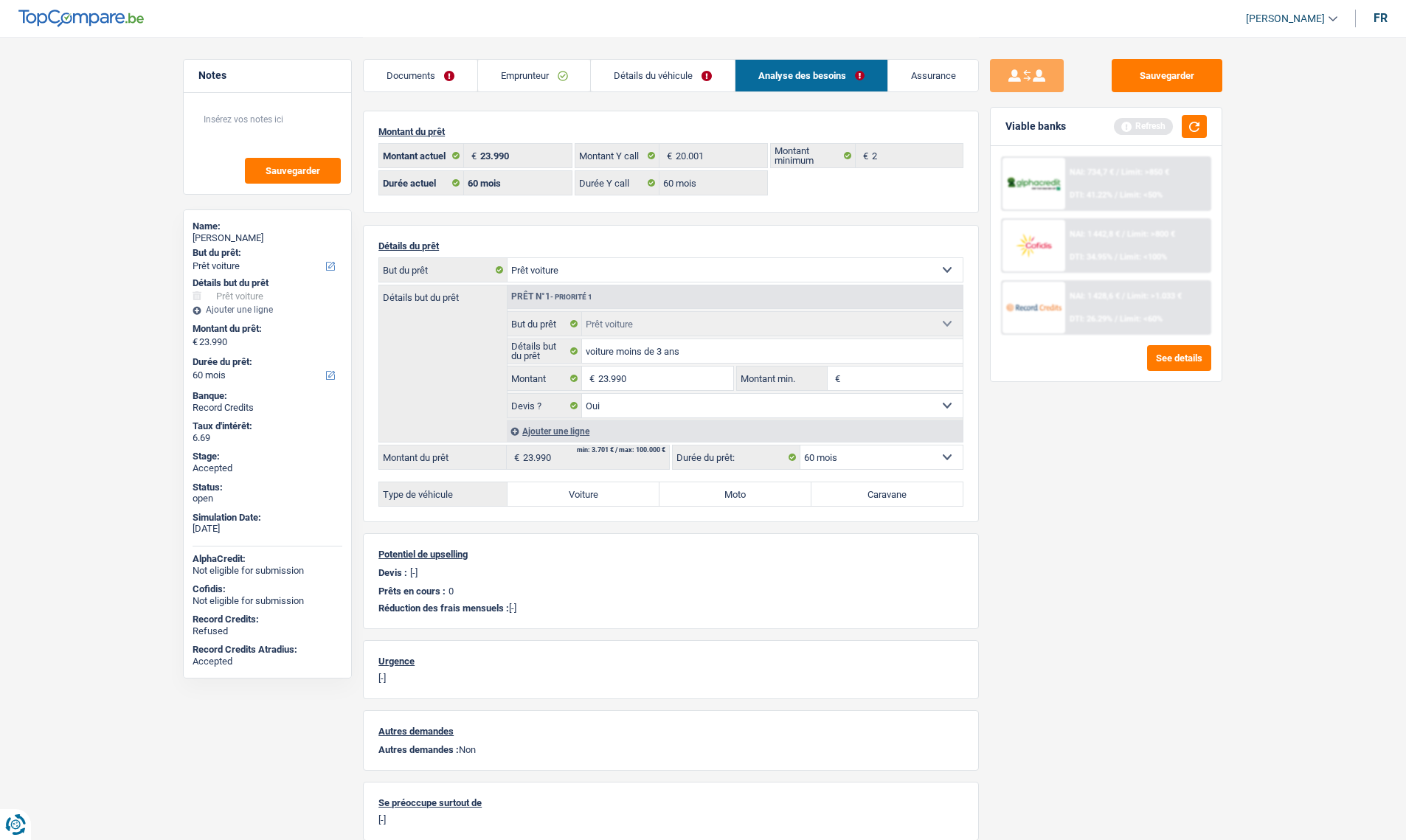
click at [861, 453] on select "12 mois 18 mois 24 mois 30 mois 36 mois 42 mois 48 mois 60 mois Sélectionner un…" at bounding box center [881, 456] width 163 height 23
click at [597, 266] on select "Confort maison: meubles, textile, peinture, électroménager, outillage non-profe…" at bounding box center [735, 269] width 455 height 23
click at [566, 499] on label "Voiture" at bounding box center [584, 493] width 152 height 23
click at [566, 499] on input "Voiture" at bounding box center [584, 493] width 152 height 23
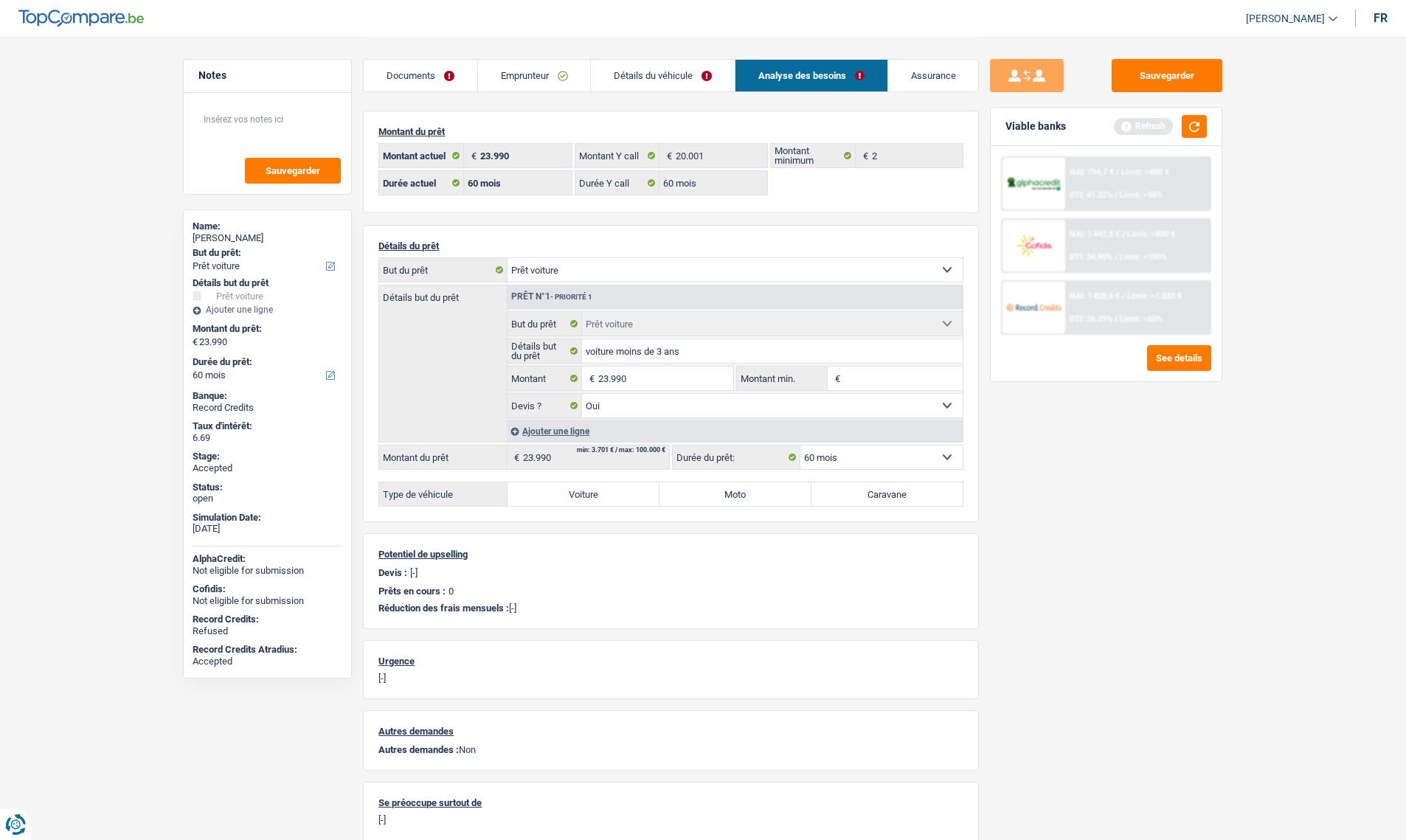
radio input "true"
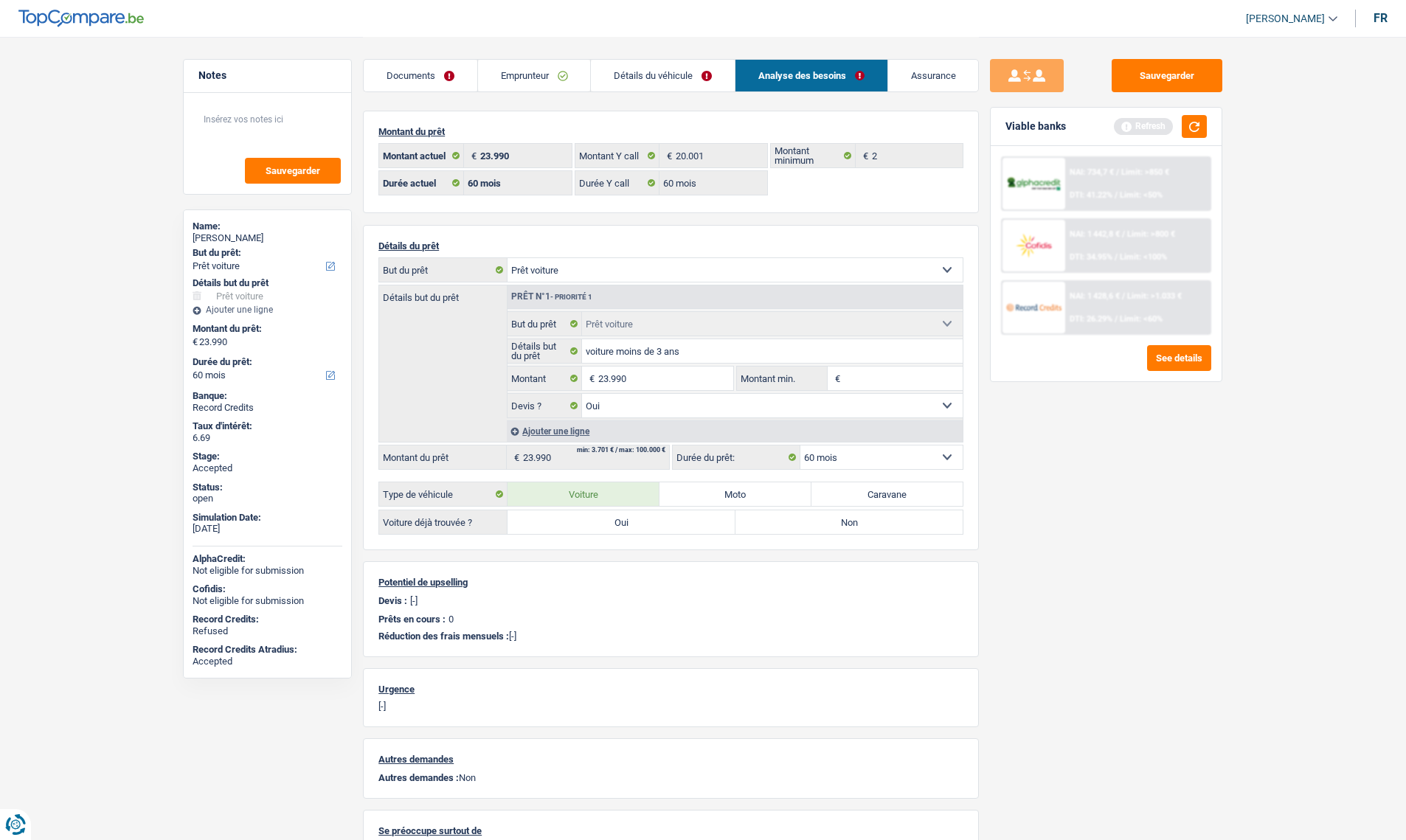
click at [664, 520] on label "Oui" at bounding box center [621, 521] width 228 height 23
click at [664, 520] on input "Oui" at bounding box center [621, 521] width 228 height 23
radio input "false"
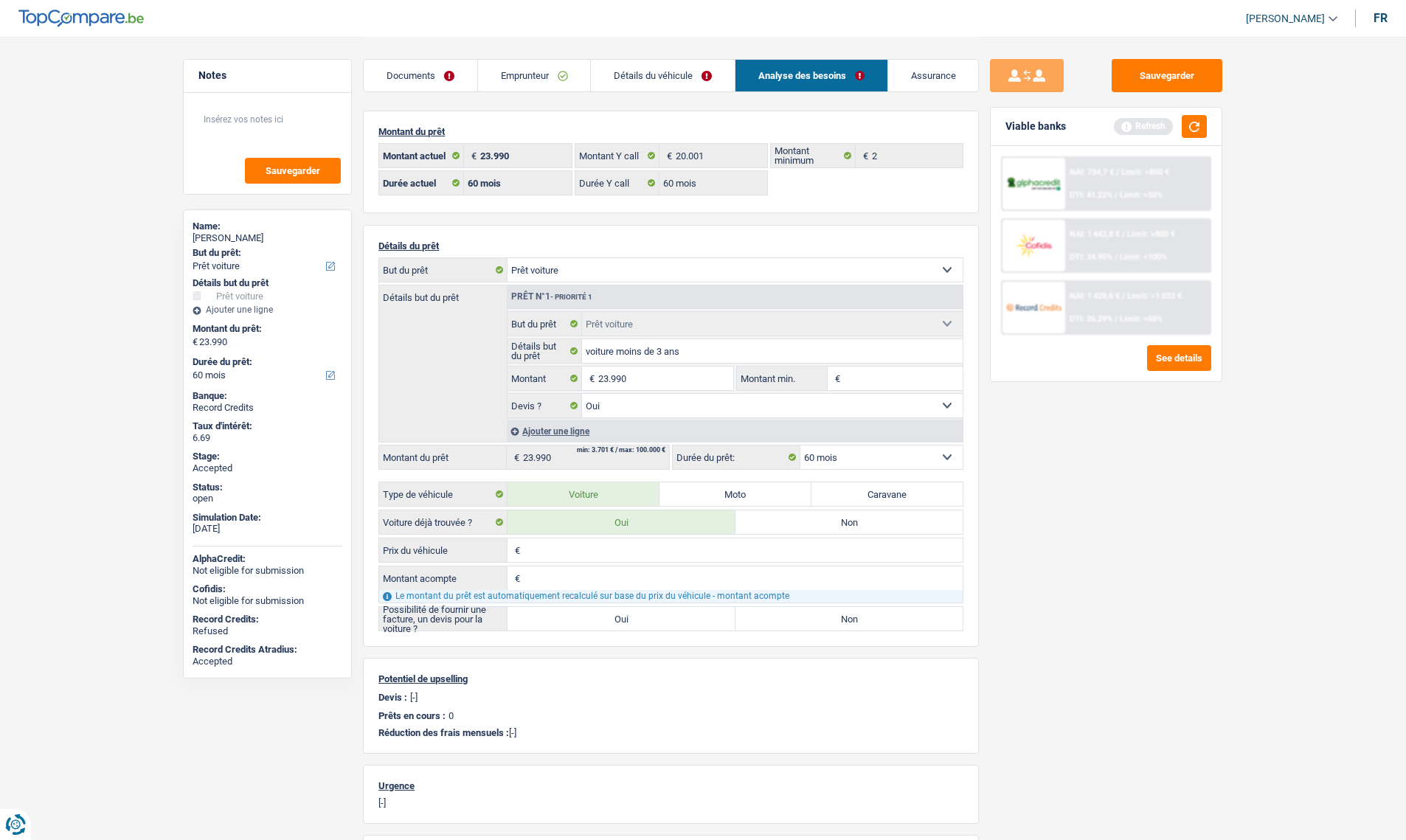
click at [542, 554] on input "Prix du véhicule" at bounding box center [743, 549] width 439 height 23
type input "23.990"
click at [559, 575] on input "Montant acompte" at bounding box center [743, 578] width 439 height 23
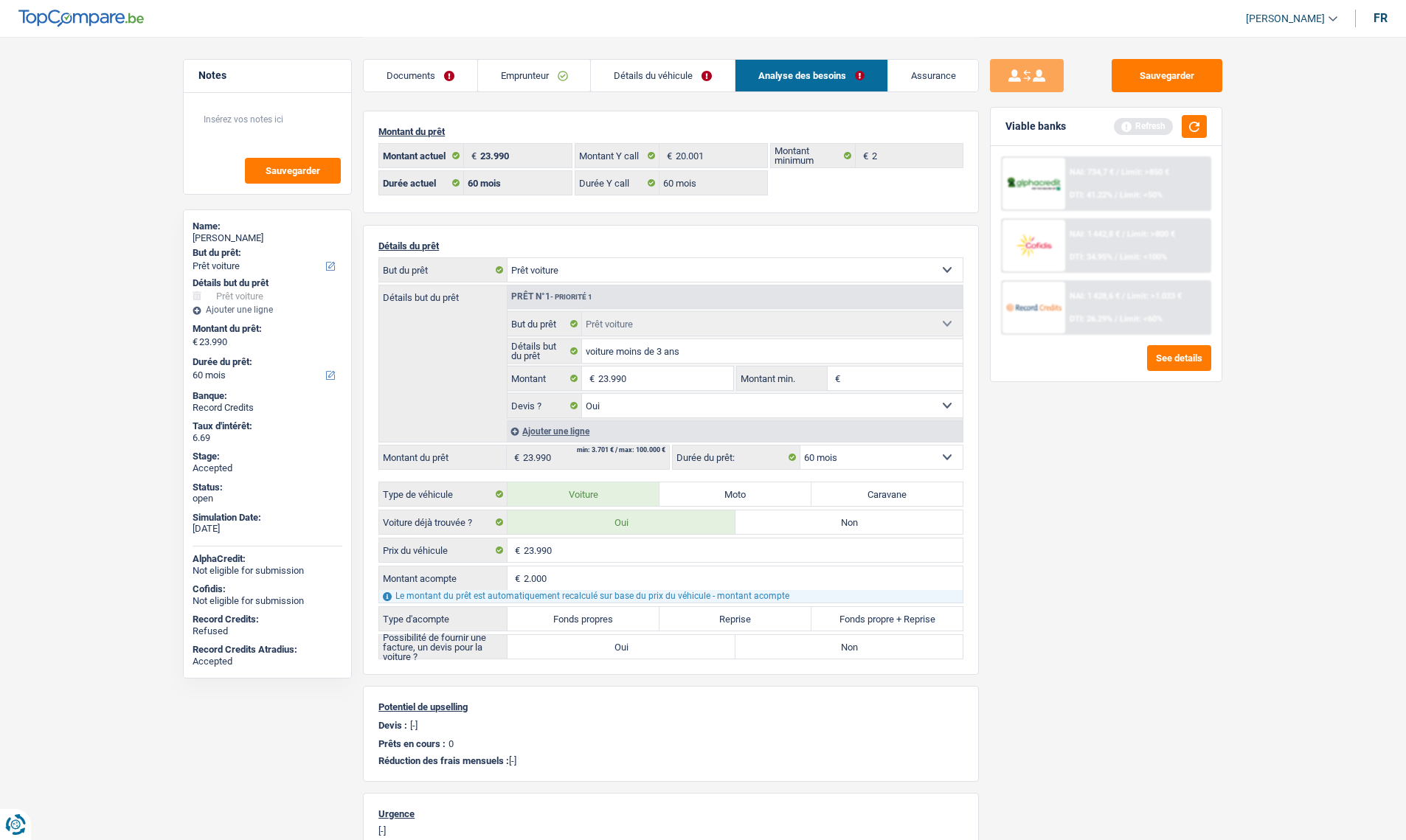
type input "2.000"
type input "21.990"
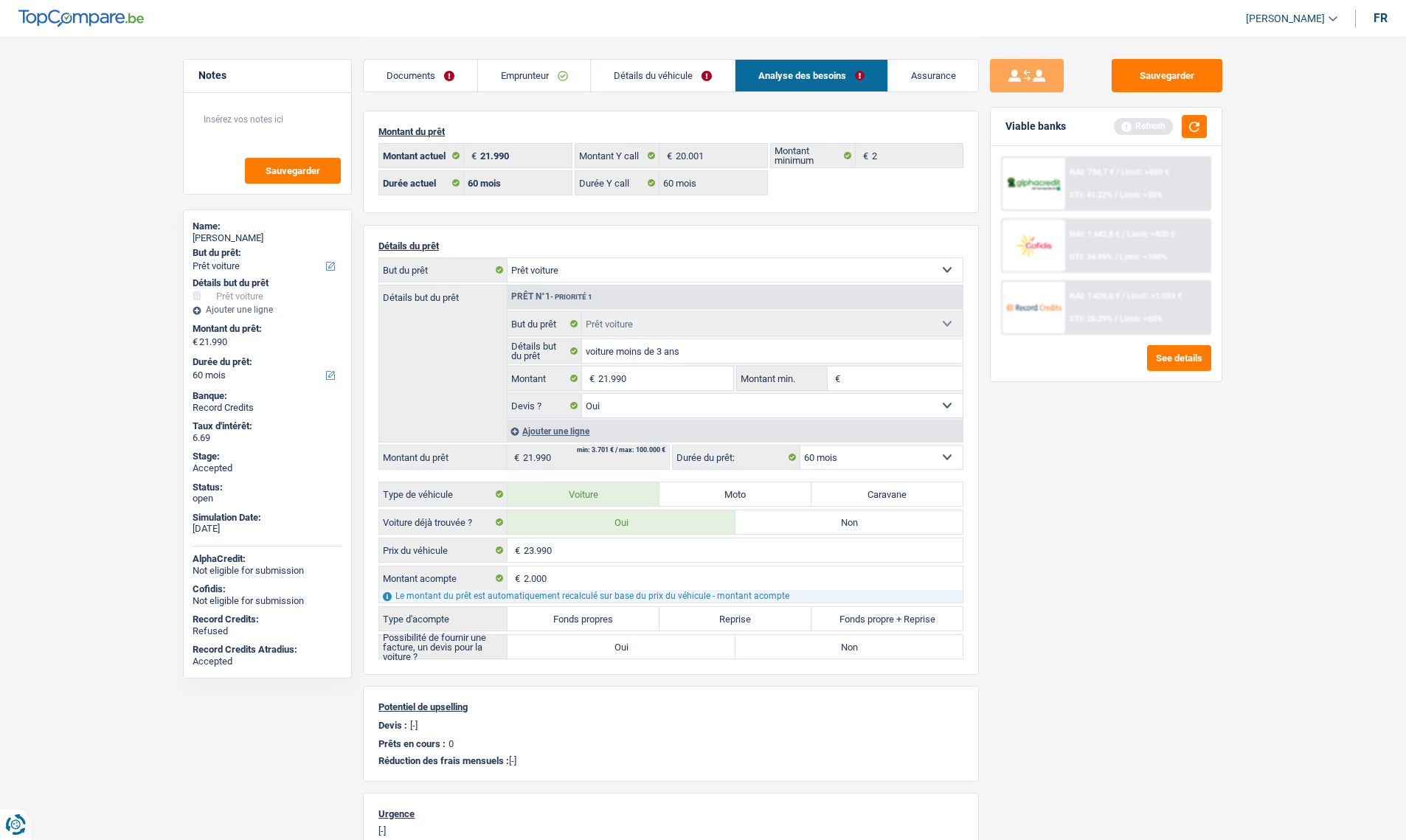
click at [615, 613] on label "Fonds propres" at bounding box center [584, 618] width 152 height 23
click at [615, 613] on input "Fonds propres" at bounding box center [584, 618] width 152 height 23
radio input "false"
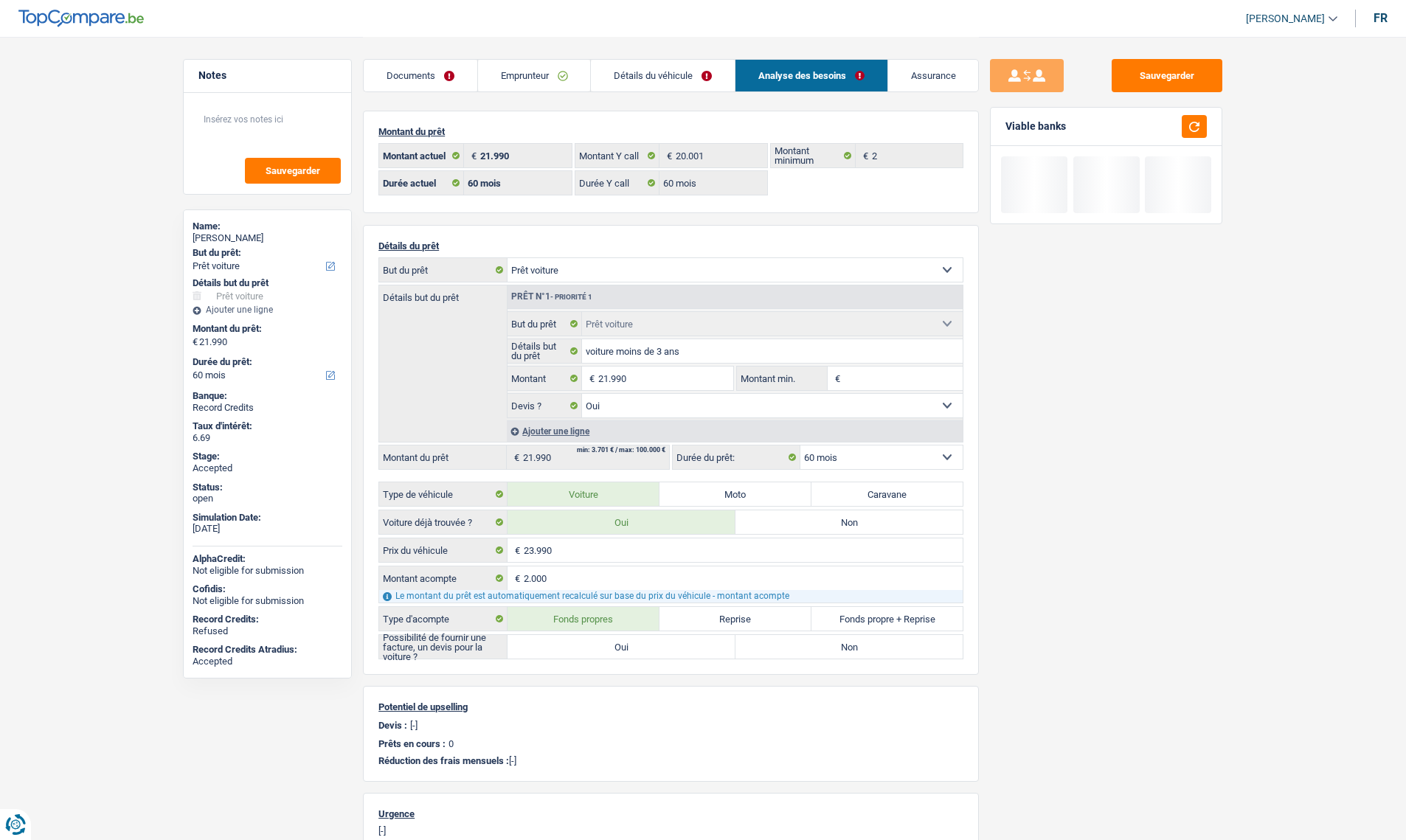
click at [591, 649] on label "Oui" at bounding box center [621, 646] width 228 height 23
click at [591, 649] on input "Oui" at bounding box center [621, 646] width 228 height 23
radio input "false"
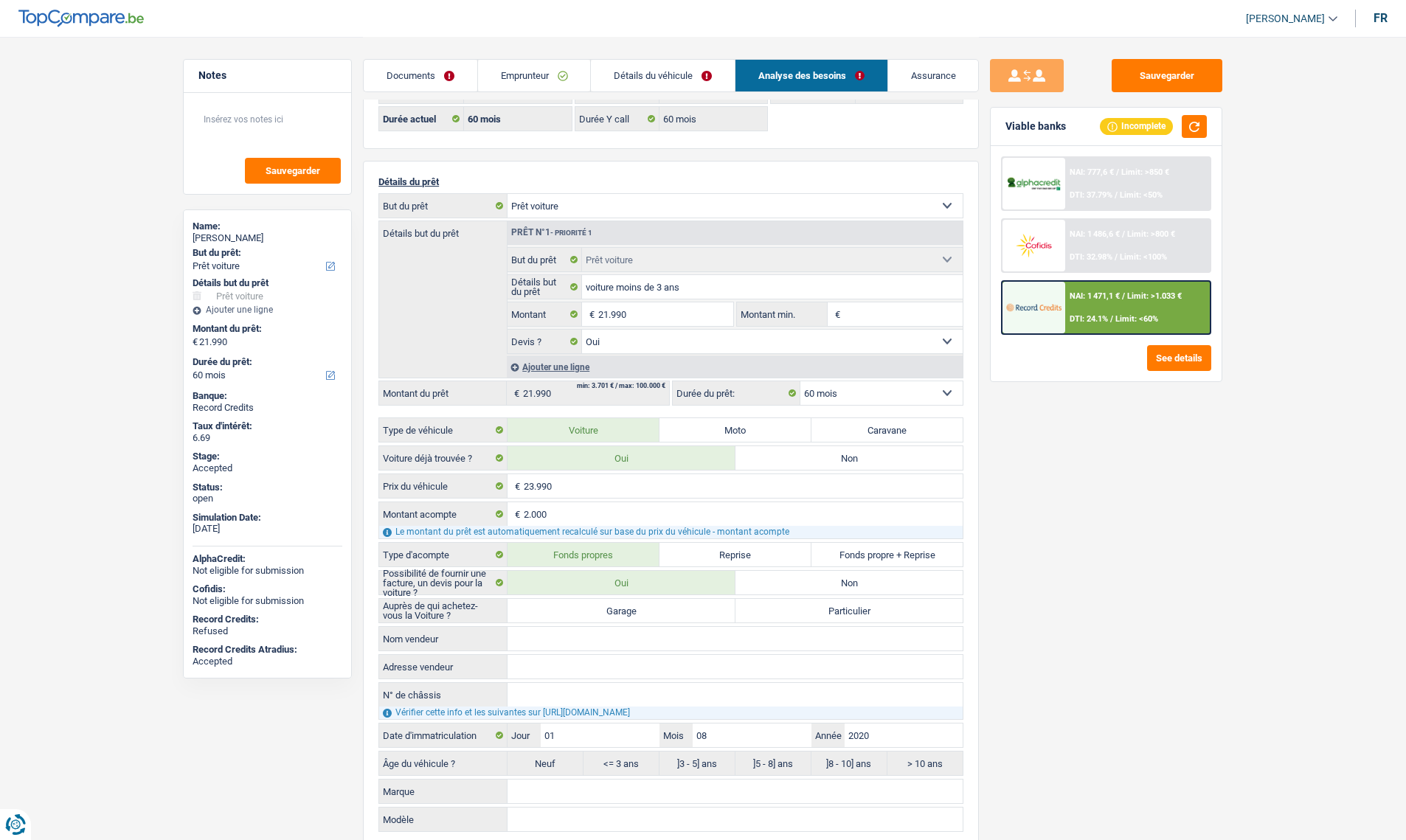
scroll to position [148, 0]
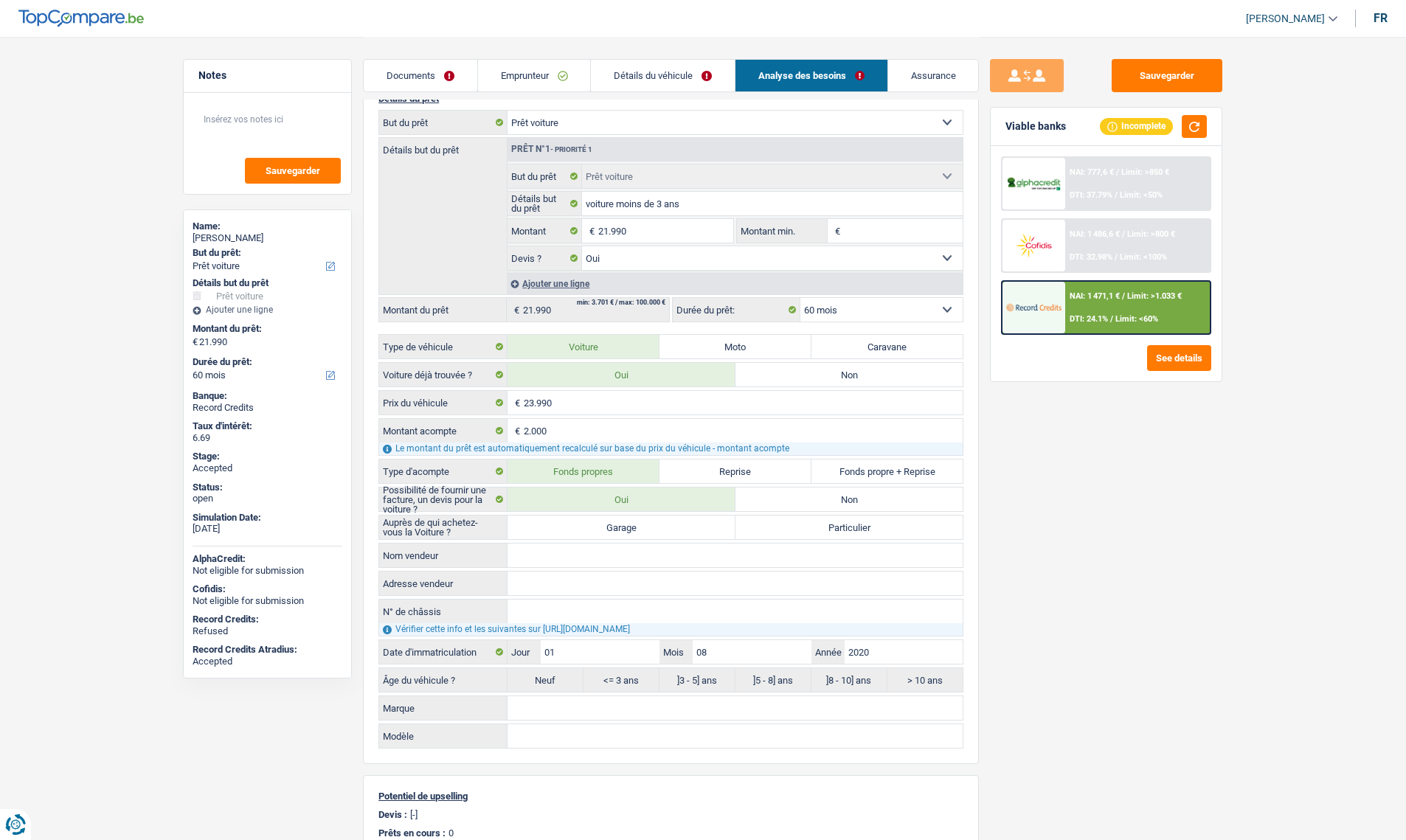
click at [597, 532] on label "Garage" at bounding box center [621, 527] width 228 height 23
click at [597, 532] on input "Garage" at bounding box center [621, 527] width 228 height 23
radio input "false"
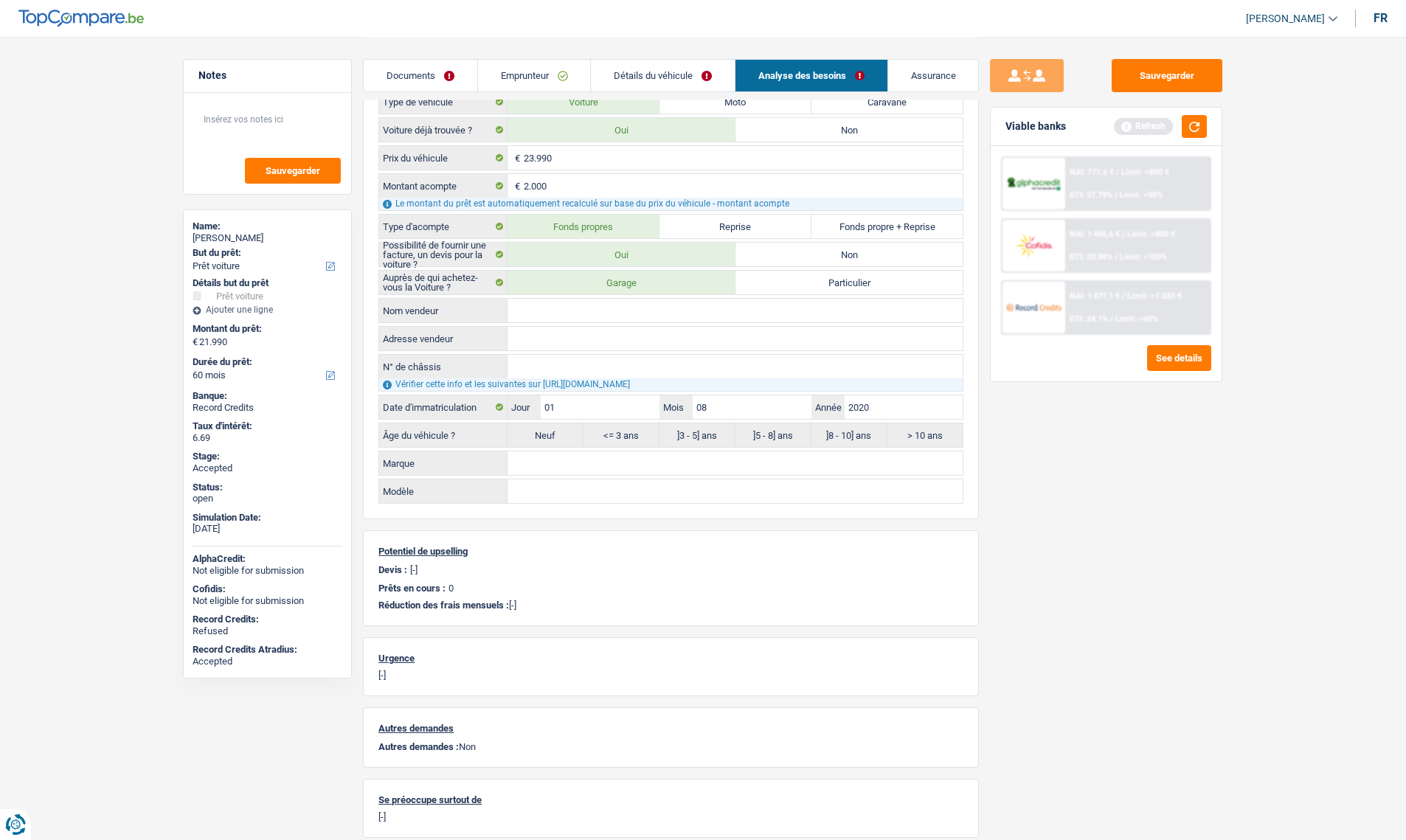
scroll to position [442, 0]
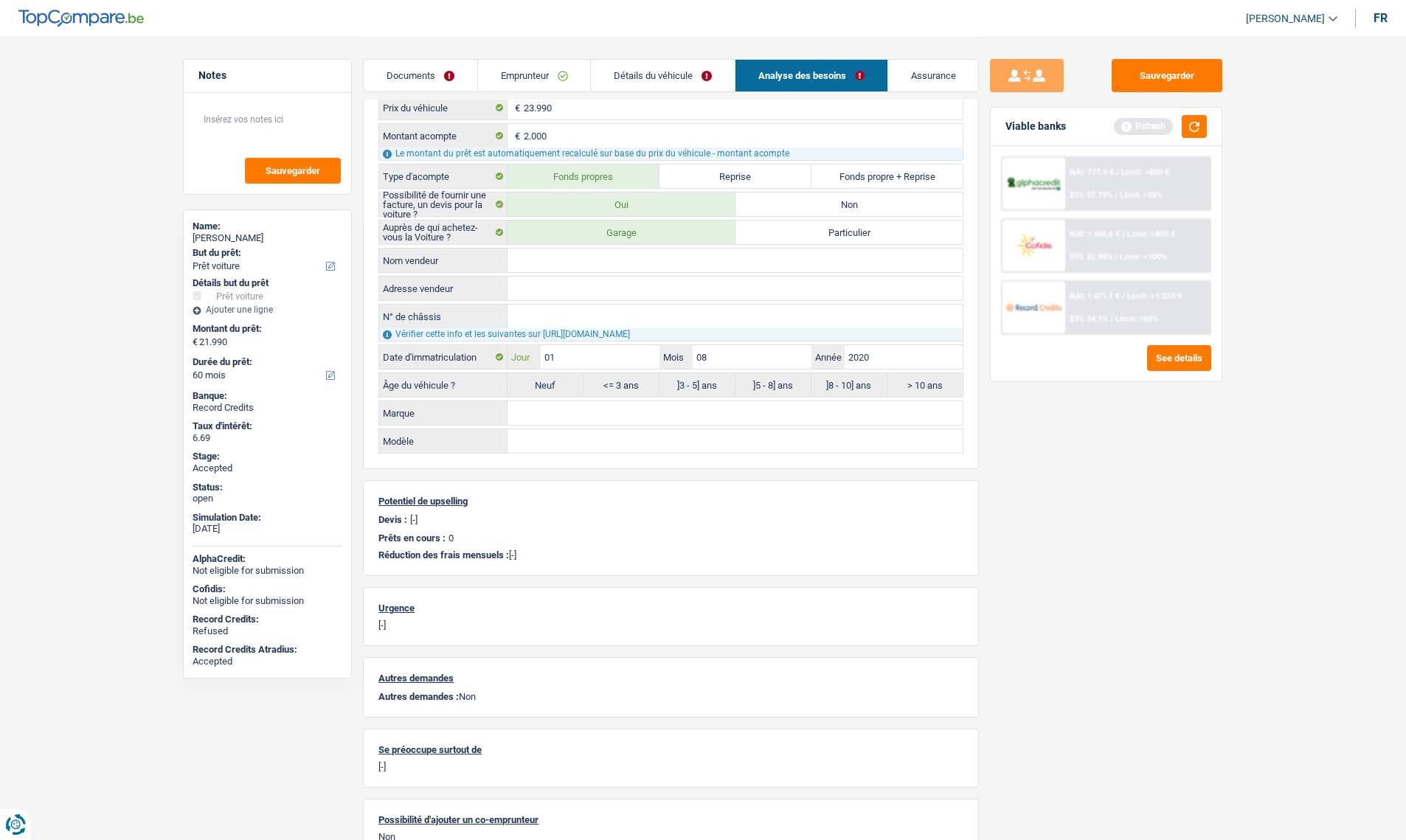
click at [571, 360] on input "01" at bounding box center [599, 356] width 118 height 23
type input "18"
radio input "false"
click at [741, 361] on input "08" at bounding box center [751, 356] width 118 height 23
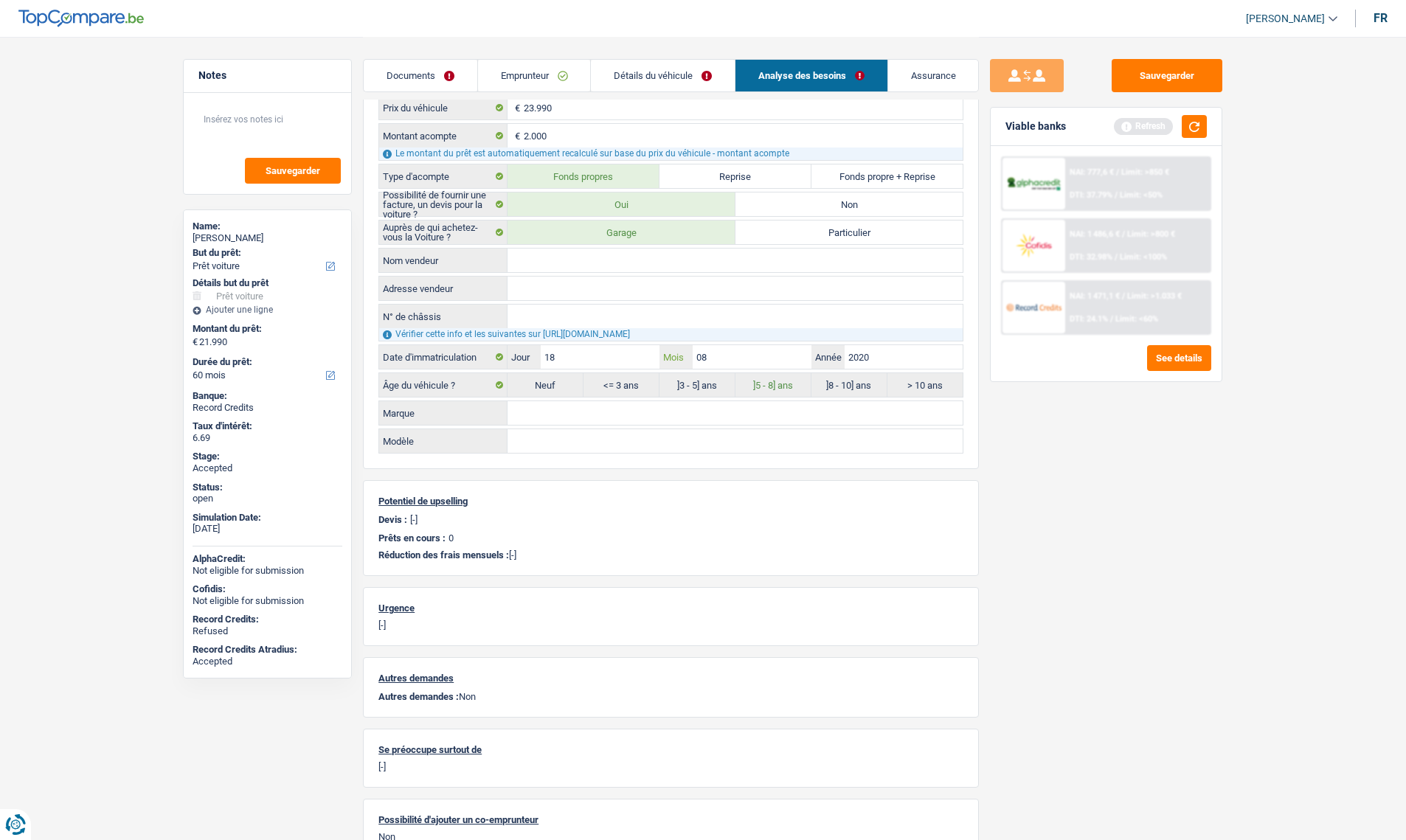
click at [741, 361] on input "08" at bounding box center [751, 356] width 118 height 23
type input "08"
type input "2020"
click at [745, 361] on input "08" at bounding box center [751, 356] width 118 height 23
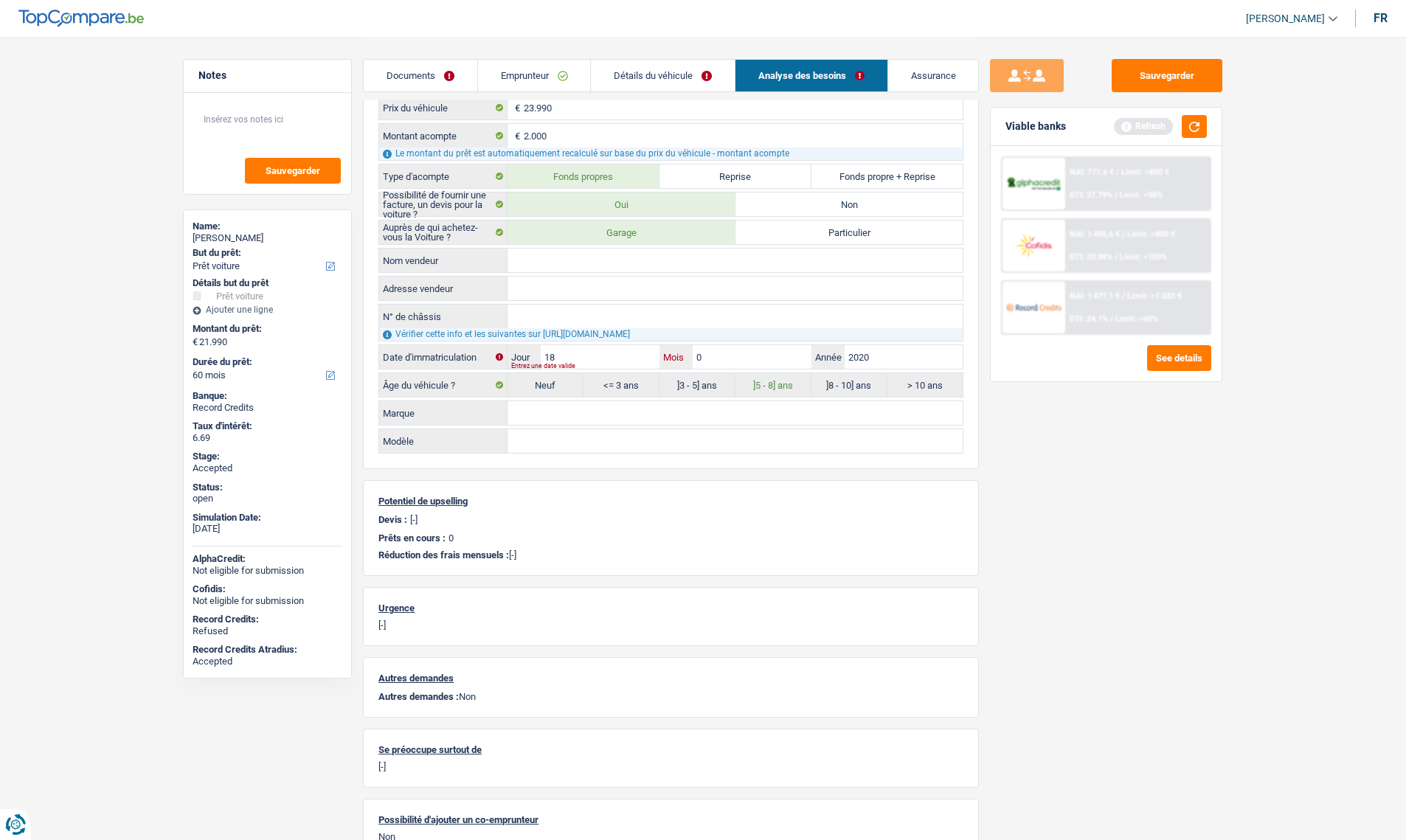
type input "01"
type input "2023"
select select "84"
radio input "false"
click at [586, 363] on input "18" at bounding box center [599, 356] width 118 height 23
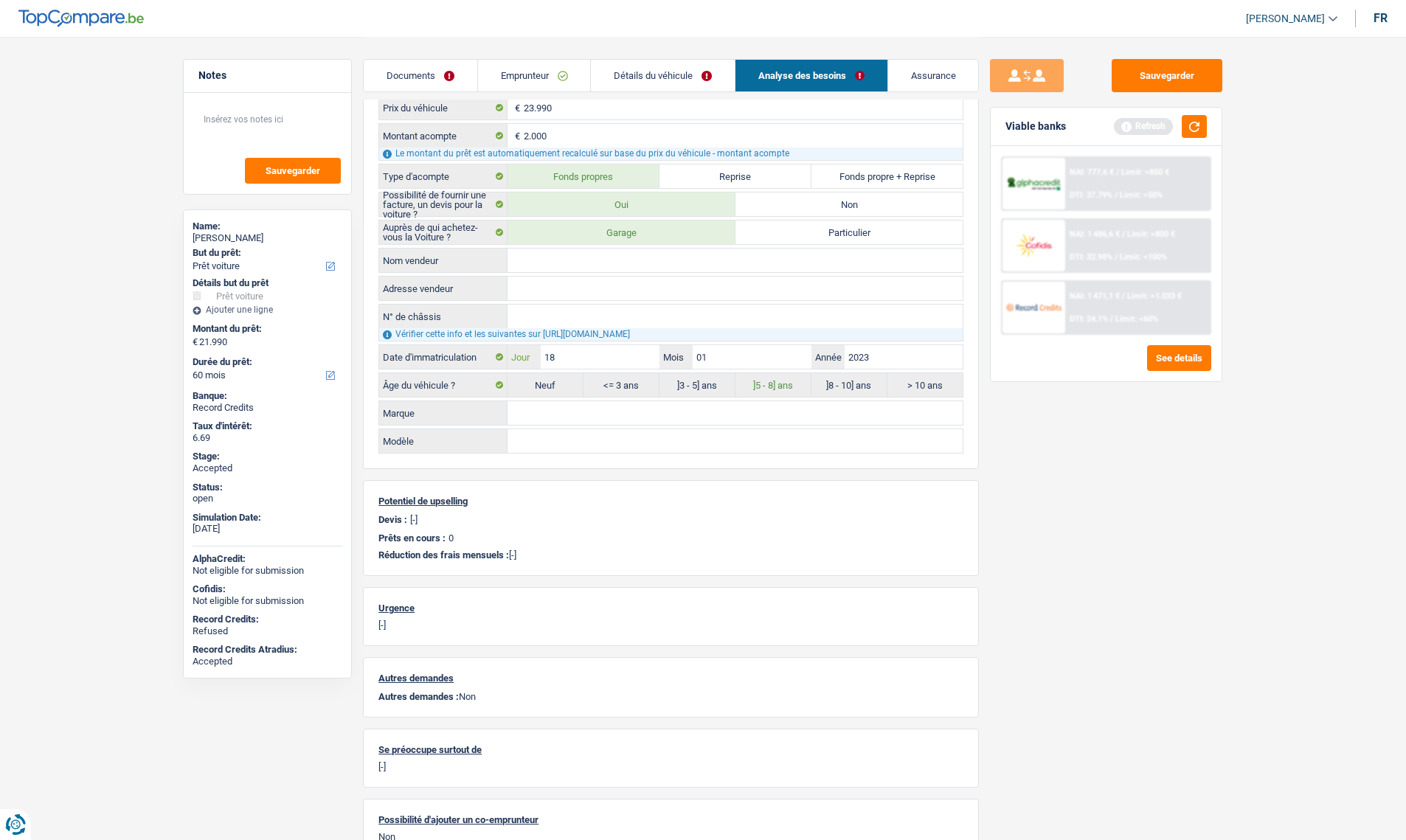
select select "84"
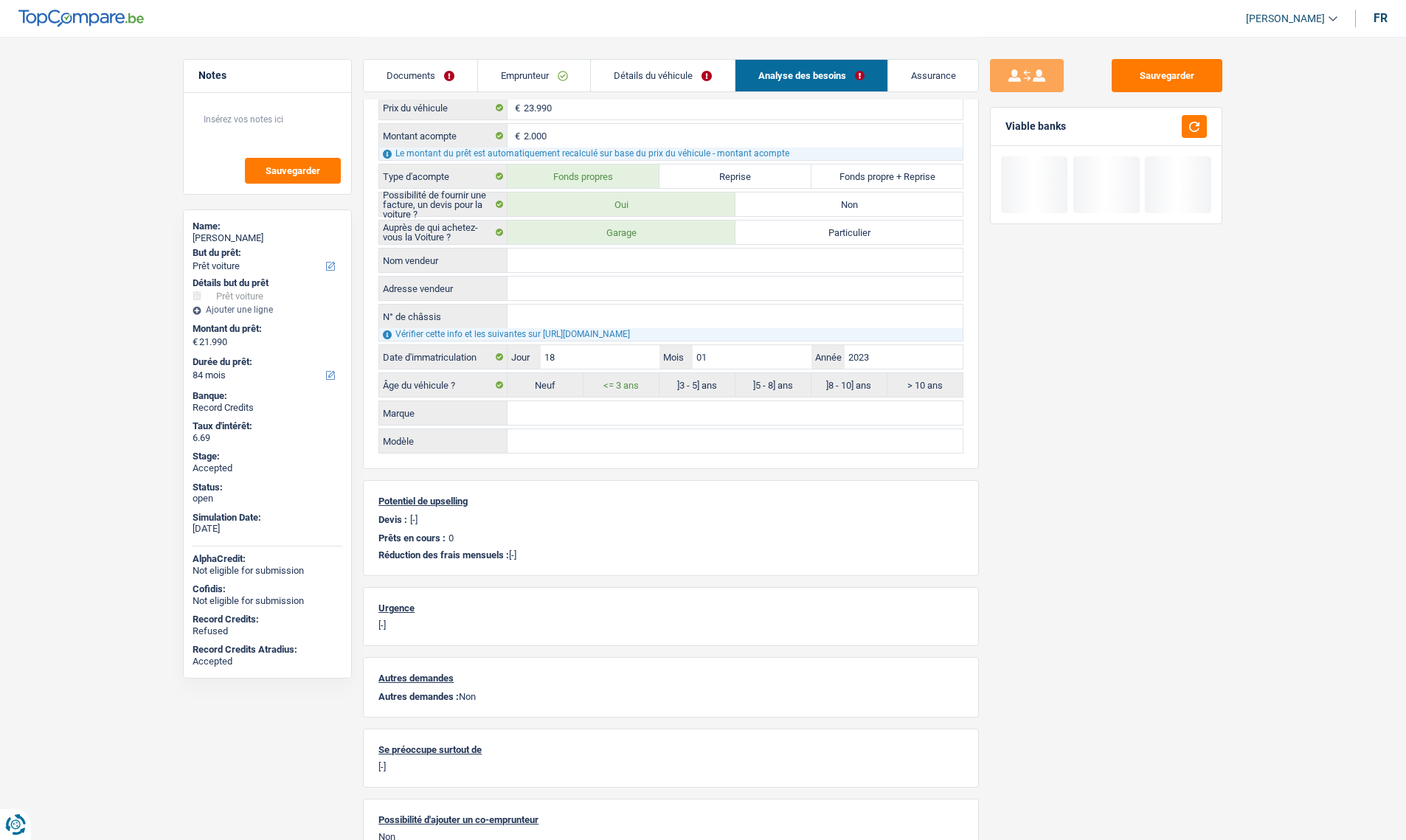
click at [1018, 488] on div "Sauvegarder Viable banks" at bounding box center [1106, 438] width 255 height 757
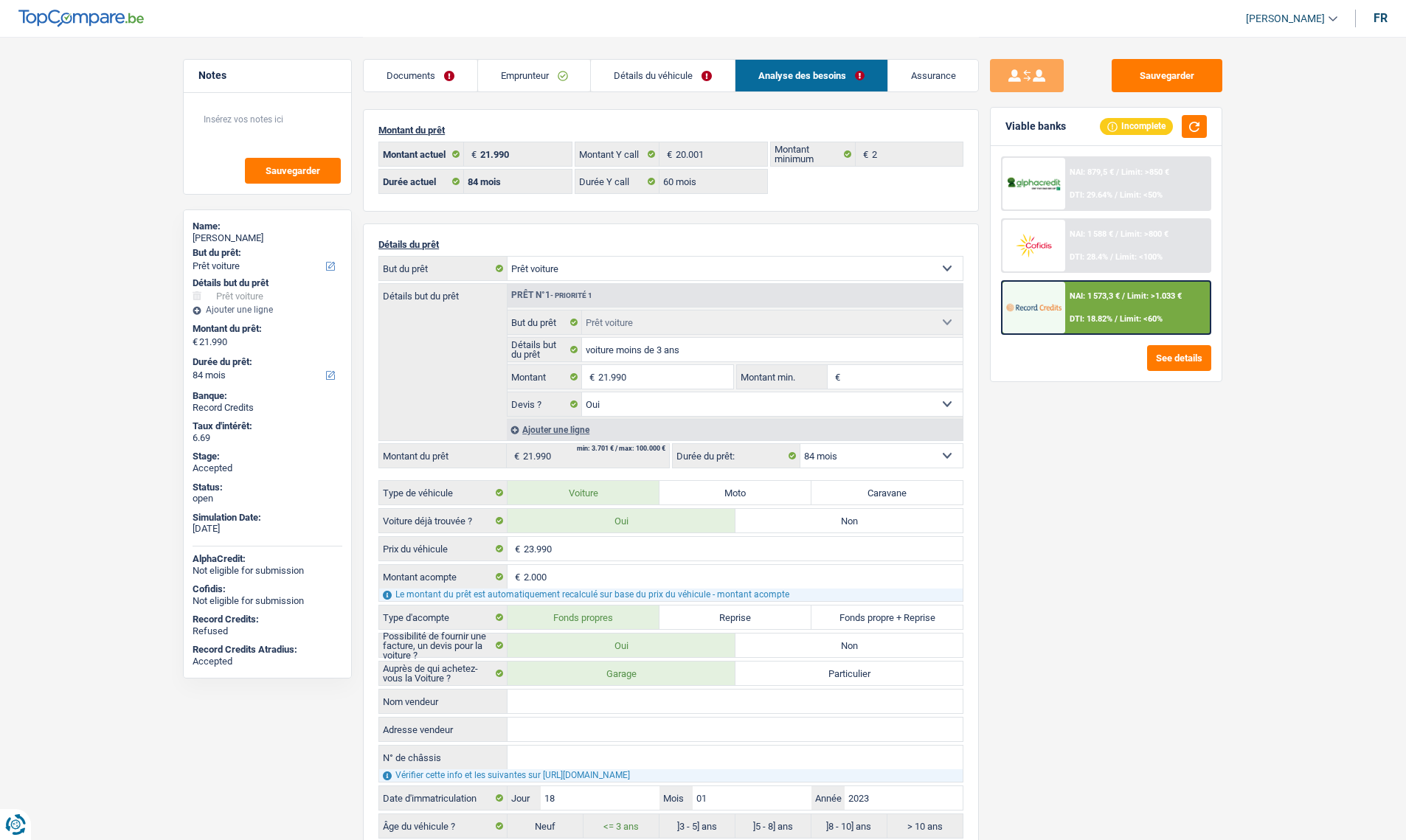
scroll to position [0, 0]
click at [1029, 321] on img at bounding box center [1033, 307] width 55 height 27
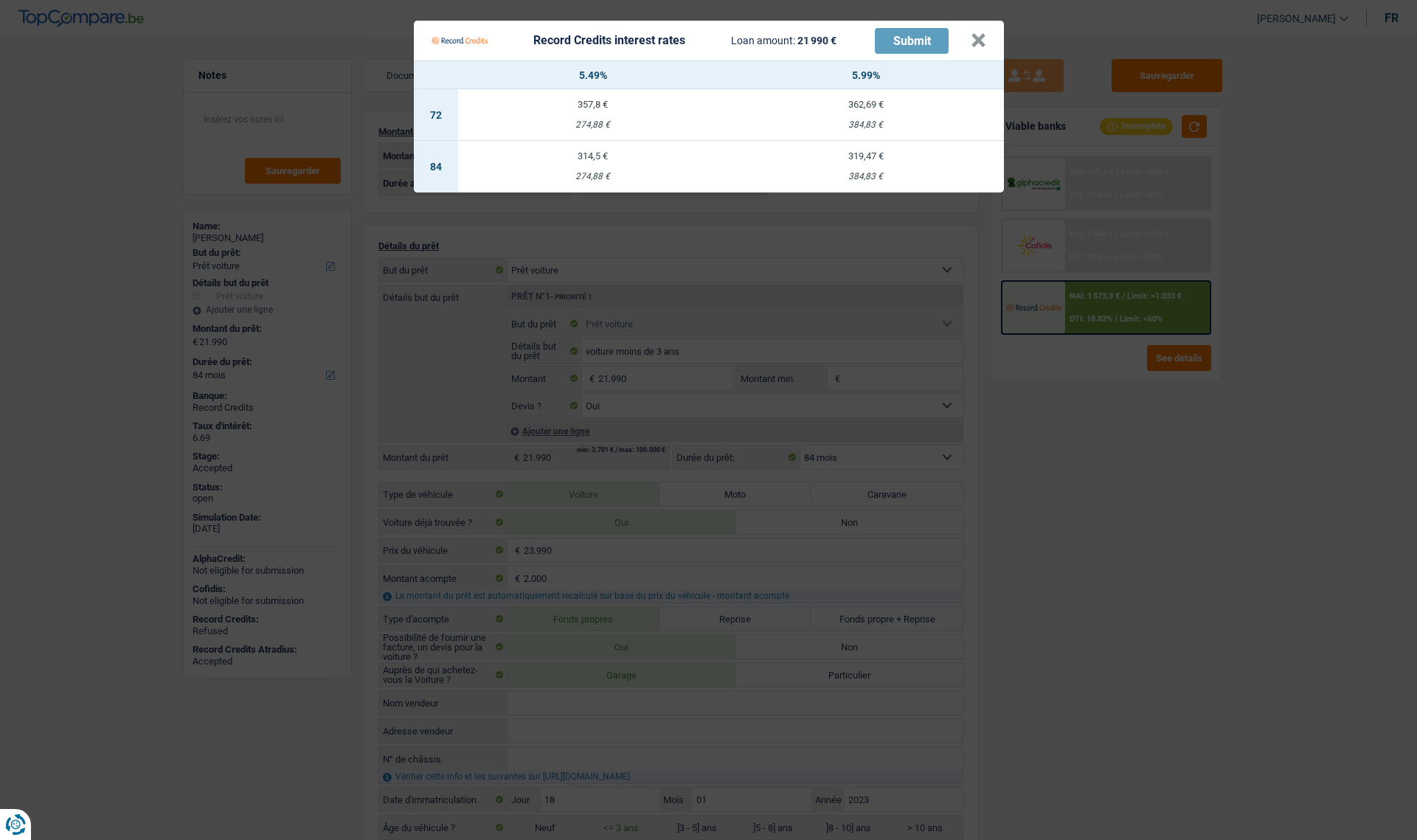
click at [856, 166] on td "319,47 € 384,83 €" at bounding box center [865, 167] width 276 height 52
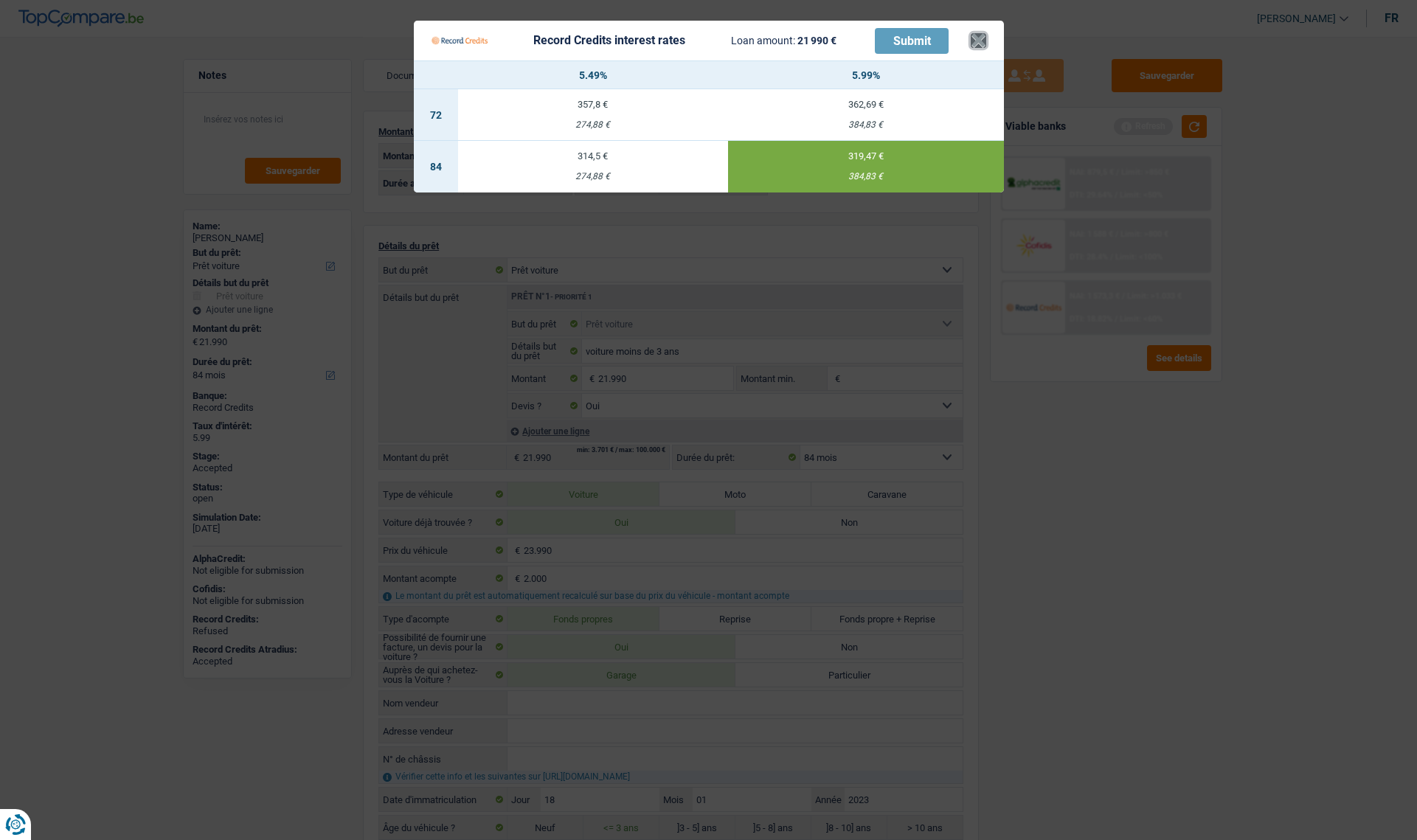
click at [977, 45] on button "×" at bounding box center [978, 41] width 16 height 15
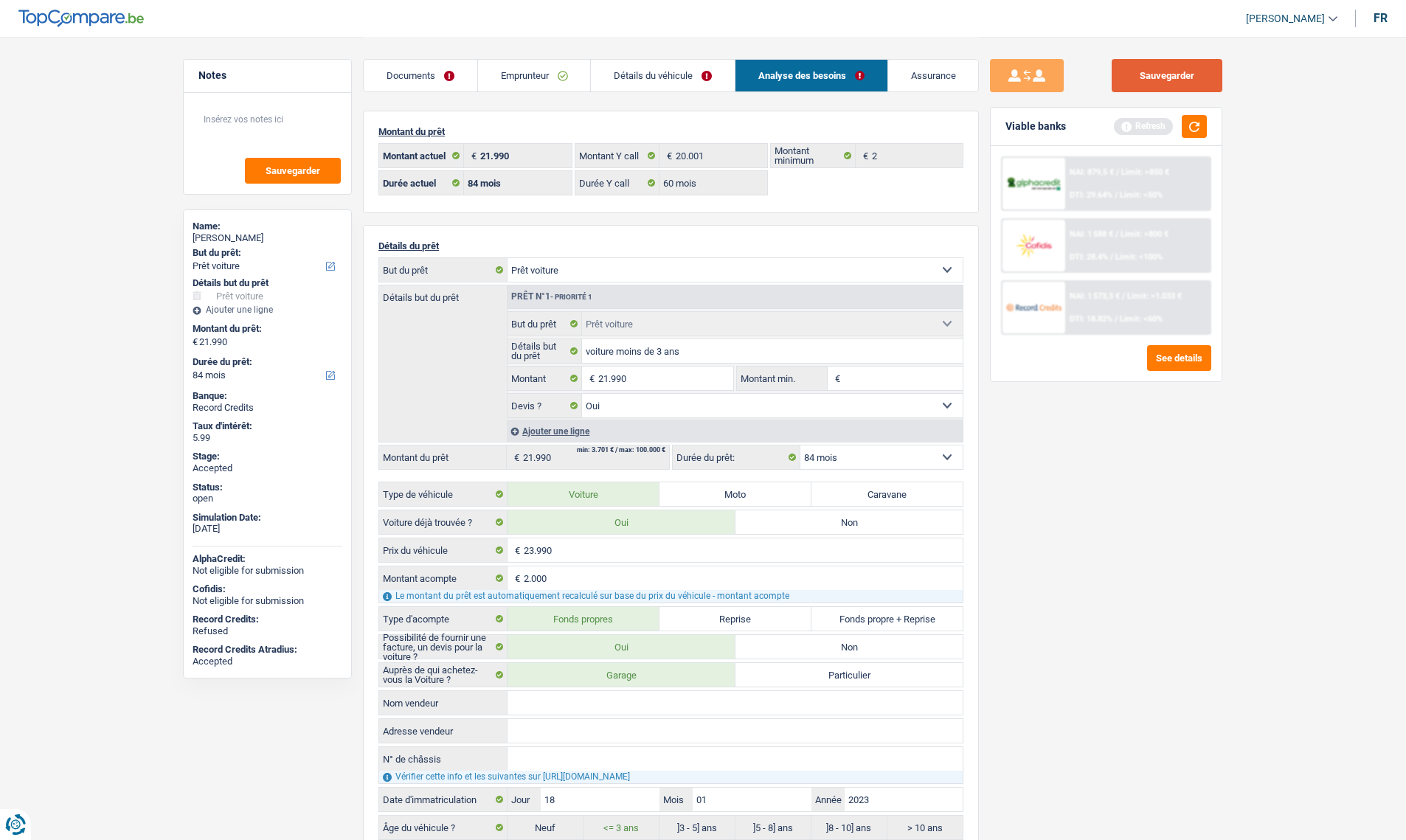
click at [1168, 79] on button "Sauvegarder" at bounding box center [1166, 76] width 111 height 33
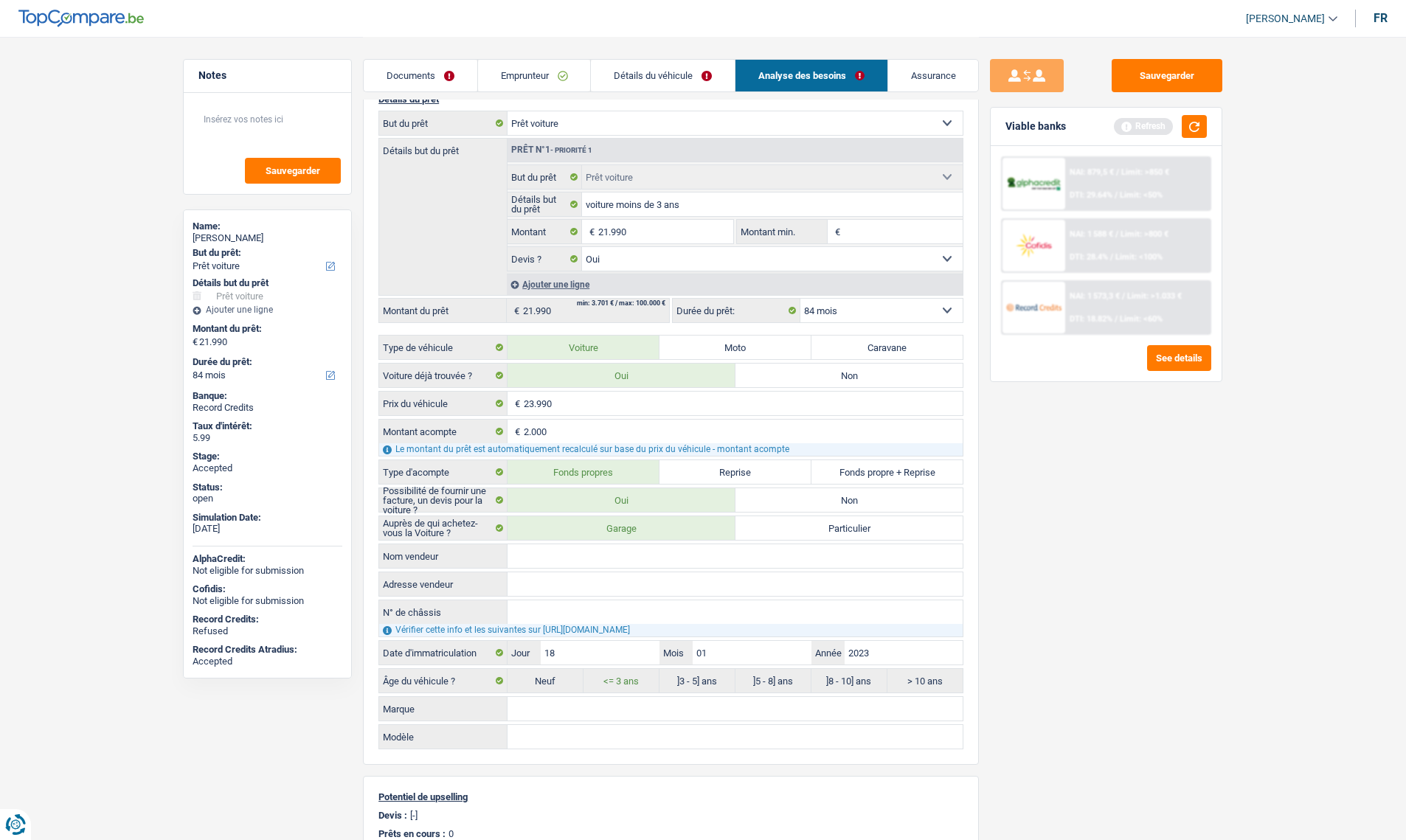
scroll to position [148, 0]
click at [613, 555] on input "Nom vendeur" at bounding box center [735, 555] width 455 height 23
click at [546, 557] on input "Nom vendeur" at bounding box center [735, 555] width 455 height 23
paste input "Autosphere Center Liège - Occasions Herstal"
type input "Autosphere Center Liège - Occasions Herstal"
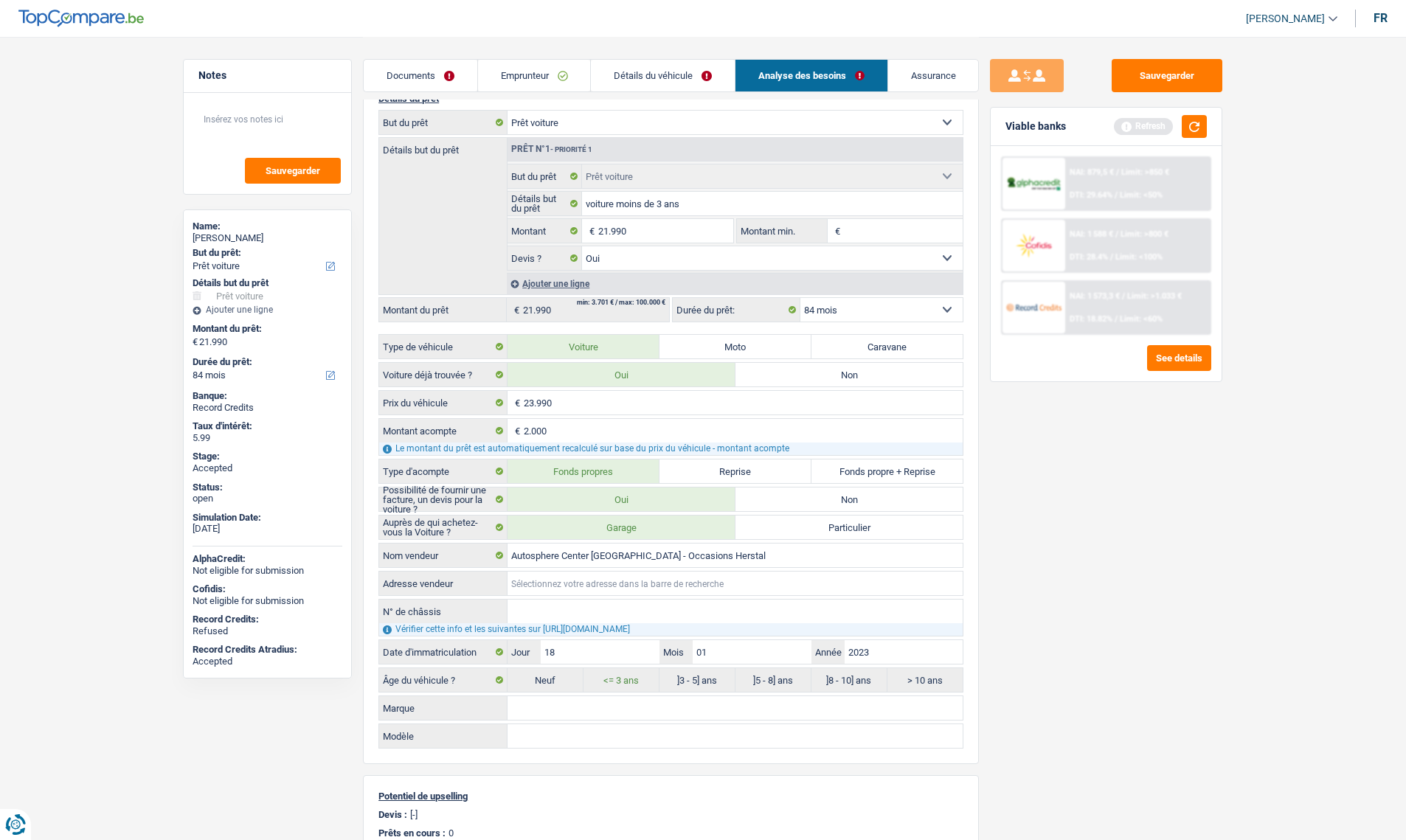
click at [532, 581] on input "Adresse vendeur" at bounding box center [735, 583] width 455 height 23
type input "rue du bass 16, 4040 herstal"
click at [542, 614] on input "N° de châssis" at bounding box center [735, 610] width 455 height 23
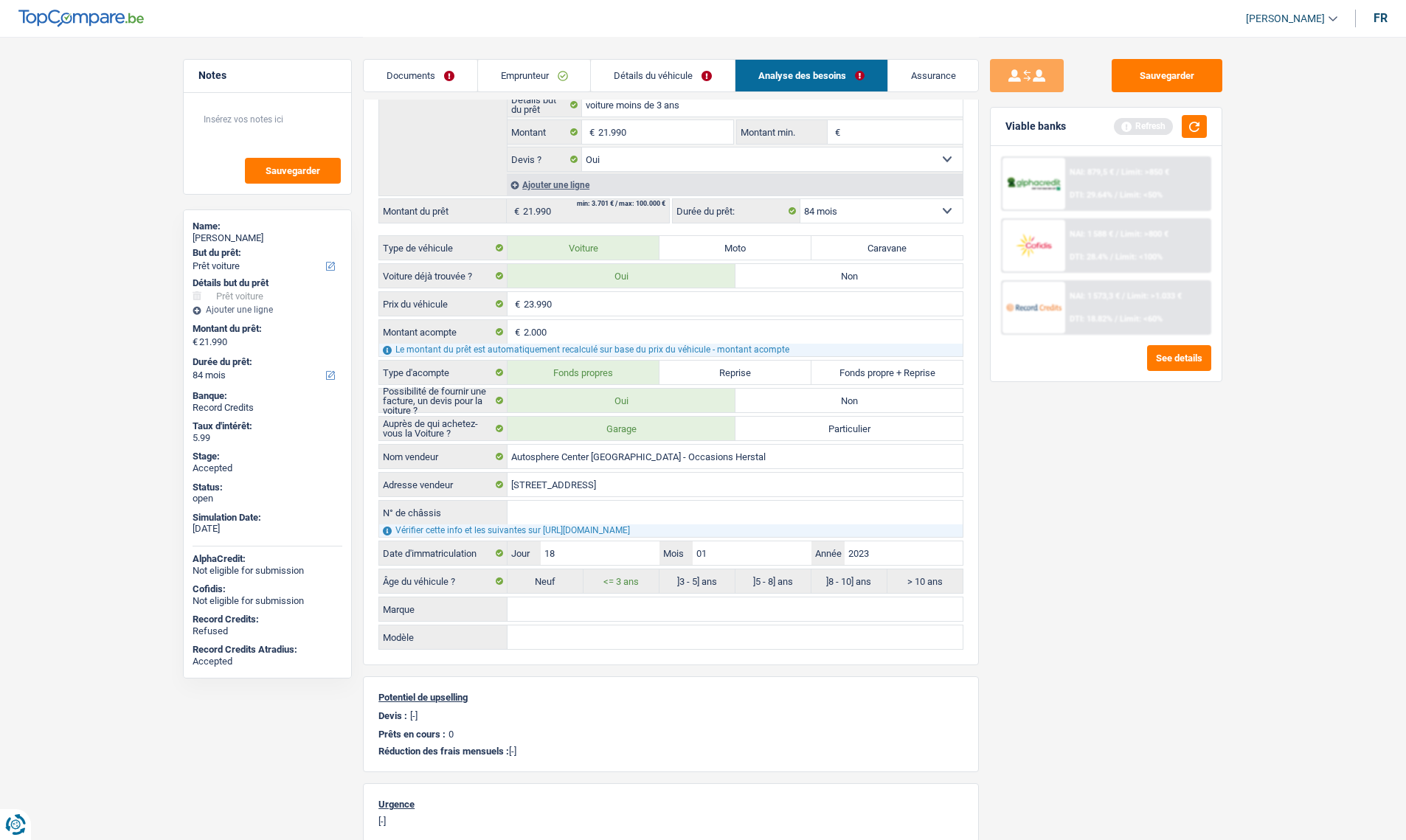
scroll to position [295, 0]
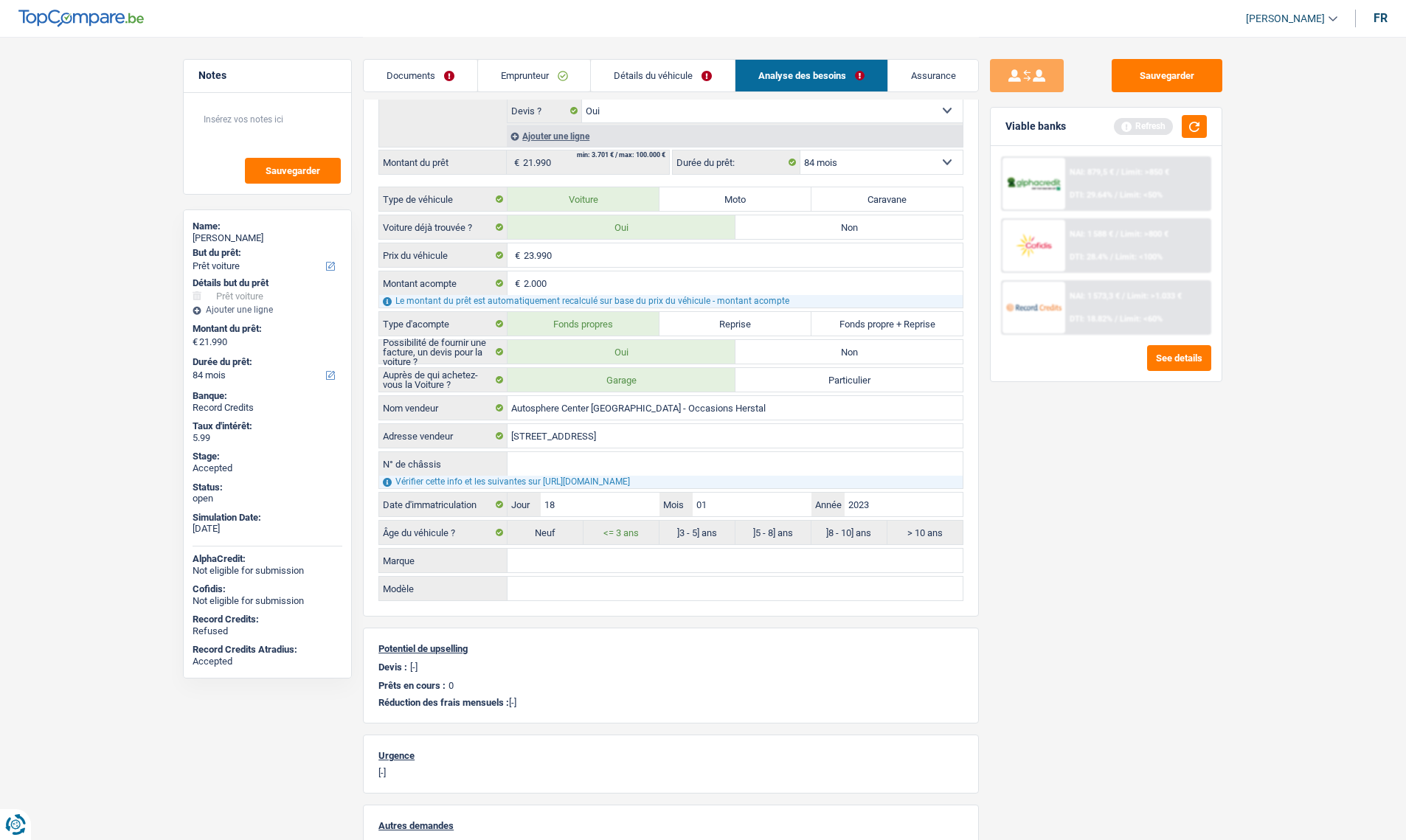
click at [542, 563] on input "Marque" at bounding box center [735, 560] width 455 height 23
type input "skoda"
click at [556, 584] on input "Modèle" at bounding box center [735, 588] width 455 height 23
paste input "Karoq"
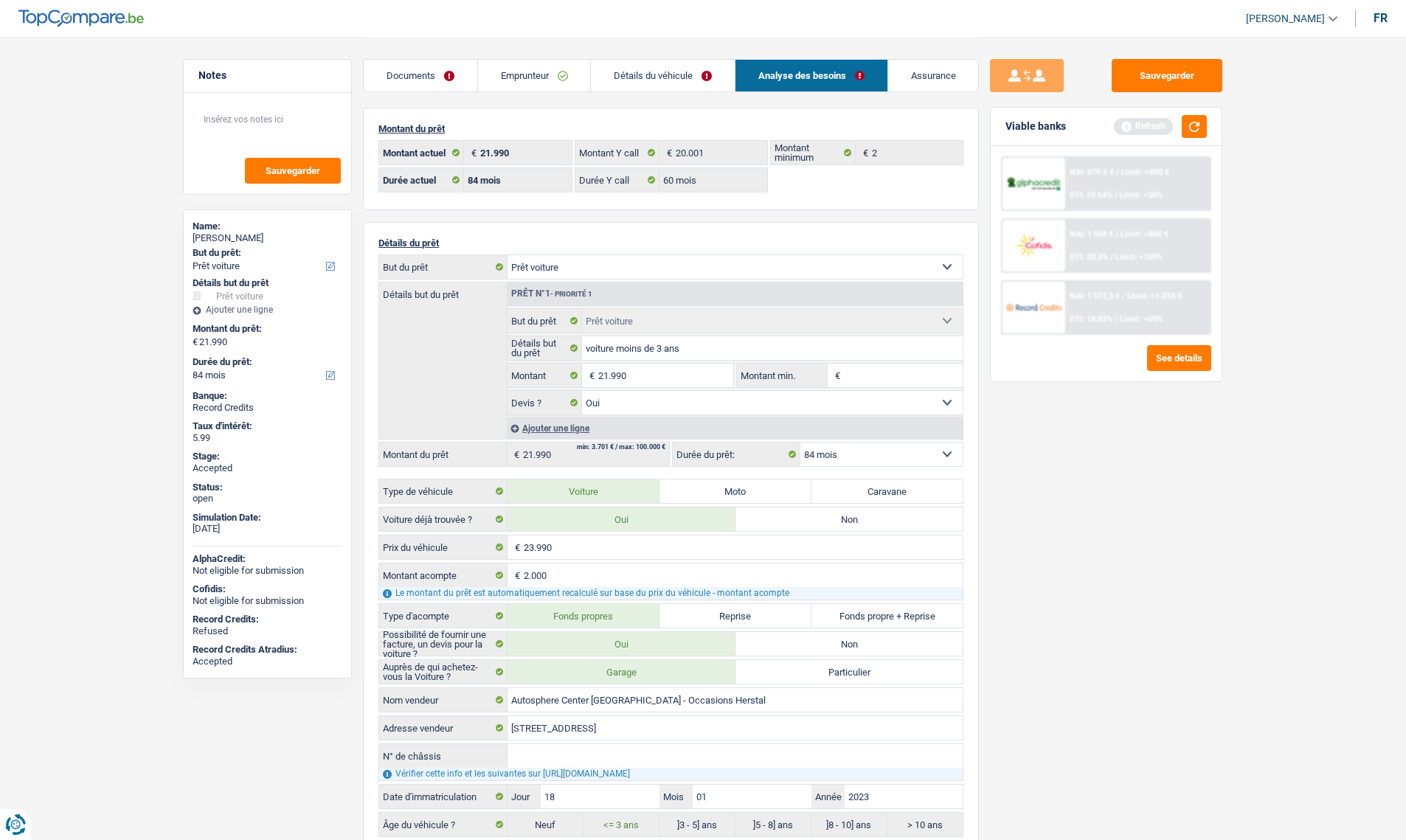
scroll to position [0, 0]
type input "Karoq"
click at [664, 375] on input "21.990" at bounding box center [665, 378] width 135 height 23
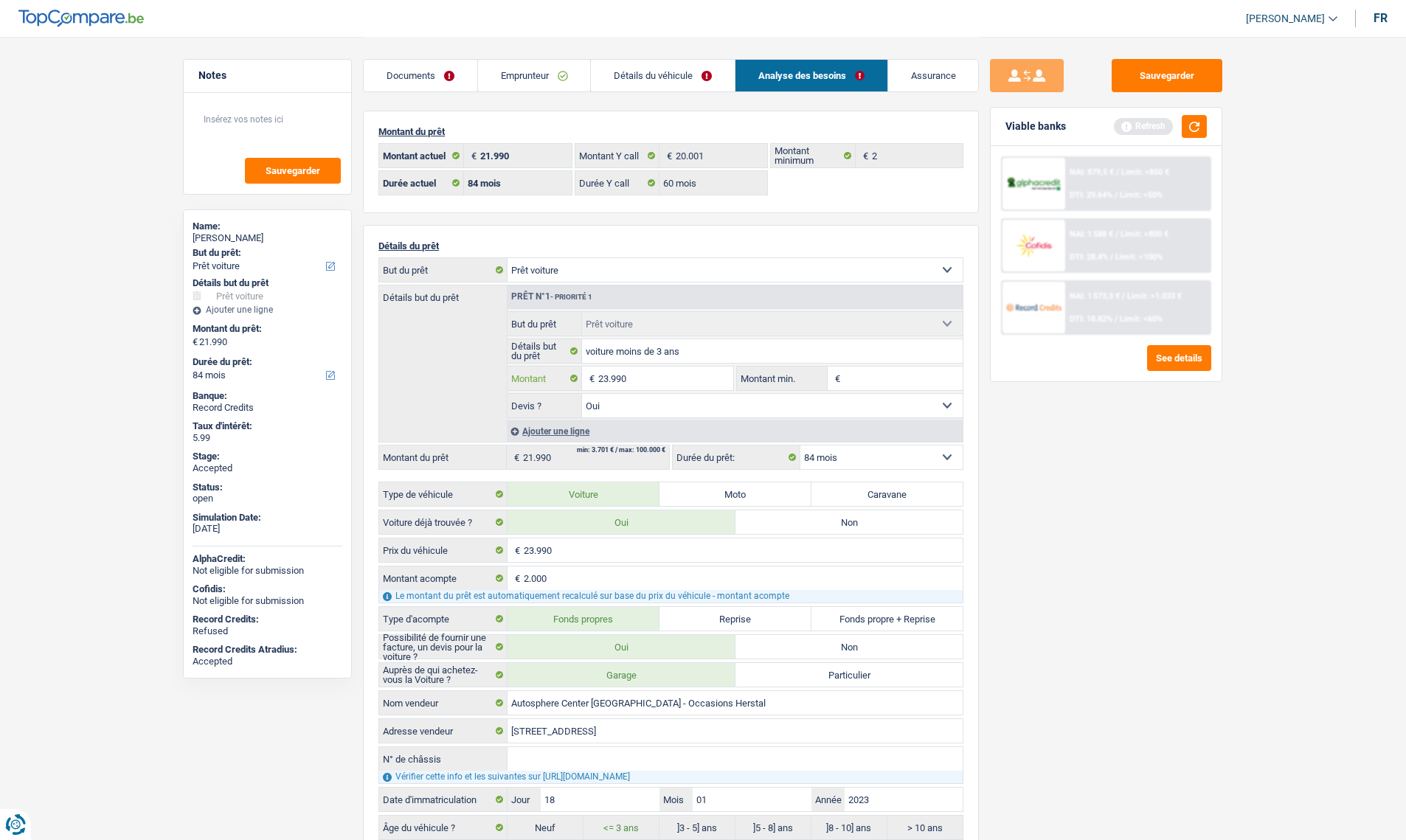
type input "23.990"
click at [1244, 546] on main "Notes Sauvegarder Name: Eléna MAROT But du prêt: Confort maison: meubles, texti…" at bounding box center [703, 675] width 1406 height 1349
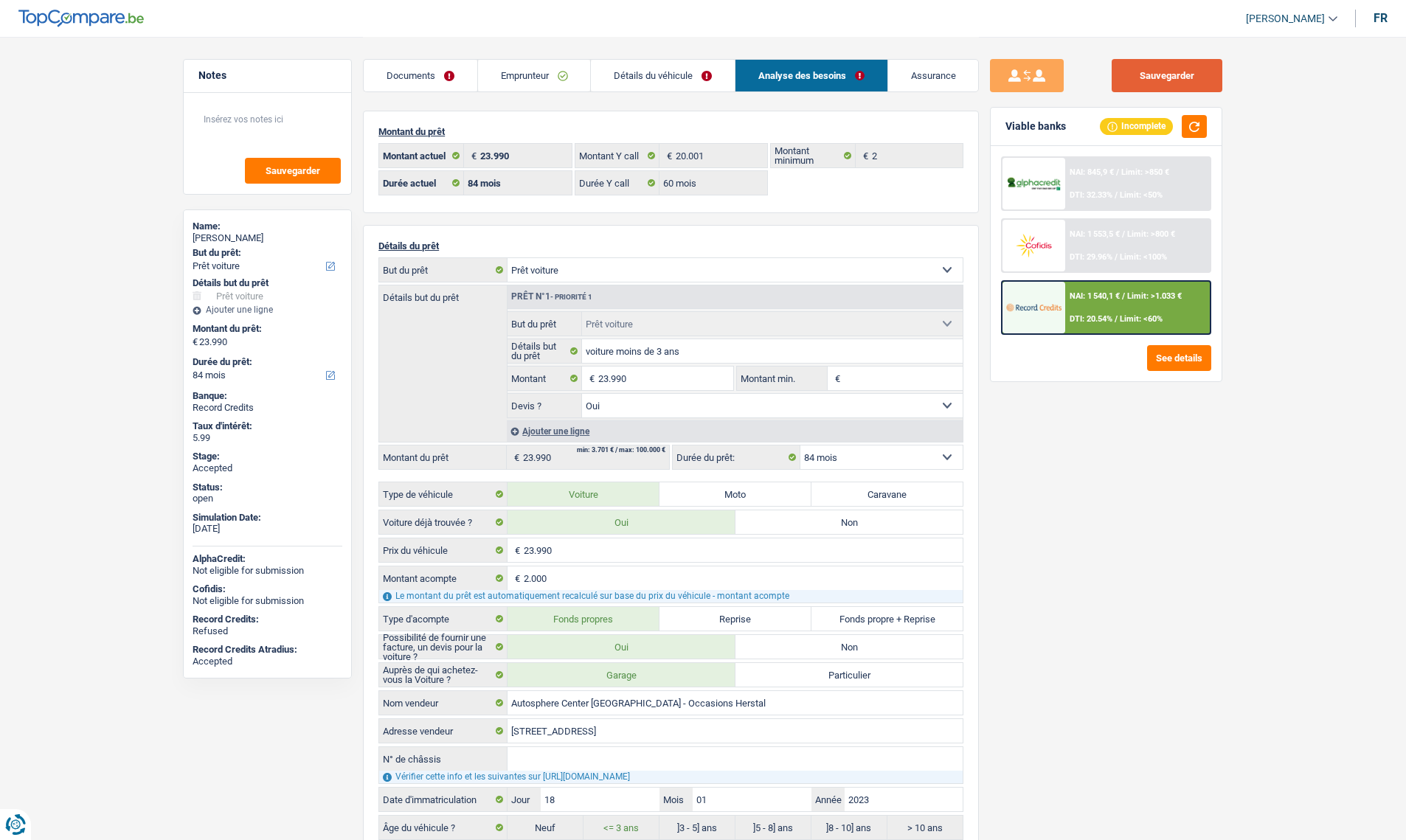
click at [1189, 77] on button "Sauvegarder" at bounding box center [1166, 76] width 111 height 33
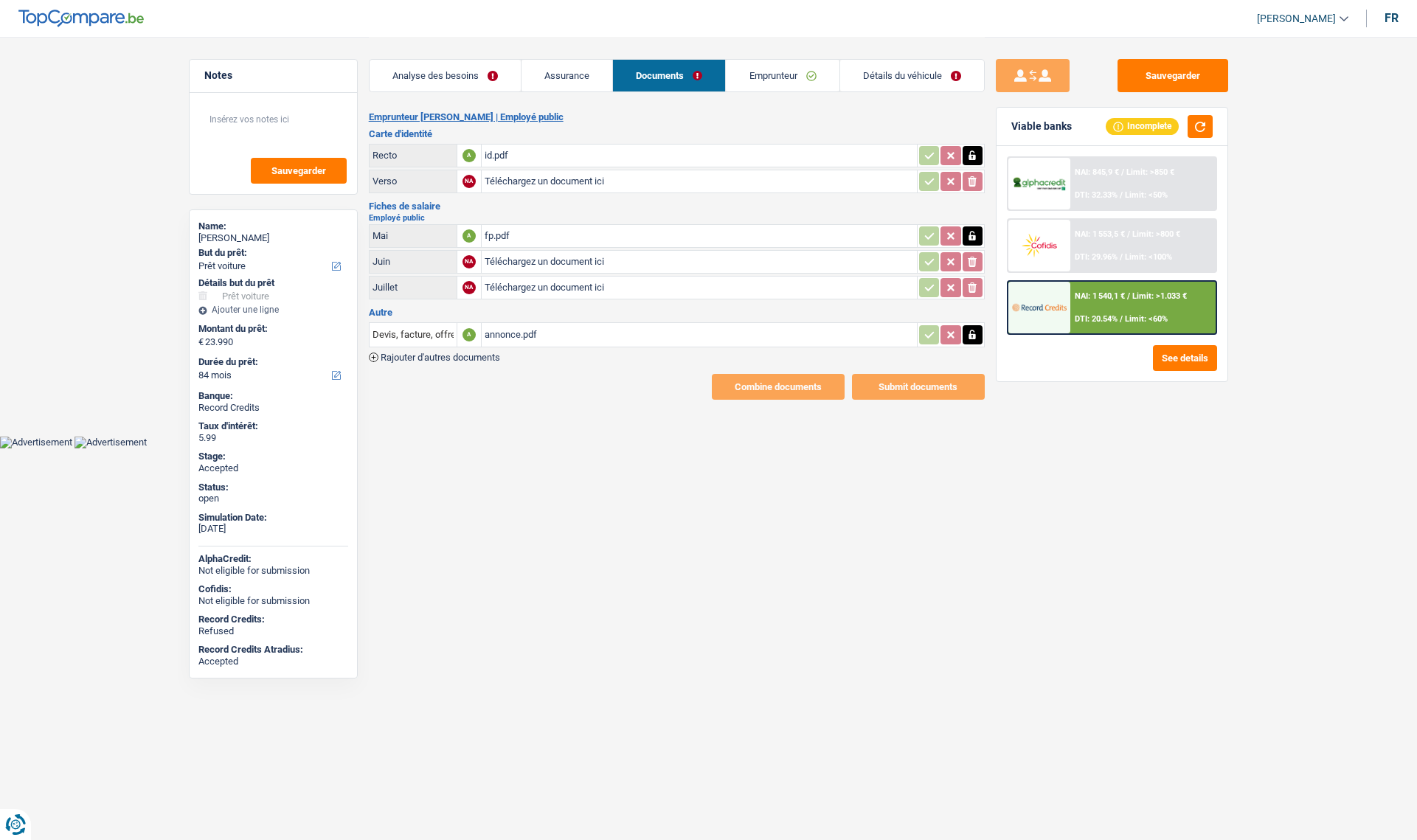
select select "car"
select select "84"
